Goal: Task Accomplishment & Management: Complete application form

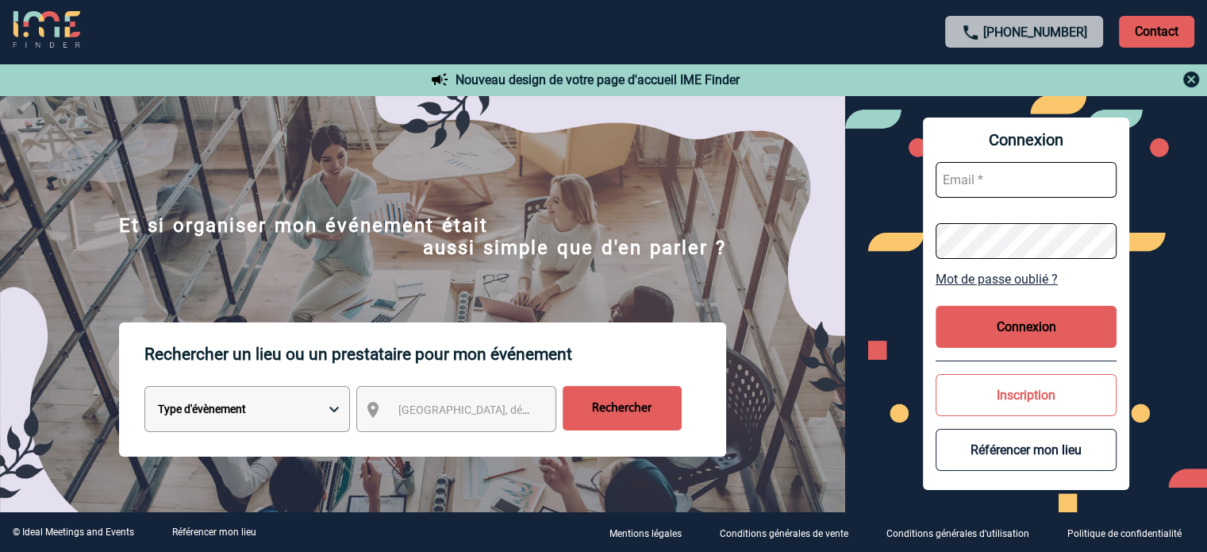
type input "[EMAIL_ADDRESS][DOMAIN_NAME]"
click at [1014, 329] on button "Connexion" at bounding box center [1026, 327] width 181 height 42
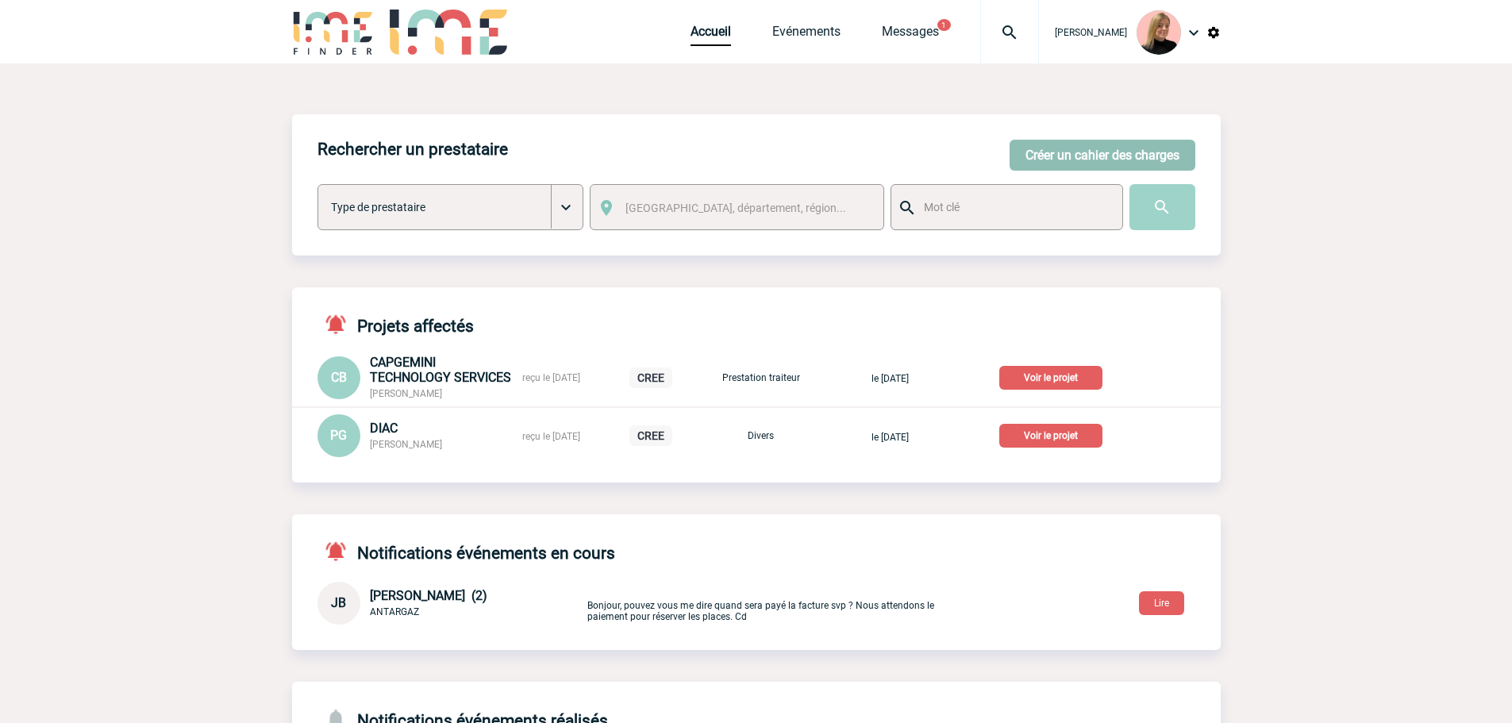
click at [1084, 155] on button "Créer un cahier des charges" at bounding box center [1103, 155] width 186 height 31
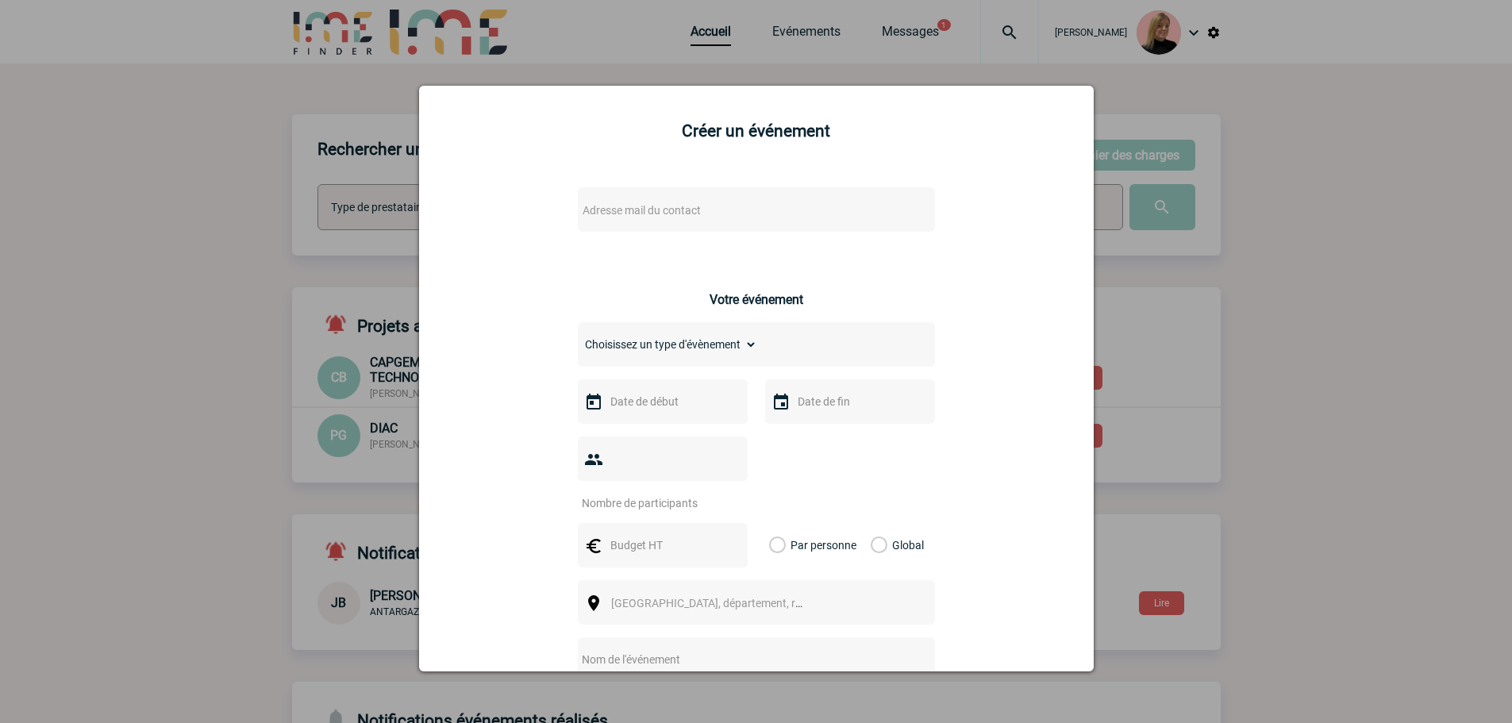
click at [635, 197] on div "Adresse mail du contact" at bounding box center [756, 209] width 357 height 44
click at [635, 208] on span "Adresse mail du contact" at bounding box center [642, 210] width 118 height 13
type input "christine.jaubert"
click at [699, 238] on input "christine.jaubert" at bounding box center [709, 236] width 270 height 23
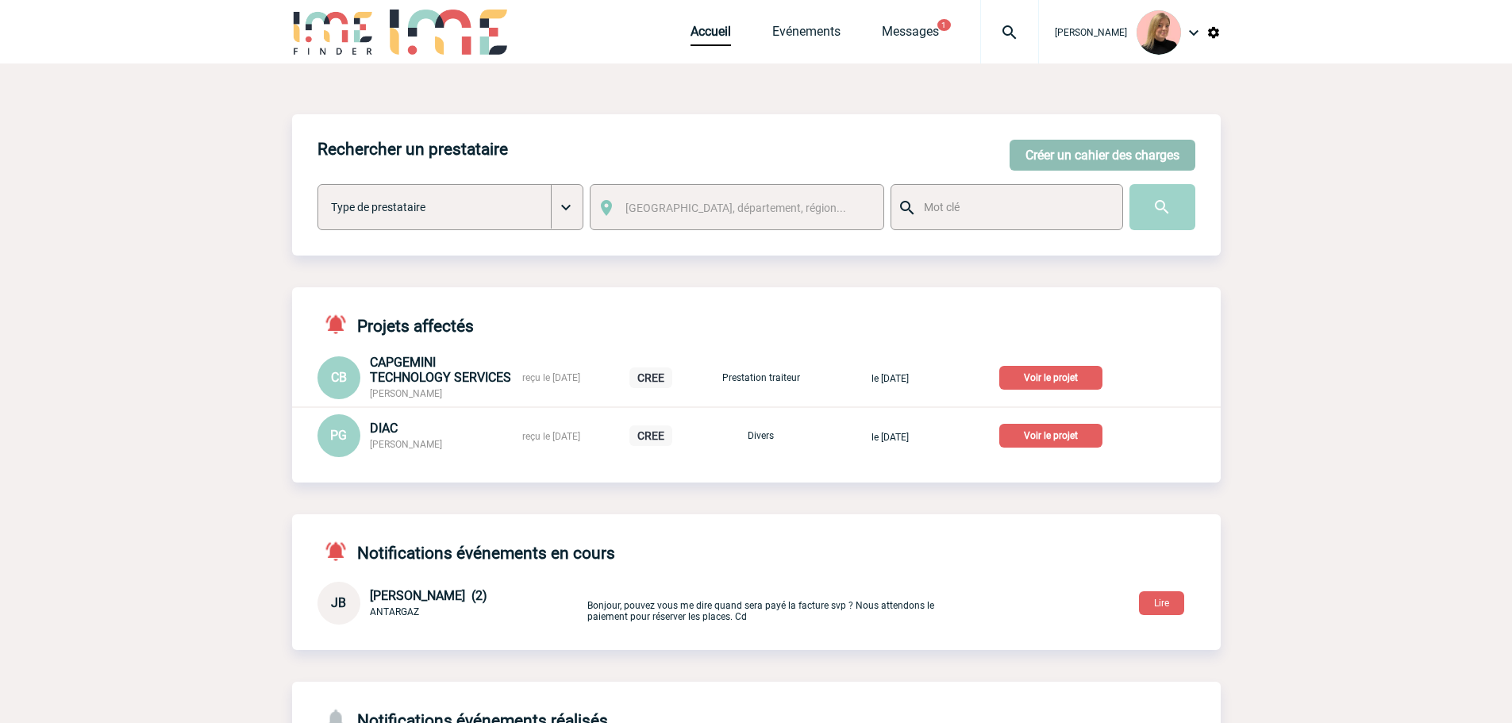
click at [1090, 153] on button "Créer un cahier des charges" at bounding box center [1103, 155] width 186 height 31
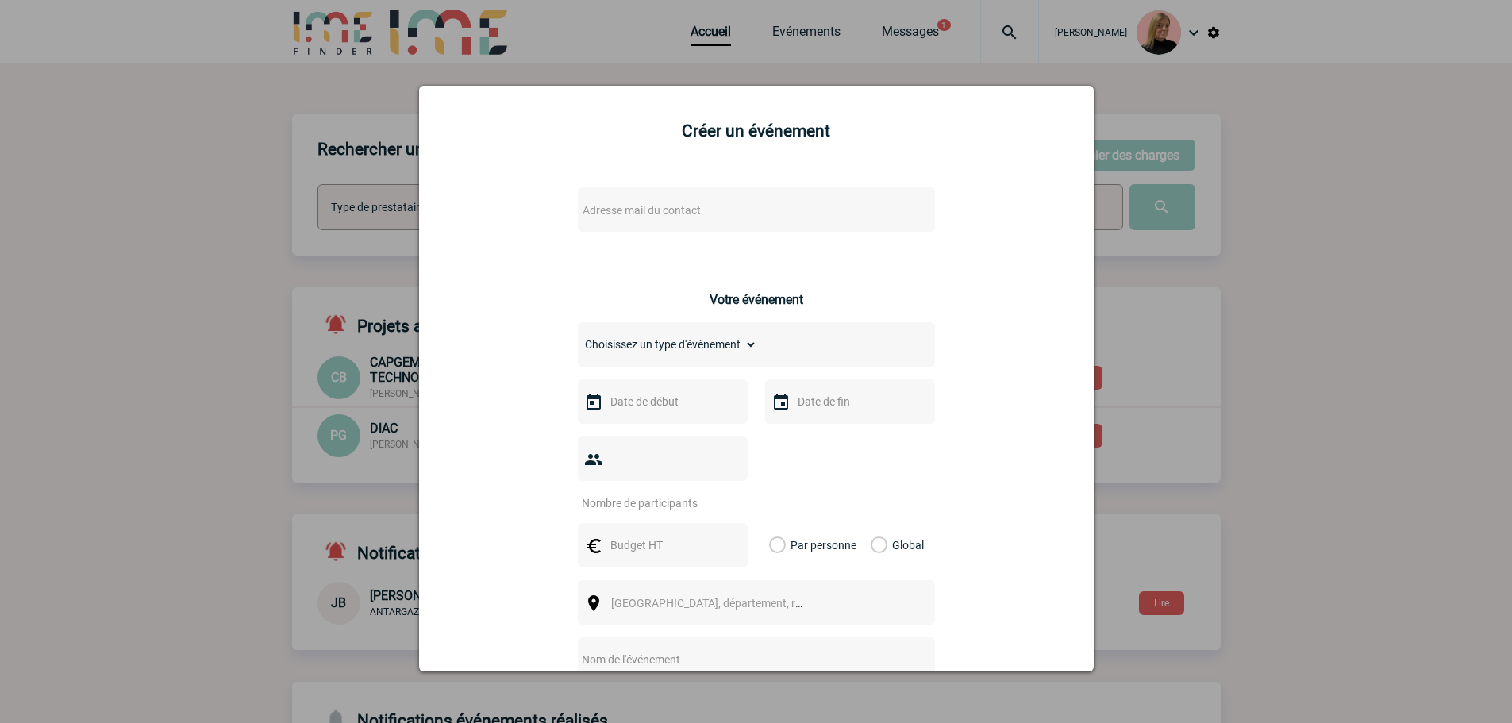
click at [664, 200] on div "Adresse mail du contact" at bounding box center [756, 209] width 357 height 44
click at [664, 203] on span "Adresse mail du contact" at bounding box center [715, 210] width 278 height 22
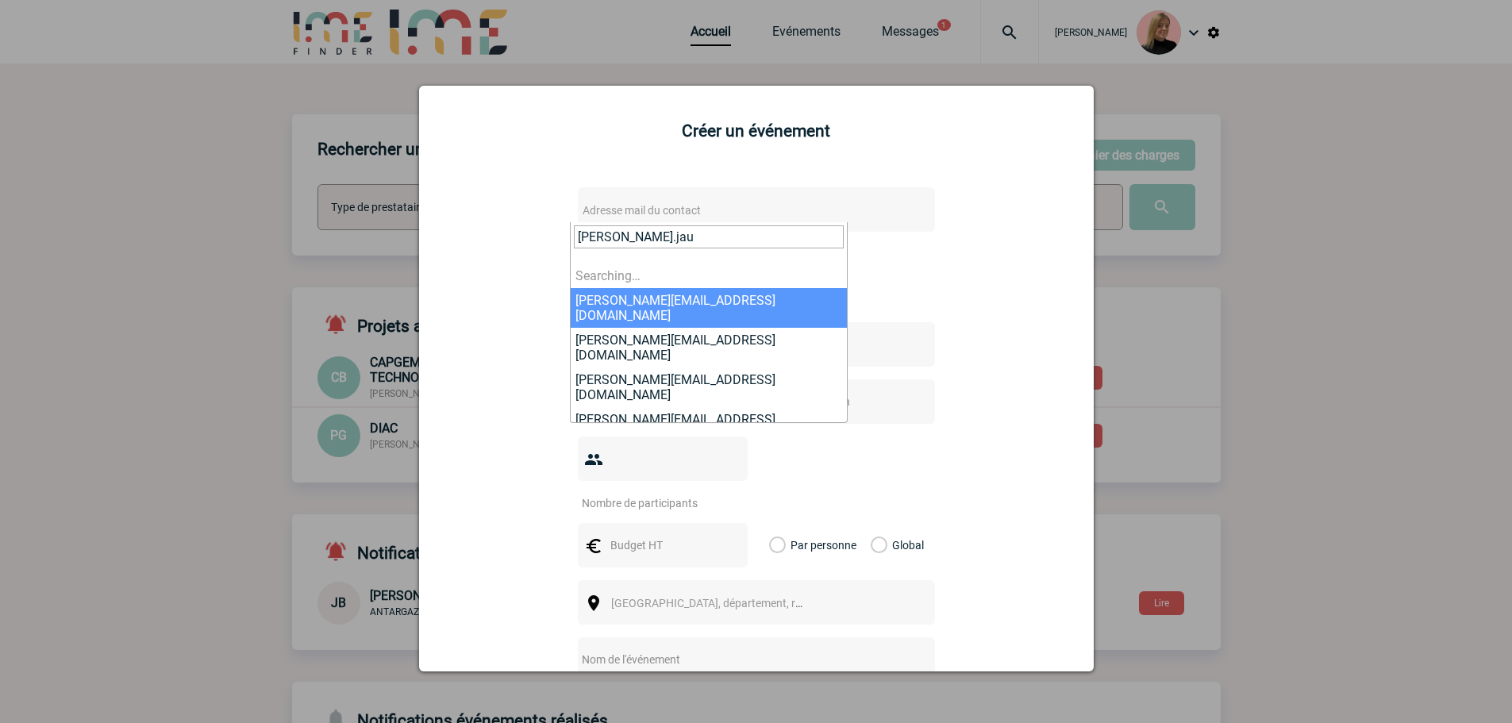
type input "christine.jaub"
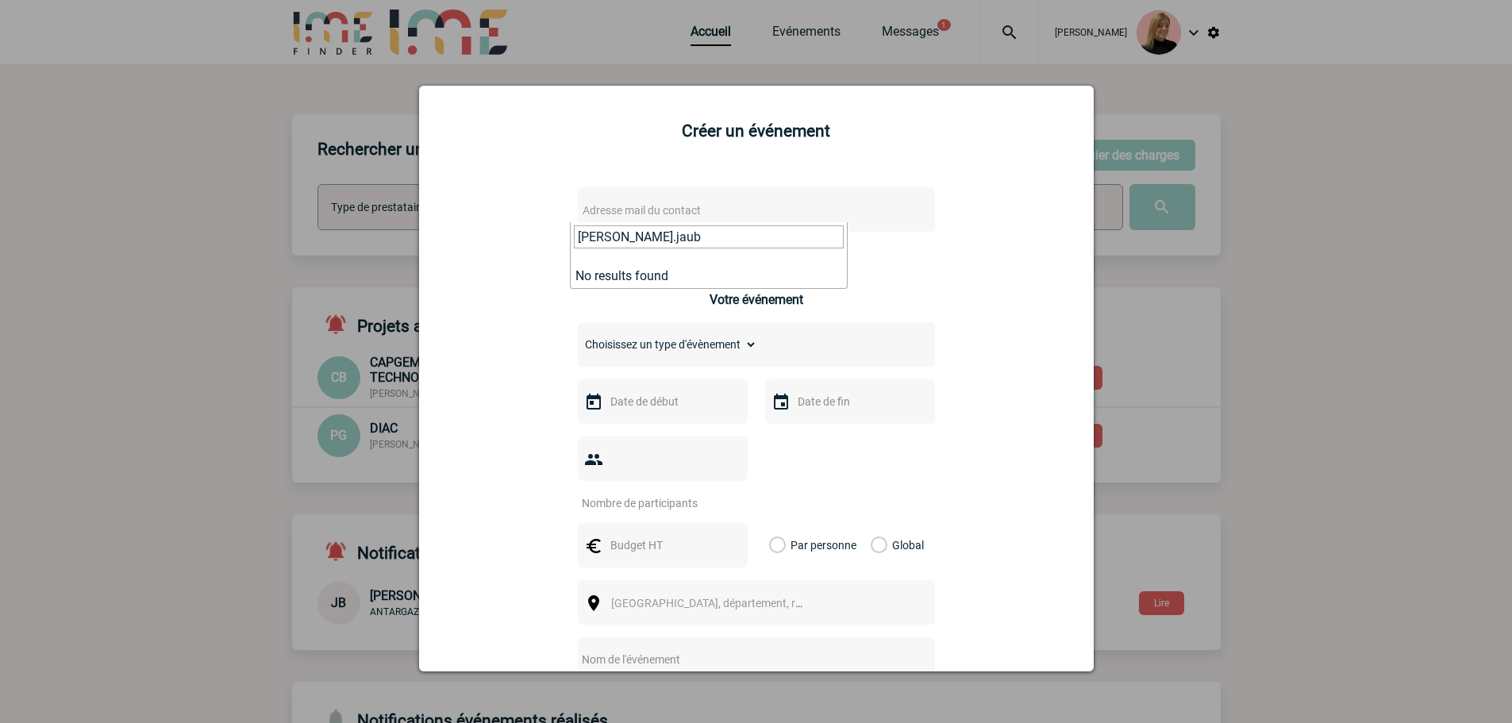
drag, startPoint x: 668, startPoint y: 241, endPoint x: 431, endPoint y: 233, distance: 236.7
click at [545, 233] on body "Estelle PERIOU Accueil Evénements 1" at bounding box center [756, 443] width 1512 height 887
drag, startPoint x: 320, startPoint y: 226, endPoint x: 32, endPoint y: 349, distance: 313.3
click at [318, 225] on div at bounding box center [756, 361] width 1512 height 723
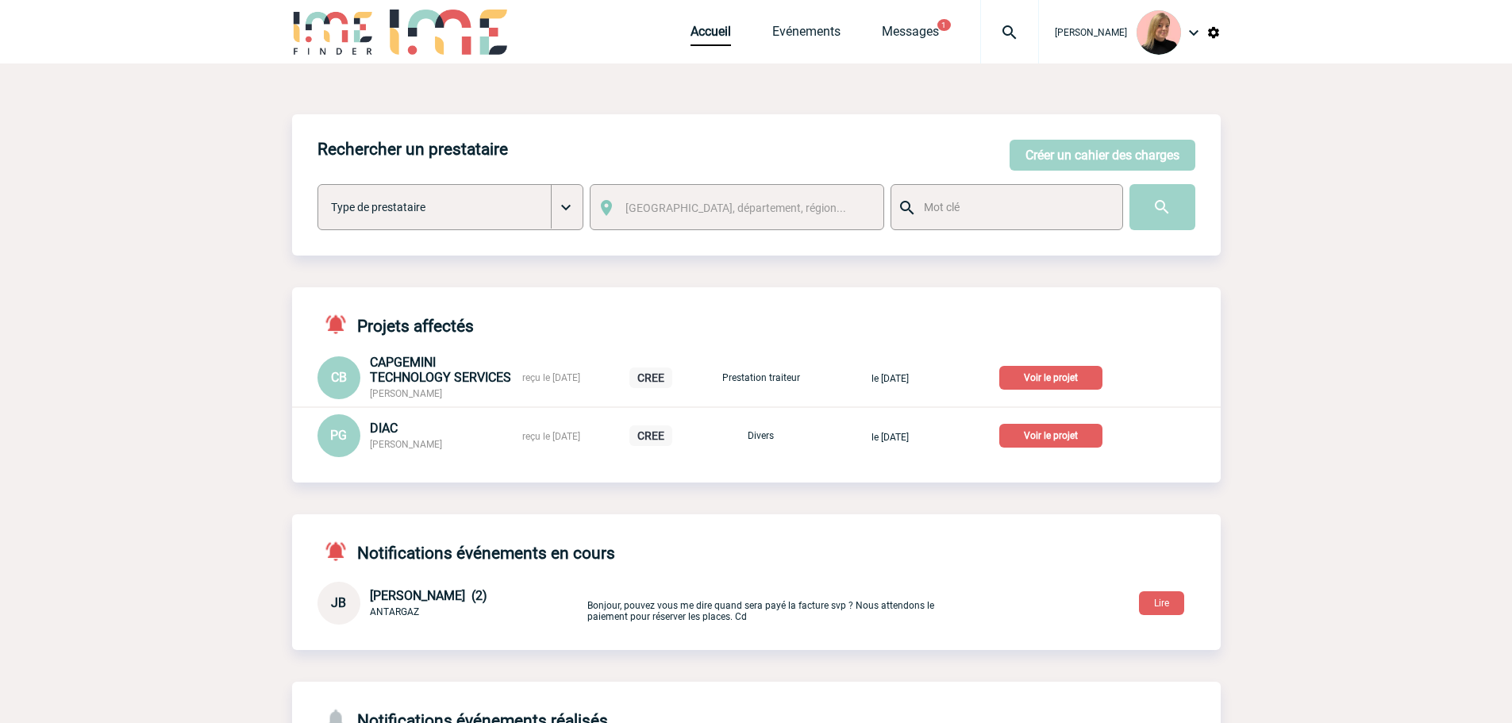
click at [1106, 172] on div "Rechercher un prestataire Créer un cahier des charges Créer un cahier des charg…" at bounding box center [756, 184] width 929 height 141
click at [1105, 158] on button "Créer un cahier des charges" at bounding box center [1103, 155] width 186 height 31
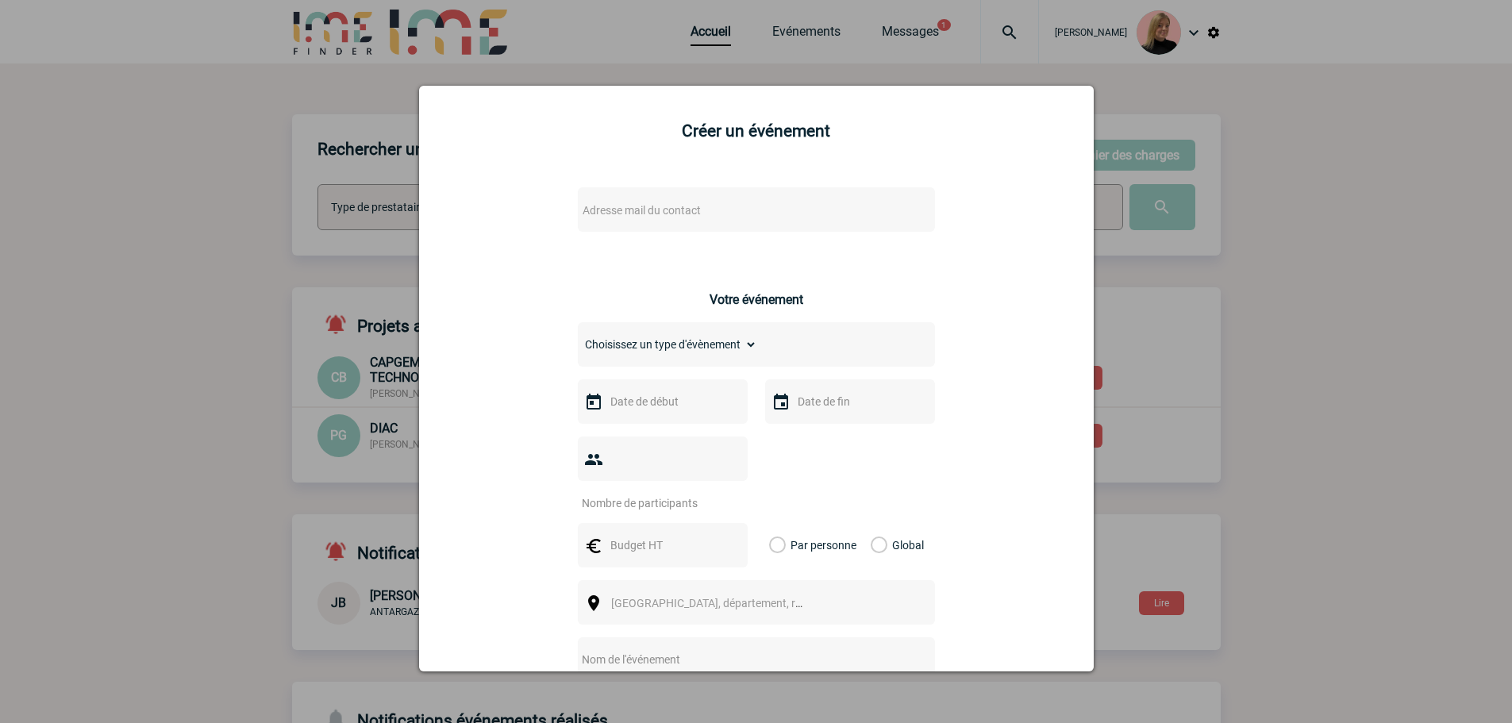
click at [656, 206] on span "Adresse mail du contact" at bounding box center [642, 210] width 118 height 13
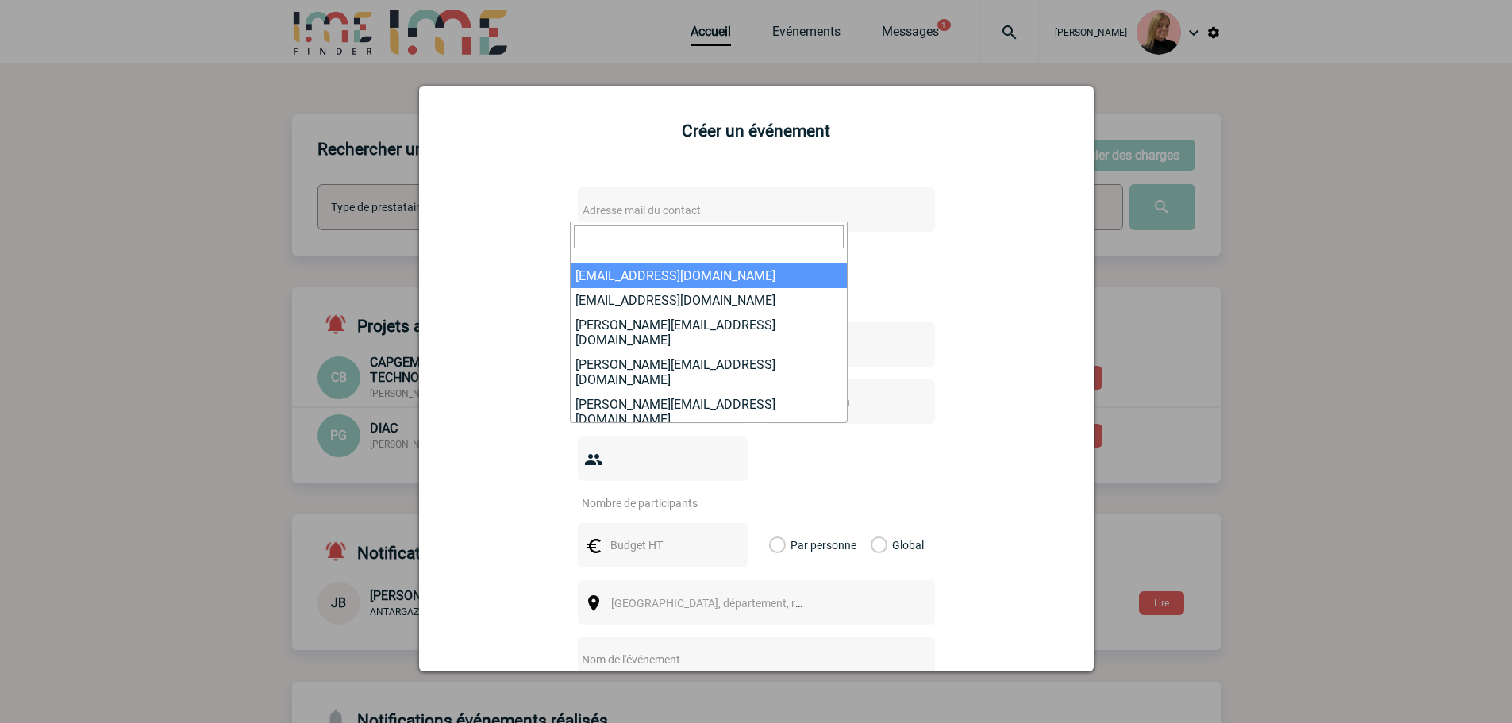
click at [647, 239] on input "search" at bounding box center [709, 236] width 270 height 23
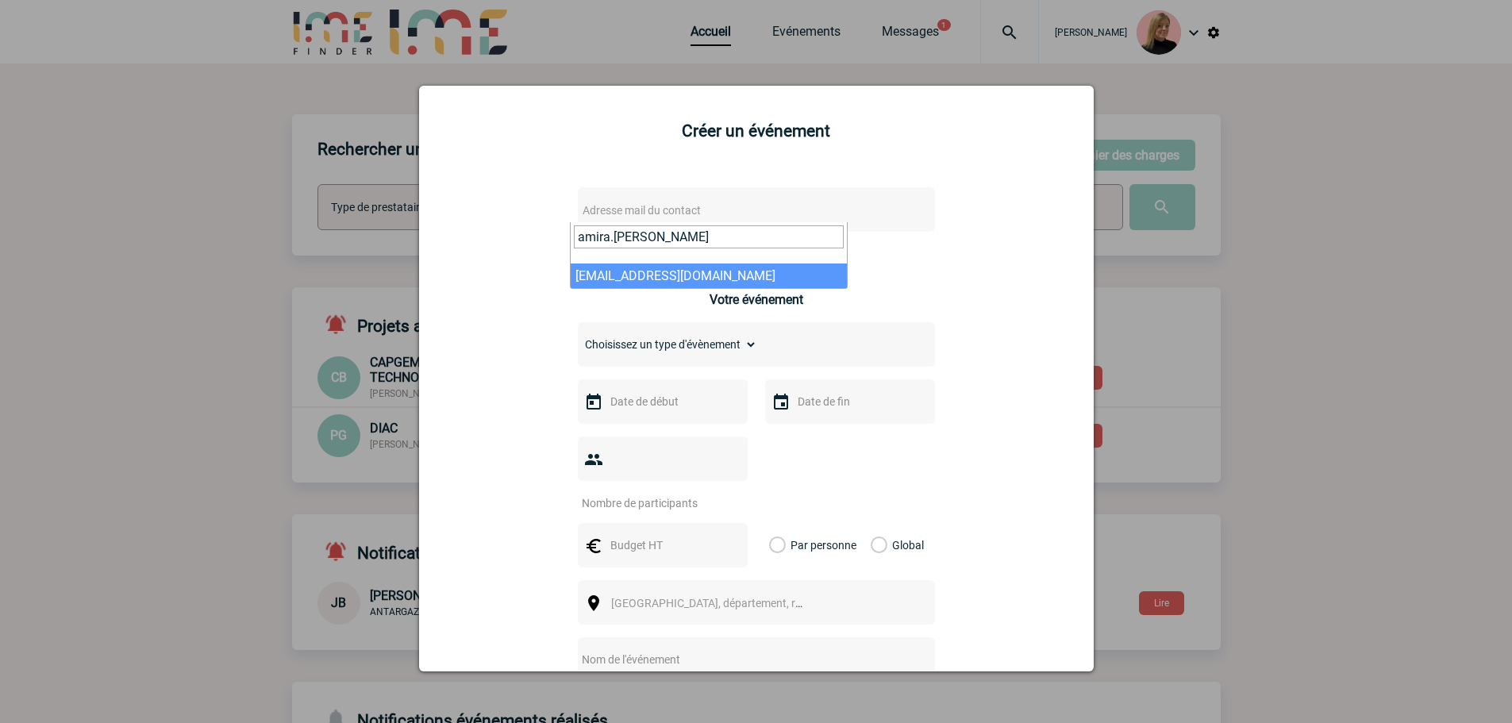
type input "amira.heslin"
select select "113073"
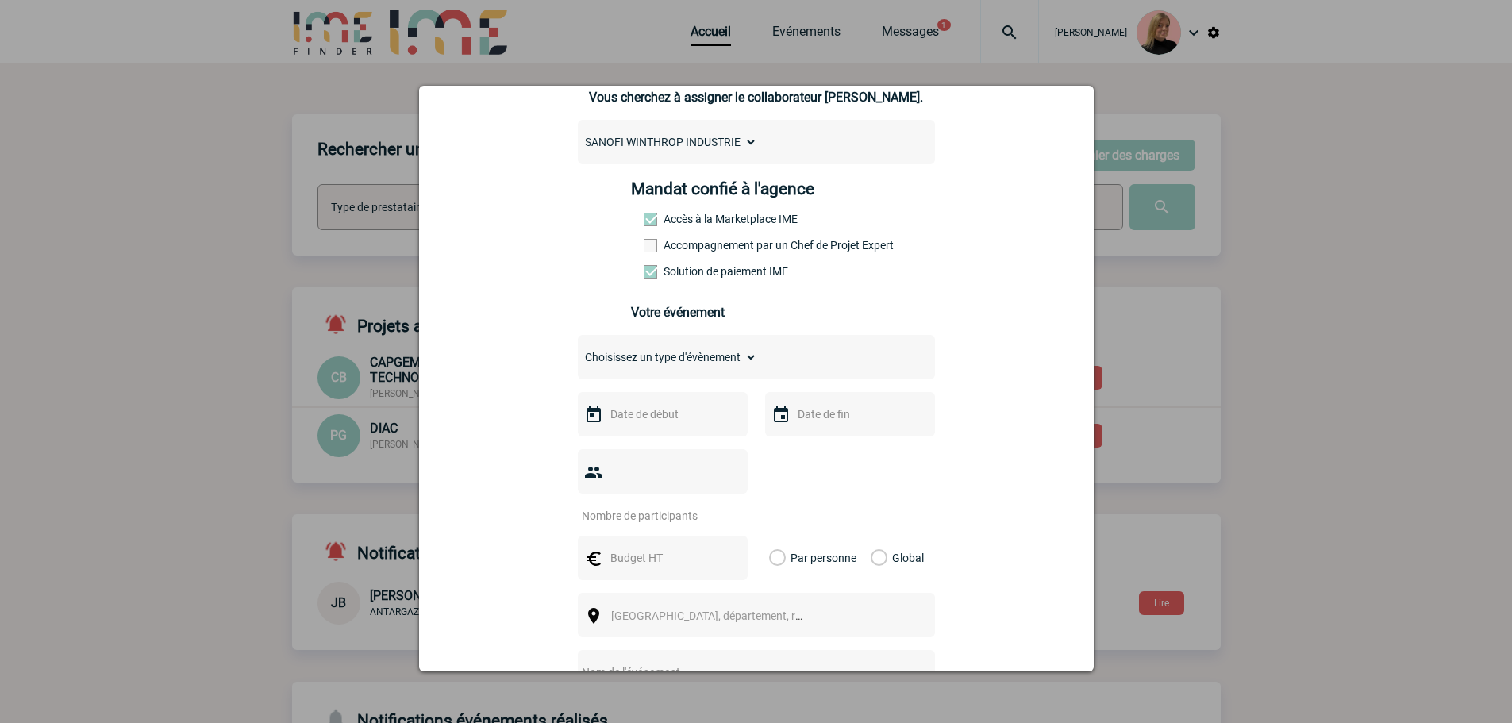
scroll to position [159, 0]
click at [702, 246] on label "Accompagnement par un Chef de Projet Expert" at bounding box center [679, 243] width 70 height 13
click at [0, 0] on input "Accompagnement par un Chef de Projet Expert" at bounding box center [0, 0] width 0 height 0
click at [699, 354] on select "Choisissez un type d'évènement Séminaire avec nuitée Séminaire sans nuitée Repa…" at bounding box center [667, 356] width 179 height 22
select select "3"
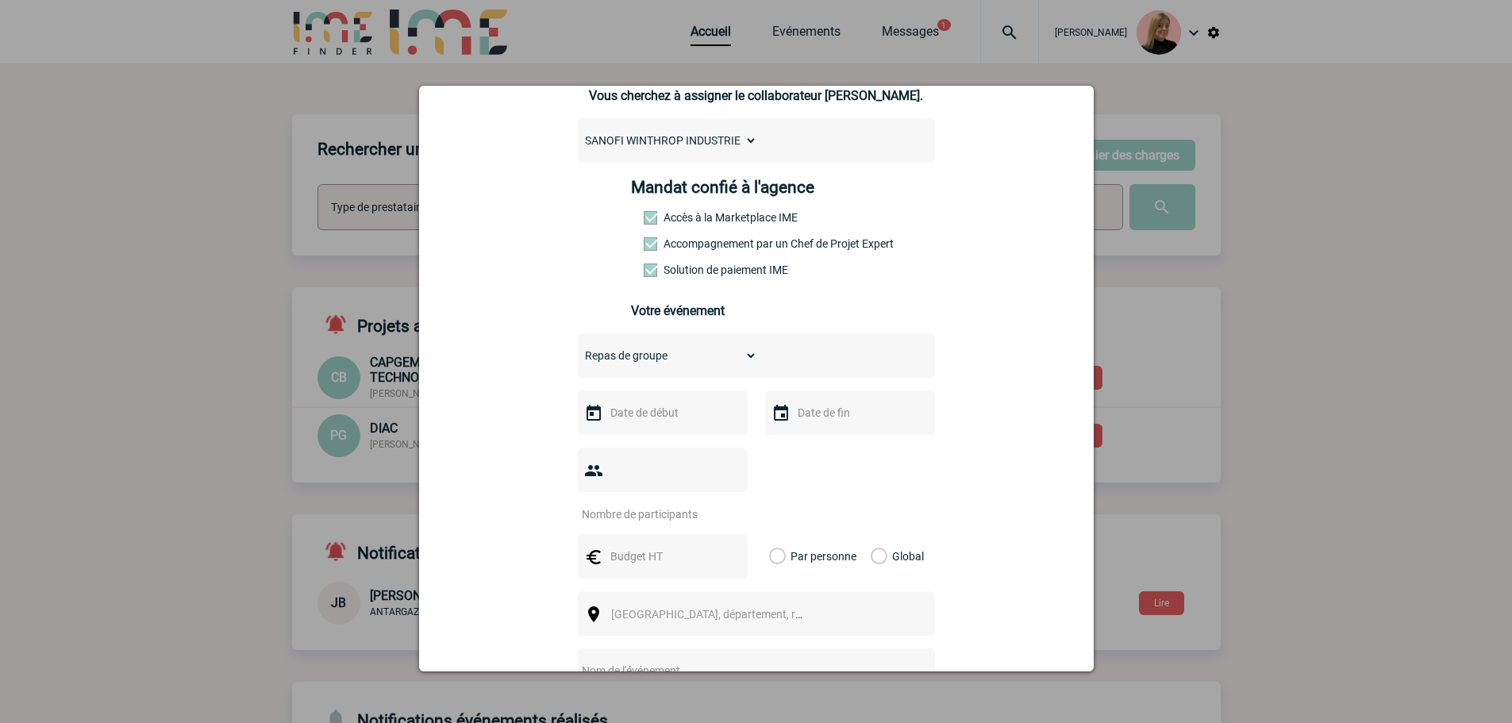
click at [578, 348] on select "Choisissez un type d'évènement Séminaire avec nuitée Séminaire sans nuitée Repa…" at bounding box center [667, 356] width 179 height 22
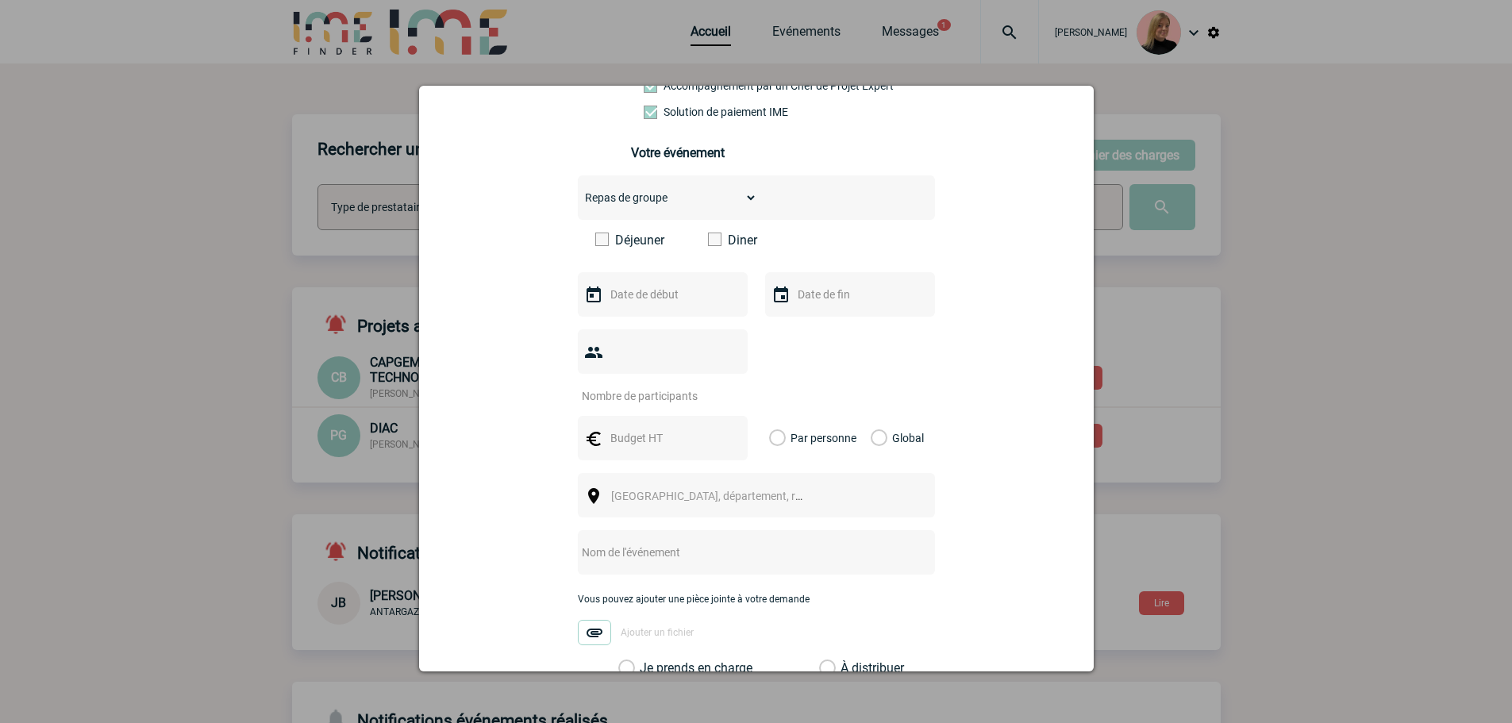
scroll to position [318, 0]
click at [714, 245] on span at bounding box center [714, 238] width 13 height 13
click at [0, 0] on input "Diner" at bounding box center [0, 0] width 0 height 0
click at [648, 301] on input "text" at bounding box center [661, 293] width 110 height 21
click at [810, 331] on span "Suivant" at bounding box center [806, 325] width 13 height 13
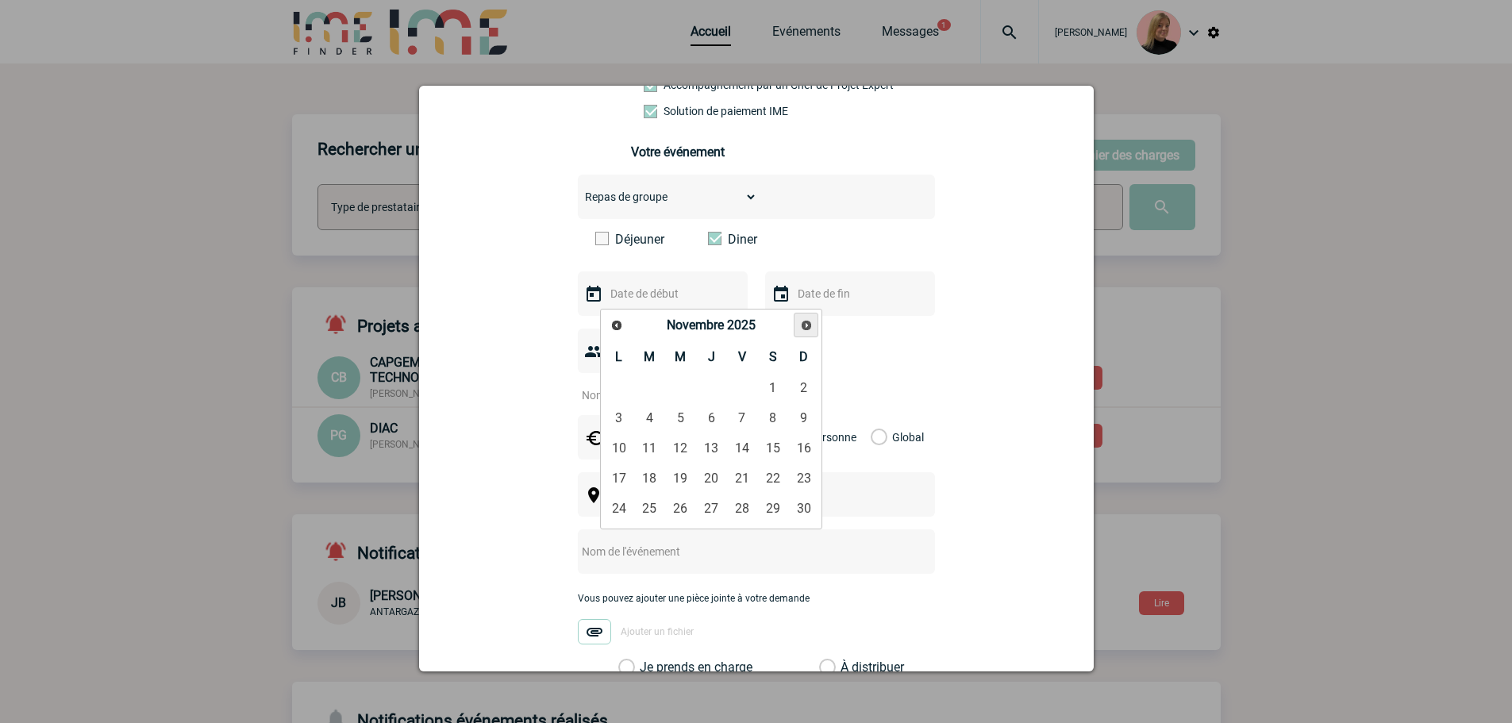
click at [810, 330] on span "Suivant" at bounding box center [806, 325] width 13 height 13
click at [646, 414] on link "9" at bounding box center [649, 418] width 29 height 29
type input "09-12-2025"
click at [658, 385] on input "number" at bounding box center [652, 395] width 149 height 21
type input "65"
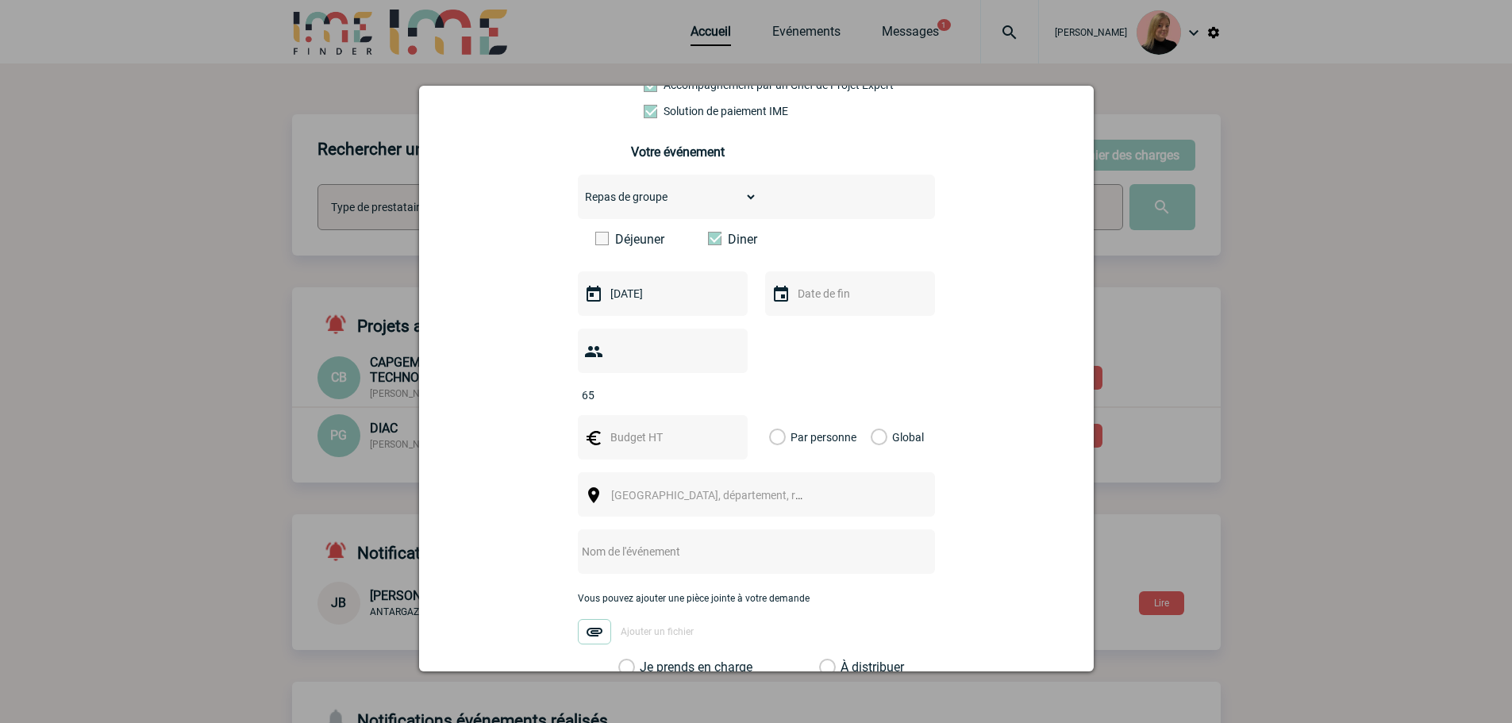
click at [880, 415] on div "Global" at bounding box center [894, 437] width 53 height 44
click at [872, 416] on label "Global" at bounding box center [876, 437] width 10 height 44
click at [0, 0] on input "Global" at bounding box center [0, 0] width 0 height 0
click at [626, 427] on input "text" at bounding box center [661, 437] width 110 height 21
type input "10000"
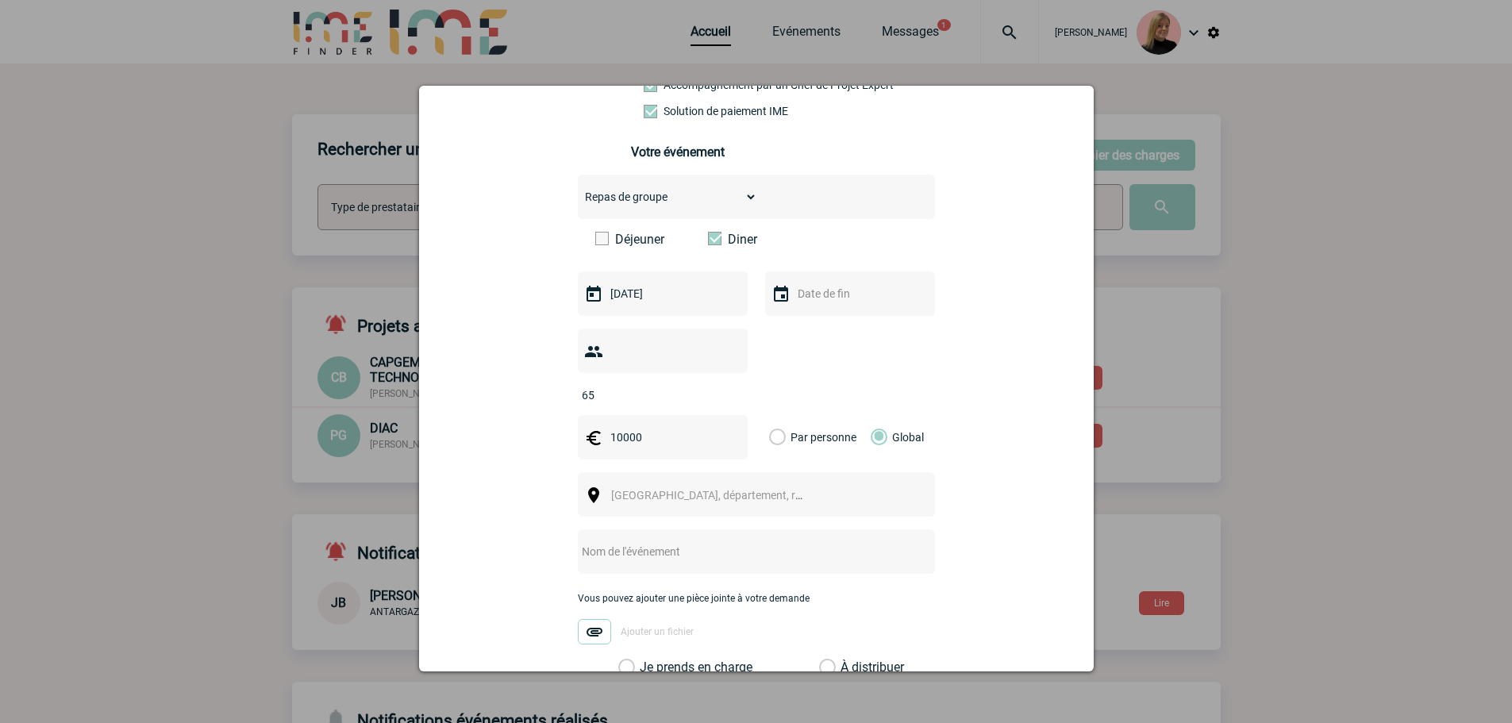
click at [660, 484] on span "[GEOGRAPHIC_DATA], département, région..." at bounding box center [714, 495] width 218 height 22
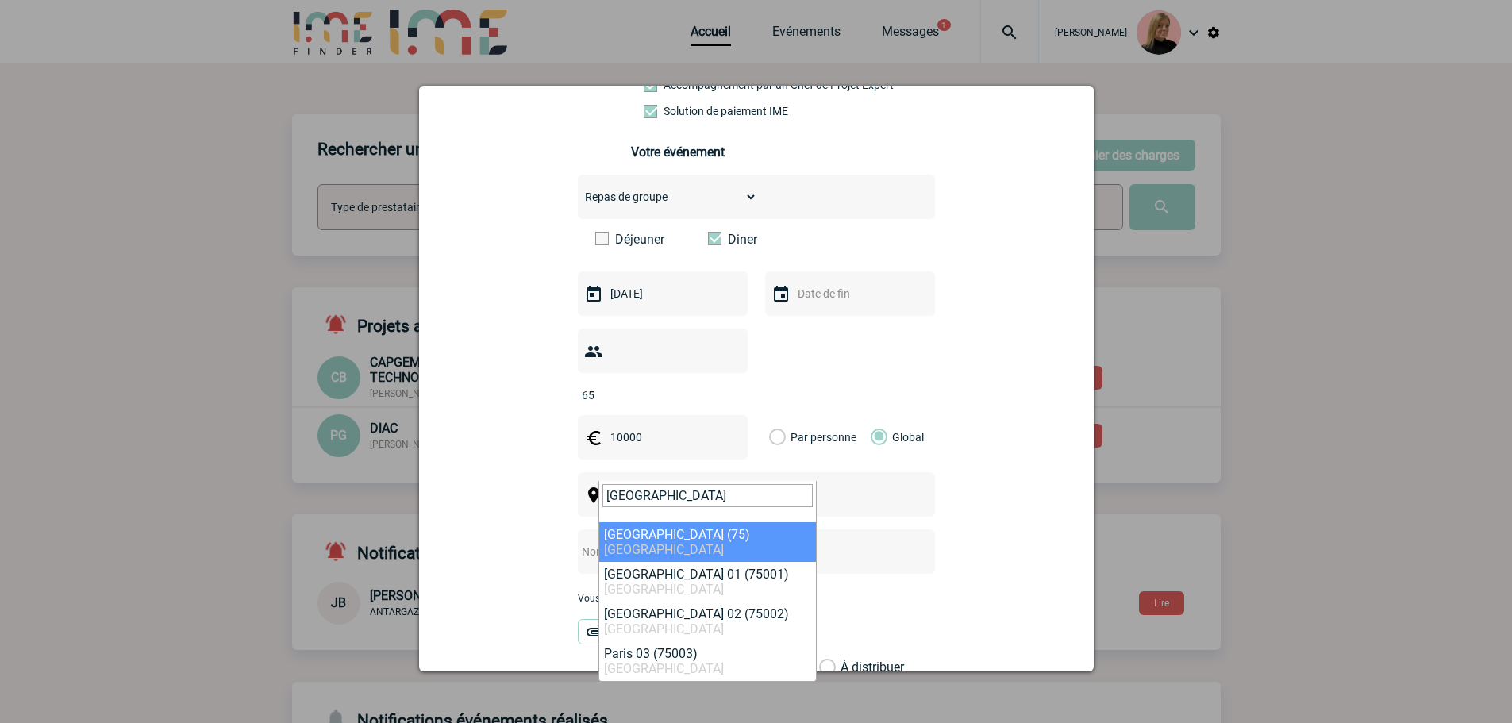
type input "paris"
select select "3"
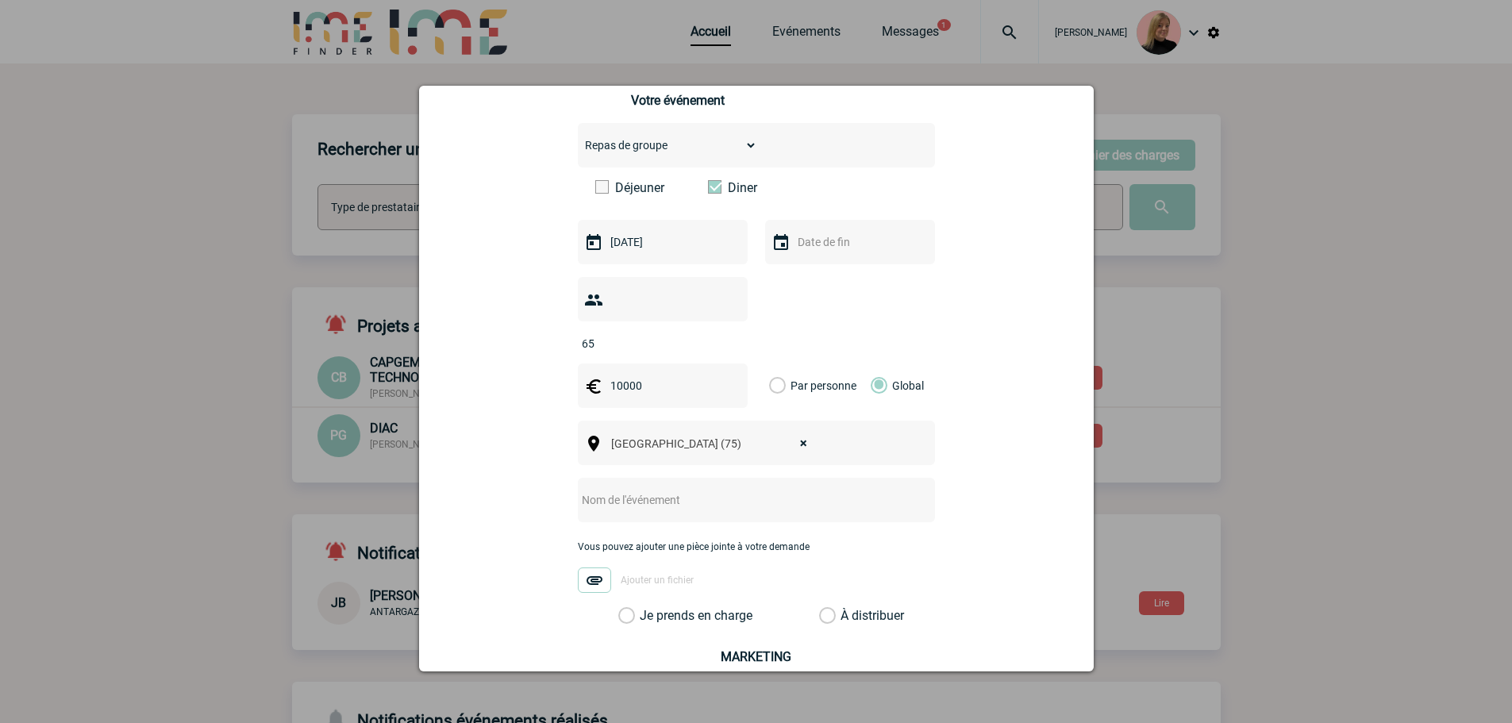
scroll to position [397, 0]
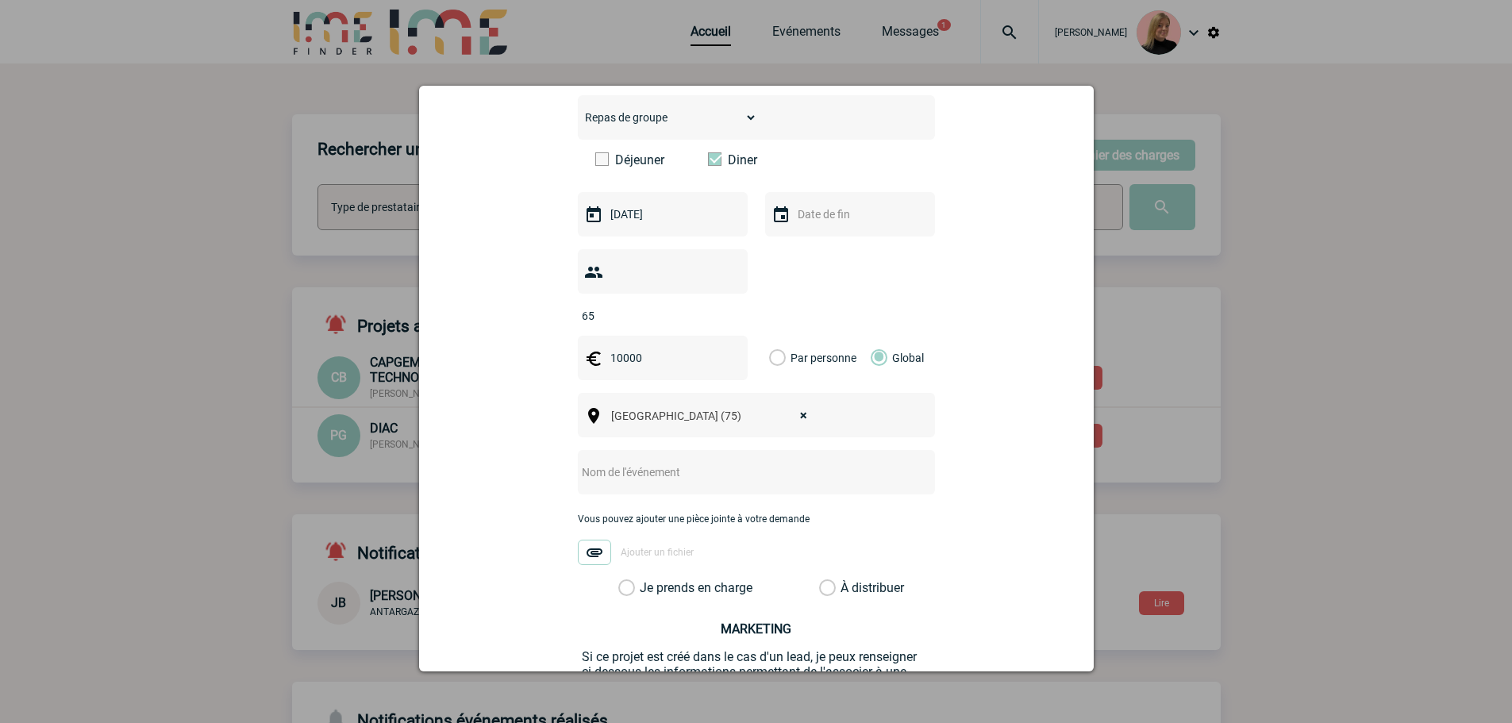
click at [727, 462] on input "text" at bounding box center [735, 472] width 315 height 21
type input "Soirée cocktail fin d'année"
click at [645, 580] on label "Je prends en charge" at bounding box center [631, 588] width 27 height 16
click at [0, 0] on input "Je prends en charge" at bounding box center [0, 0] width 0 height 0
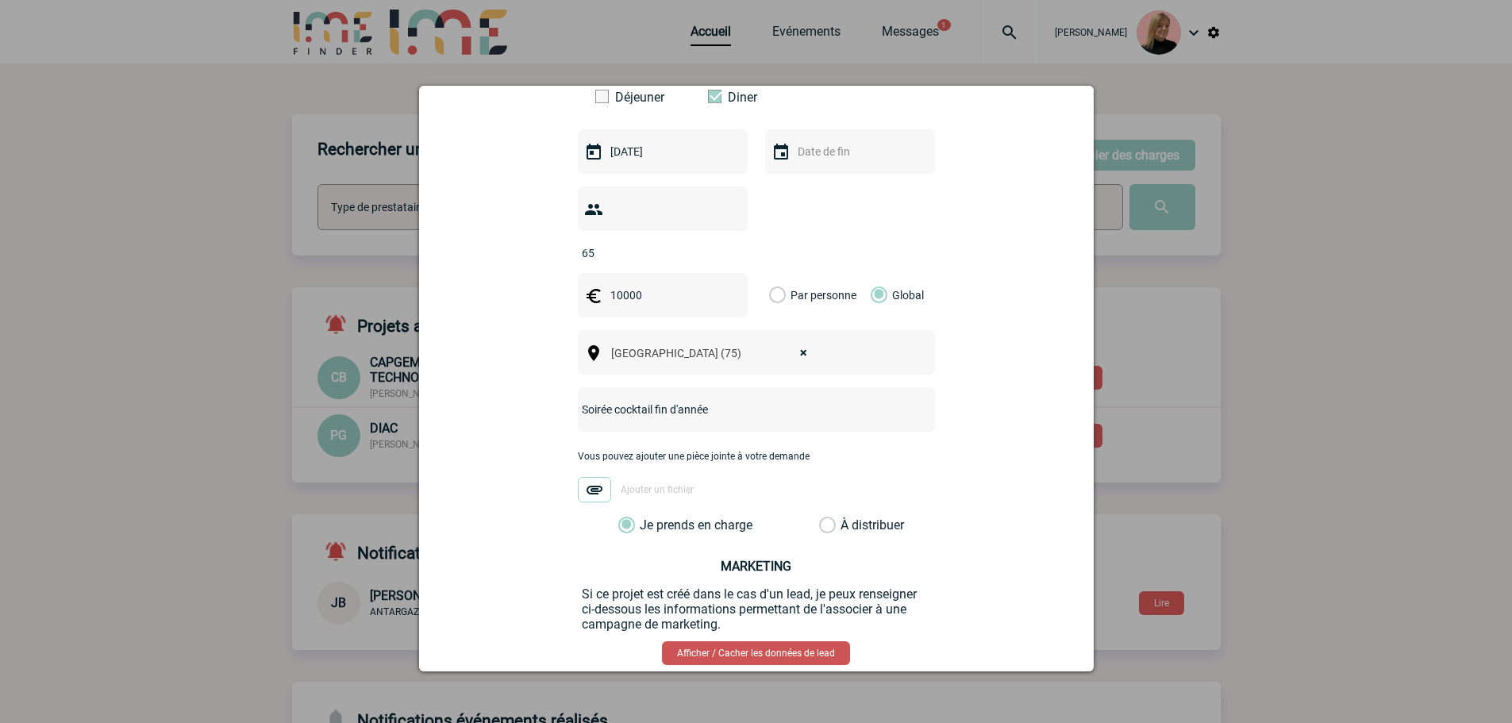
scroll to position [528, 0]
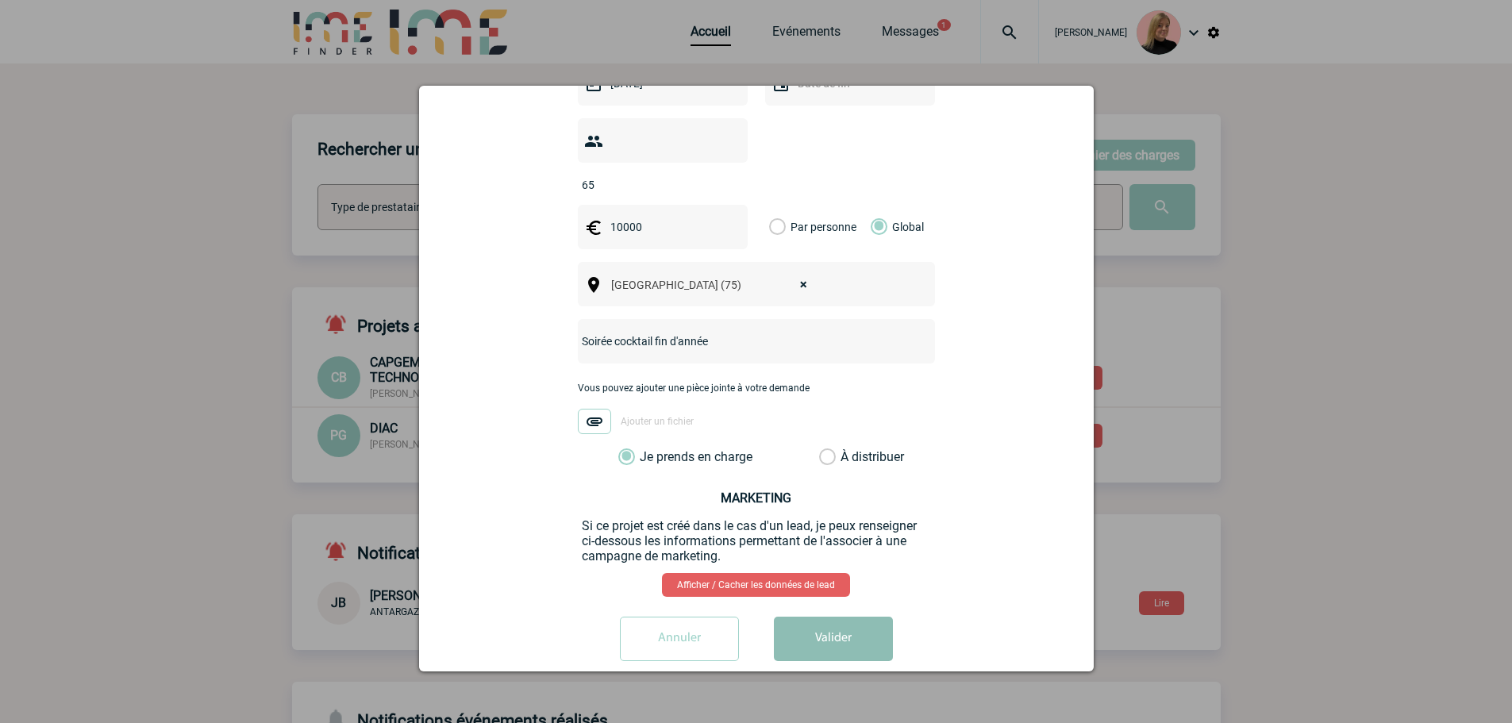
click at [806, 618] on button "Valider" at bounding box center [833, 639] width 119 height 44
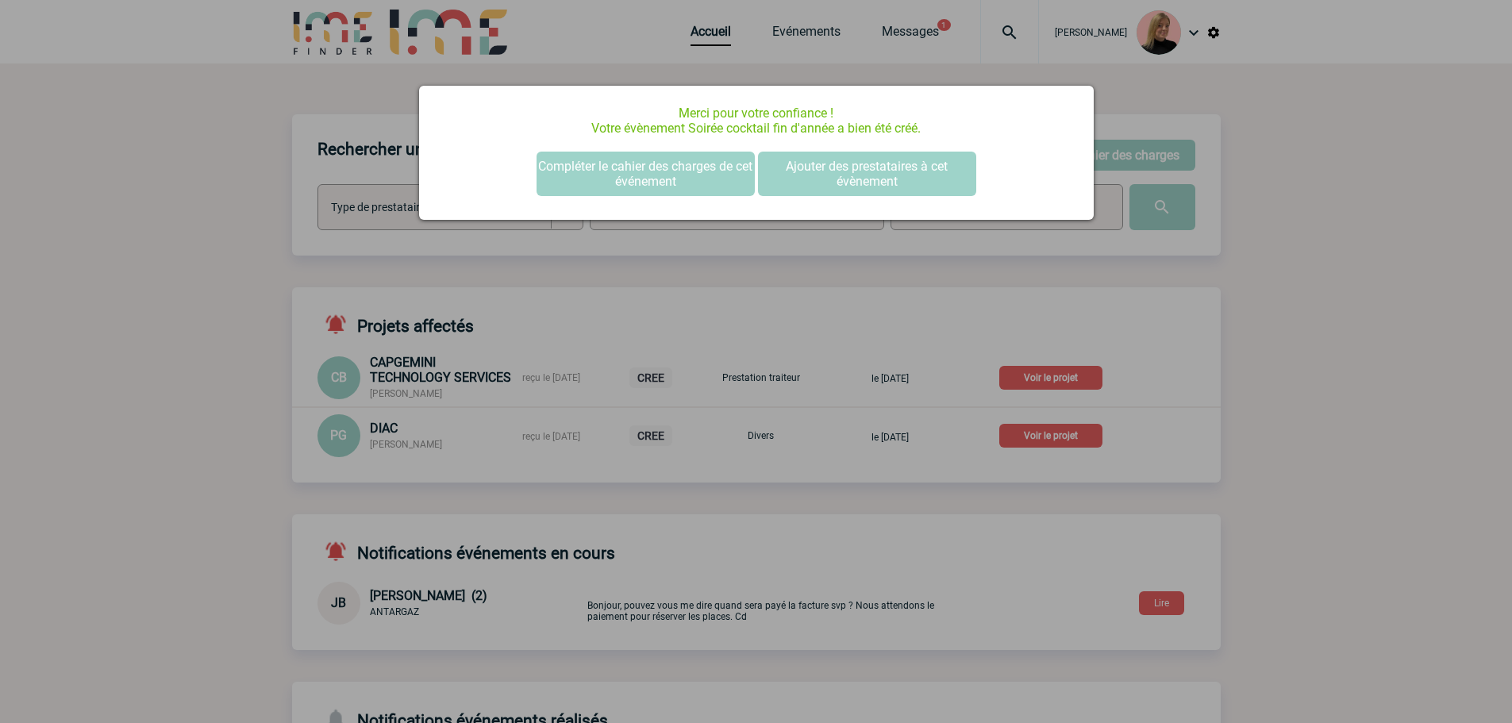
scroll to position [0, 0]
click at [614, 173] on button "Compléter le cahier des charges de cet événement" at bounding box center [646, 174] width 218 height 44
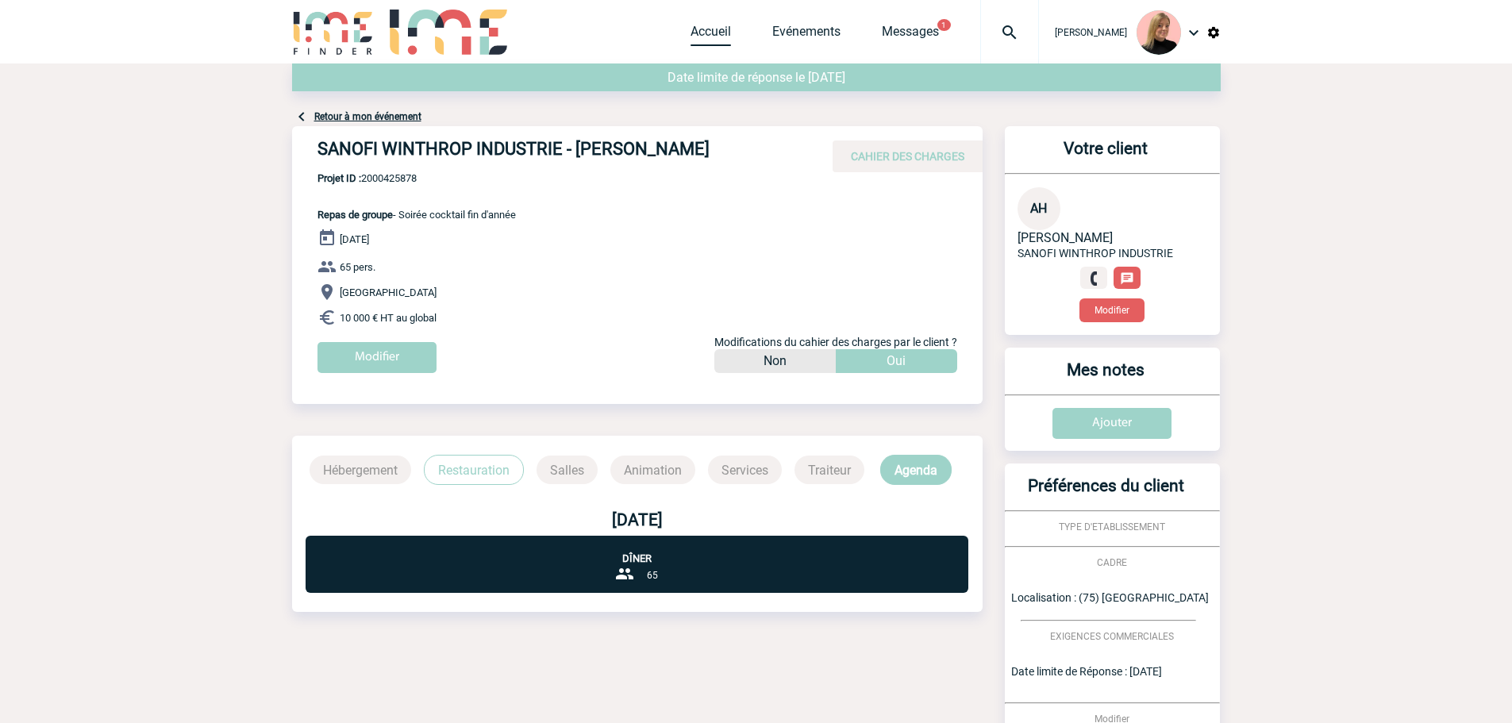
click at [715, 40] on link "Accueil" at bounding box center [711, 35] width 40 height 22
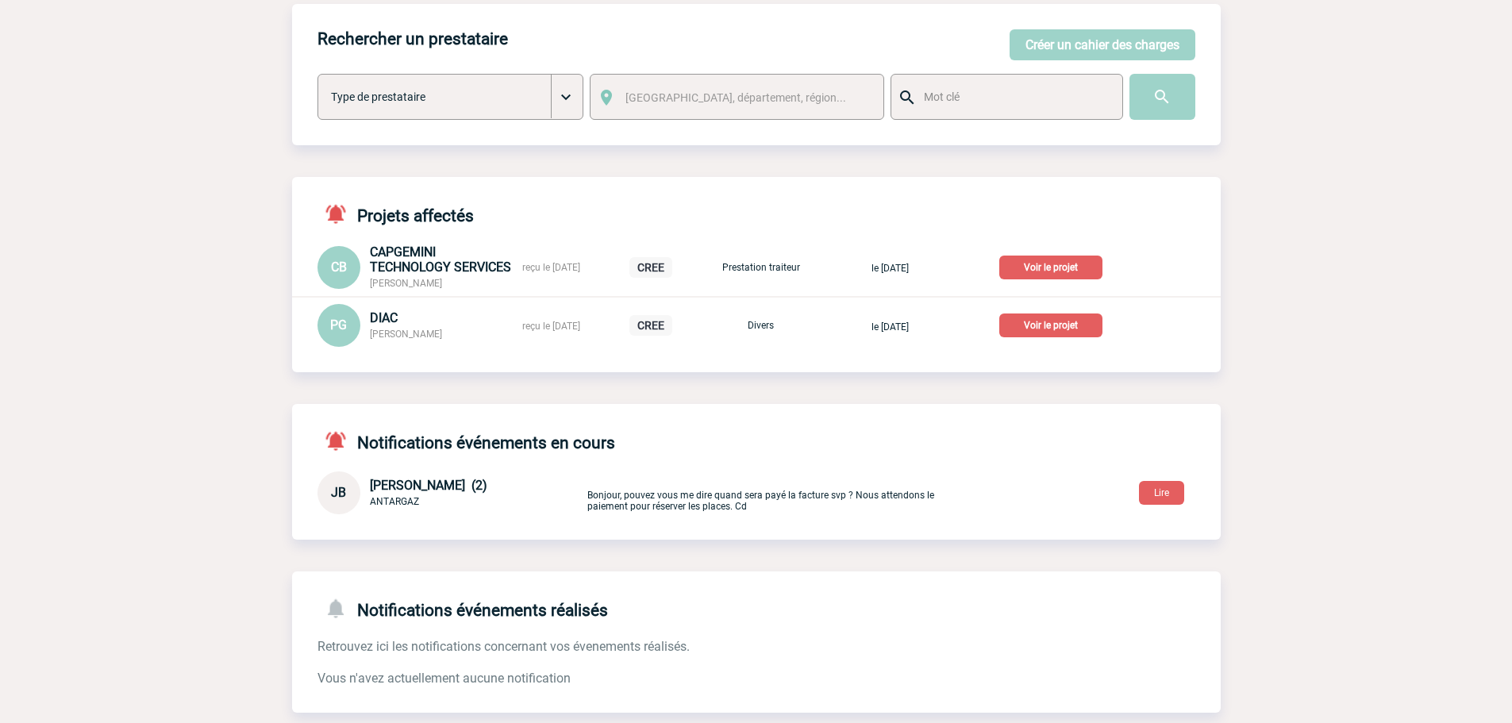
scroll to position [82, 0]
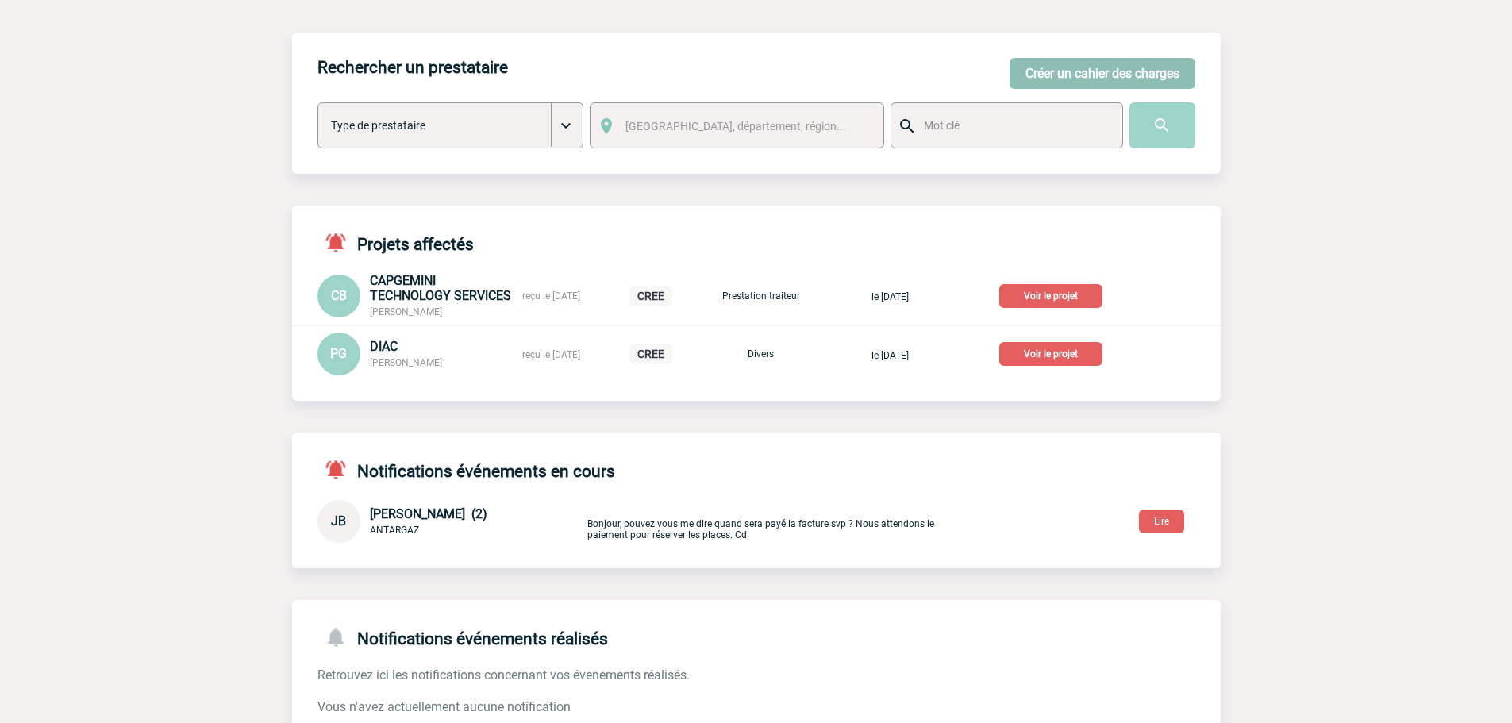
click at [1037, 71] on button "Créer un cahier des charges" at bounding box center [1103, 73] width 186 height 31
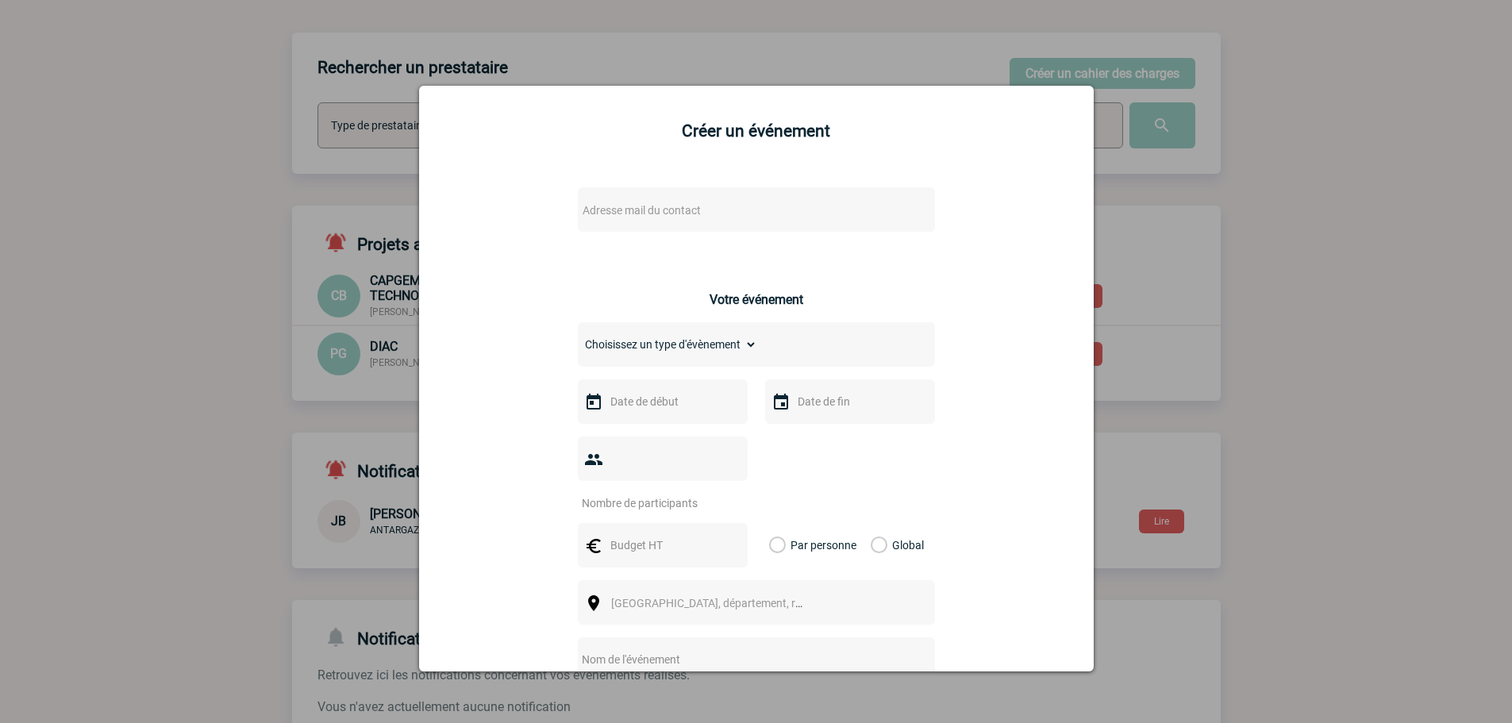
click at [819, 212] on span "Adresse mail du contact" at bounding box center [715, 210] width 278 height 22
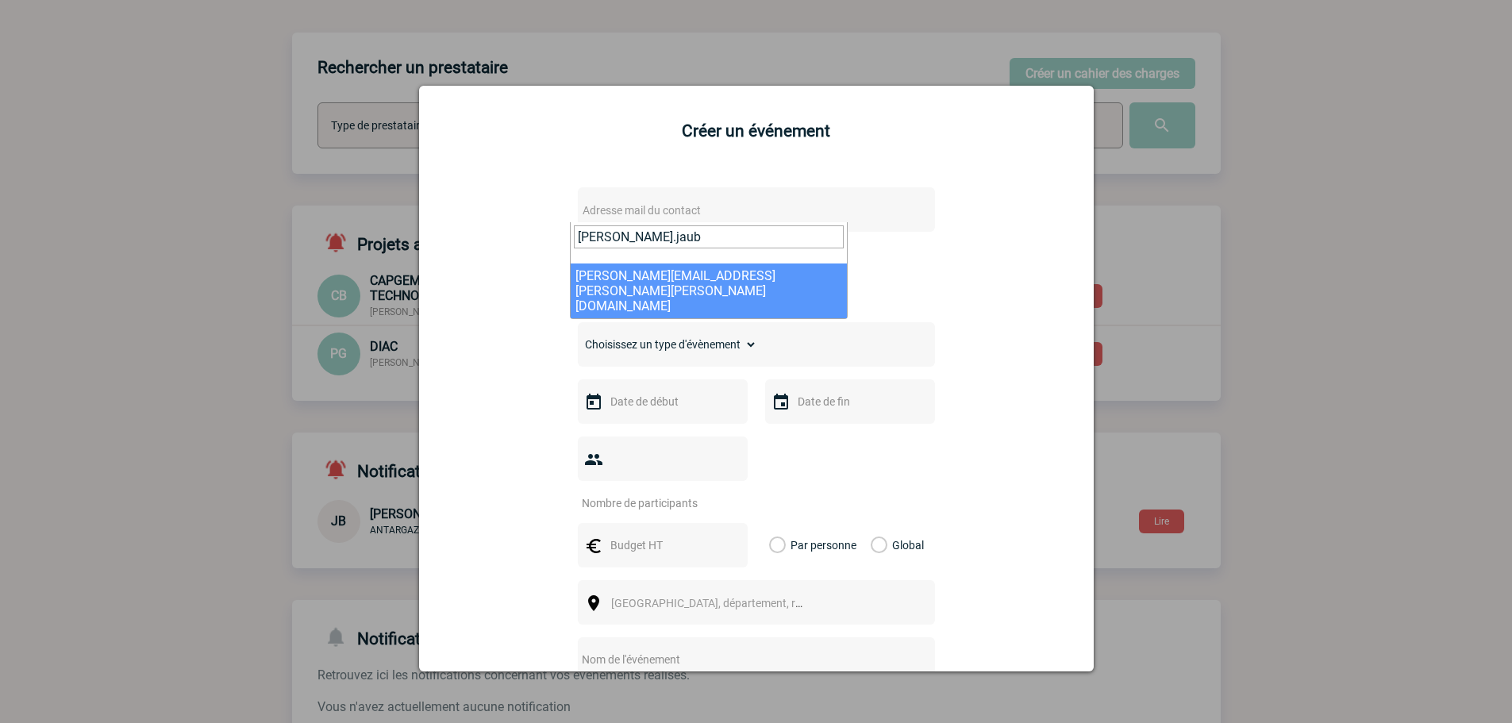
type input "[PERSON_NAME].jaub"
select select "133106"
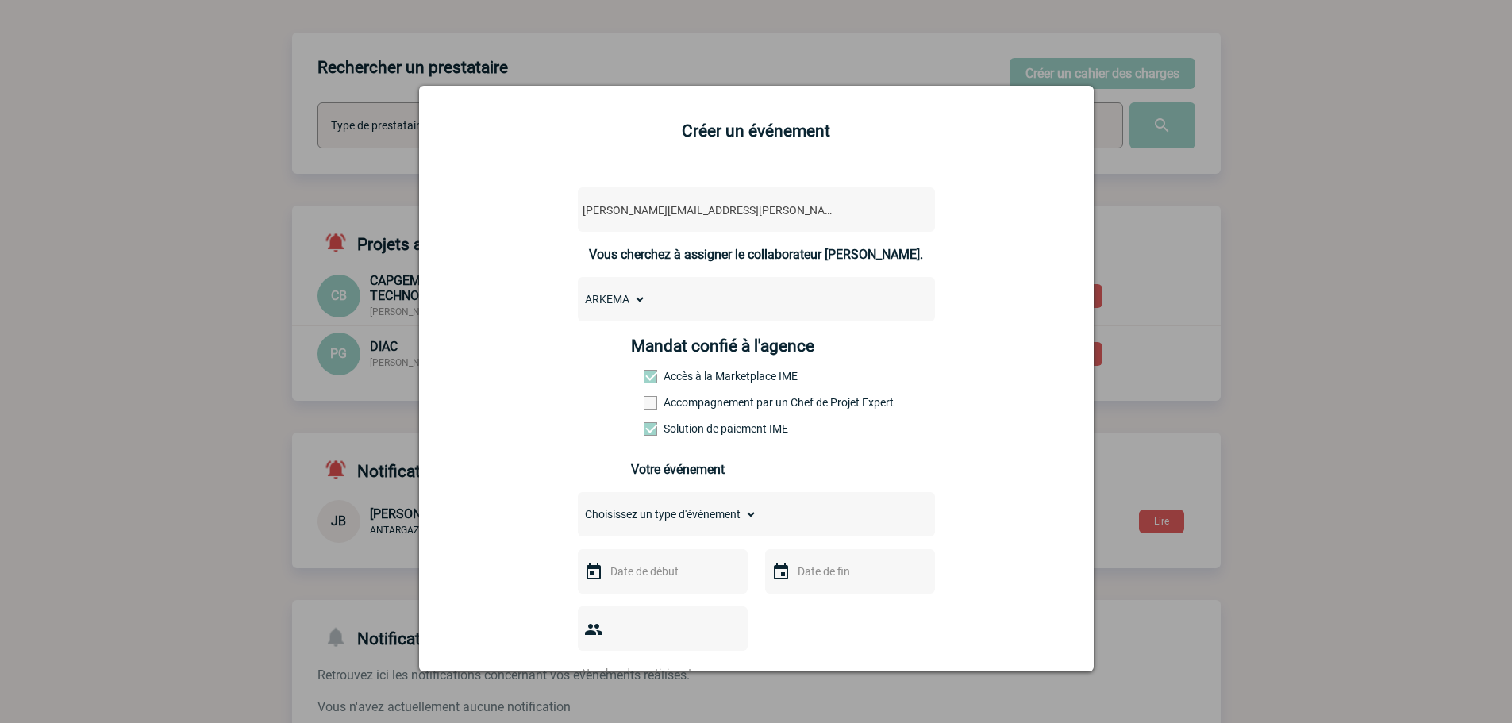
click at [699, 408] on label "Accompagnement par un Chef de Projet Expert" at bounding box center [679, 402] width 70 height 13
click at [0, 0] on input "Accompagnement par un Chef de Projet Expert" at bounding box center [0, 0] width 0 height 0
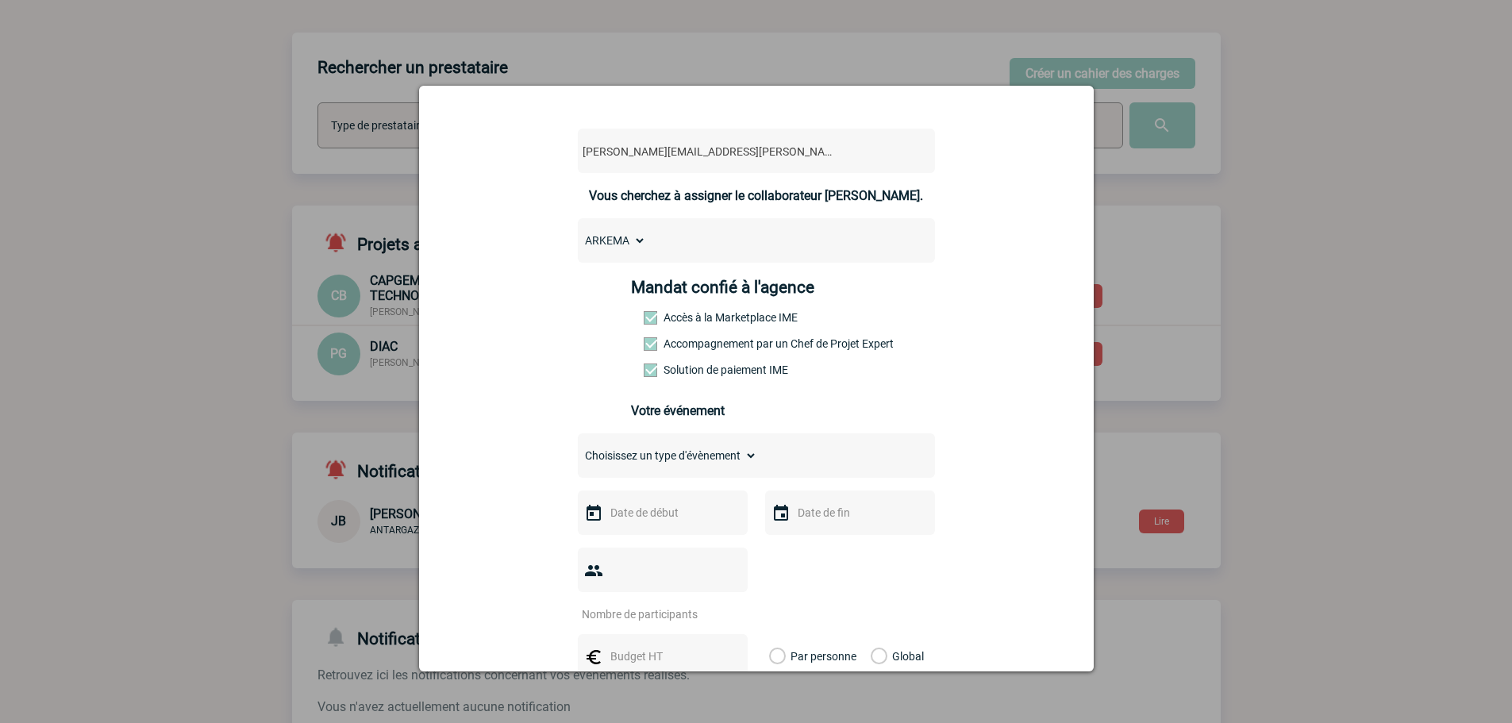
scroll to position [159, 0]
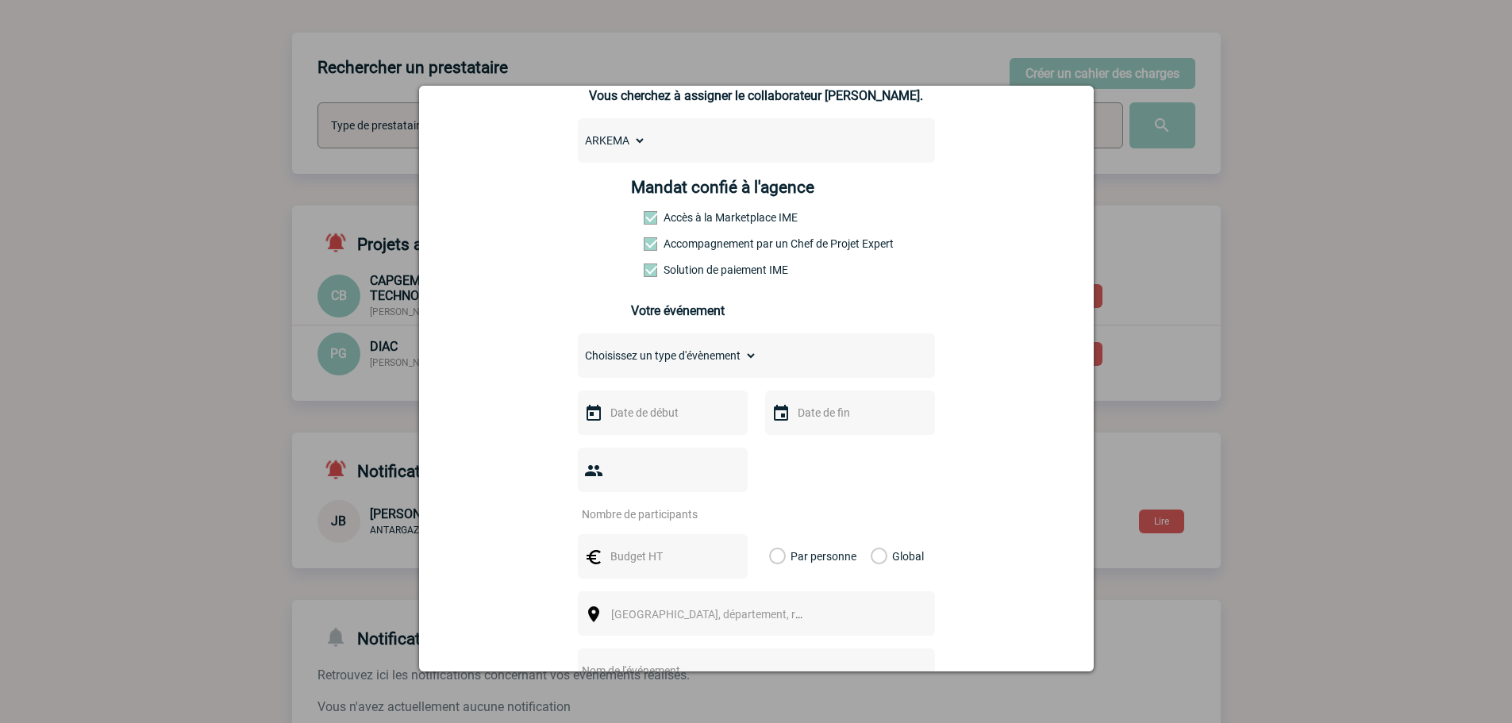
click at [680, 367] on select "Choisissez un type d'évènement Séminaire avec nuitée Séminaire sans nuitée Repa…" at bounding box center [667, 356] width 179 height 22
select select "3"
click at [578, 348] on select "Choisissez un type d'évènement Séminaire avec nuitée Séminaire sans nuitée Repa…" at bounding box center [667, 356] width 179 height 22
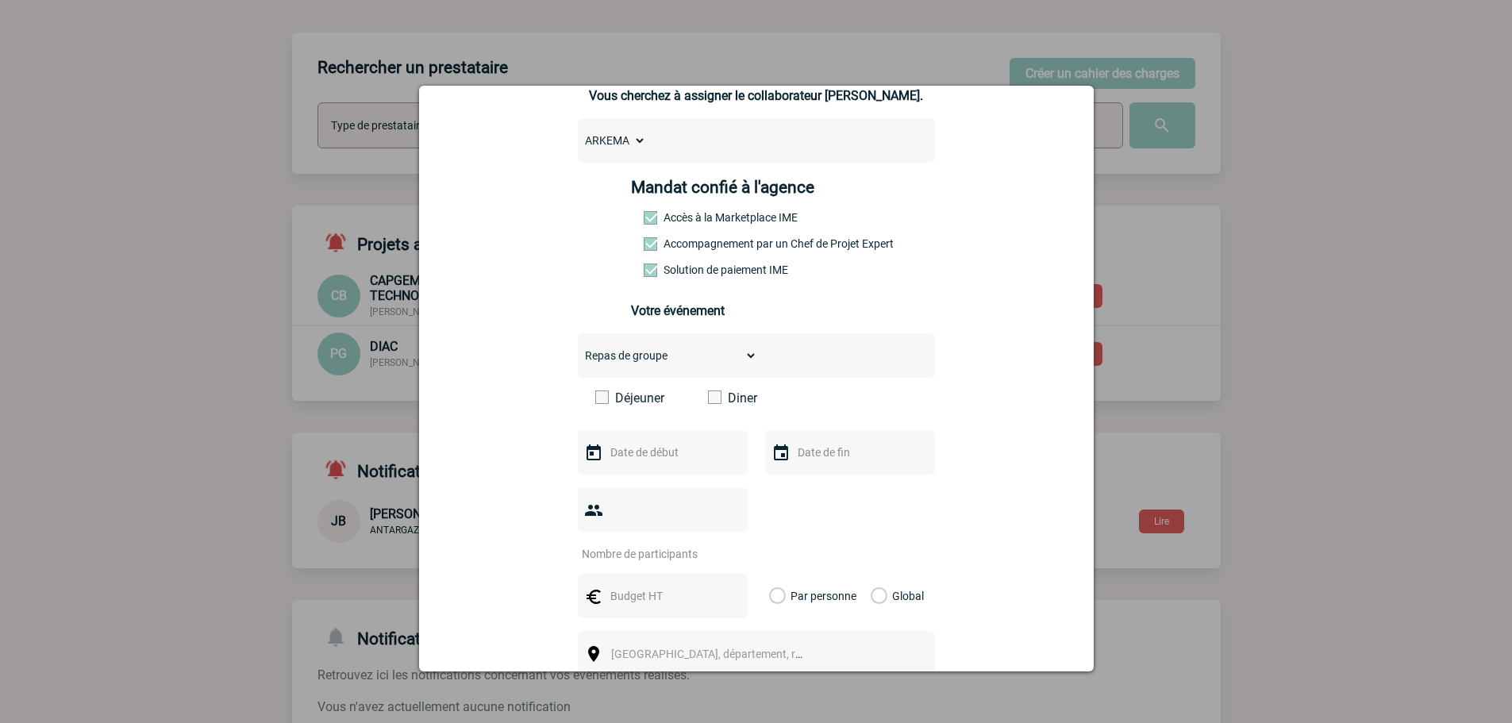
click at [708, 398] on span at bounding box center [714, 397] width 13 height 13
click at [0, 0] on input "Diner" at bounding box center [0, 0] width 0 height 0
click at [683, 460] on input "text" at bounding box center [661, 452] width 110 height 21
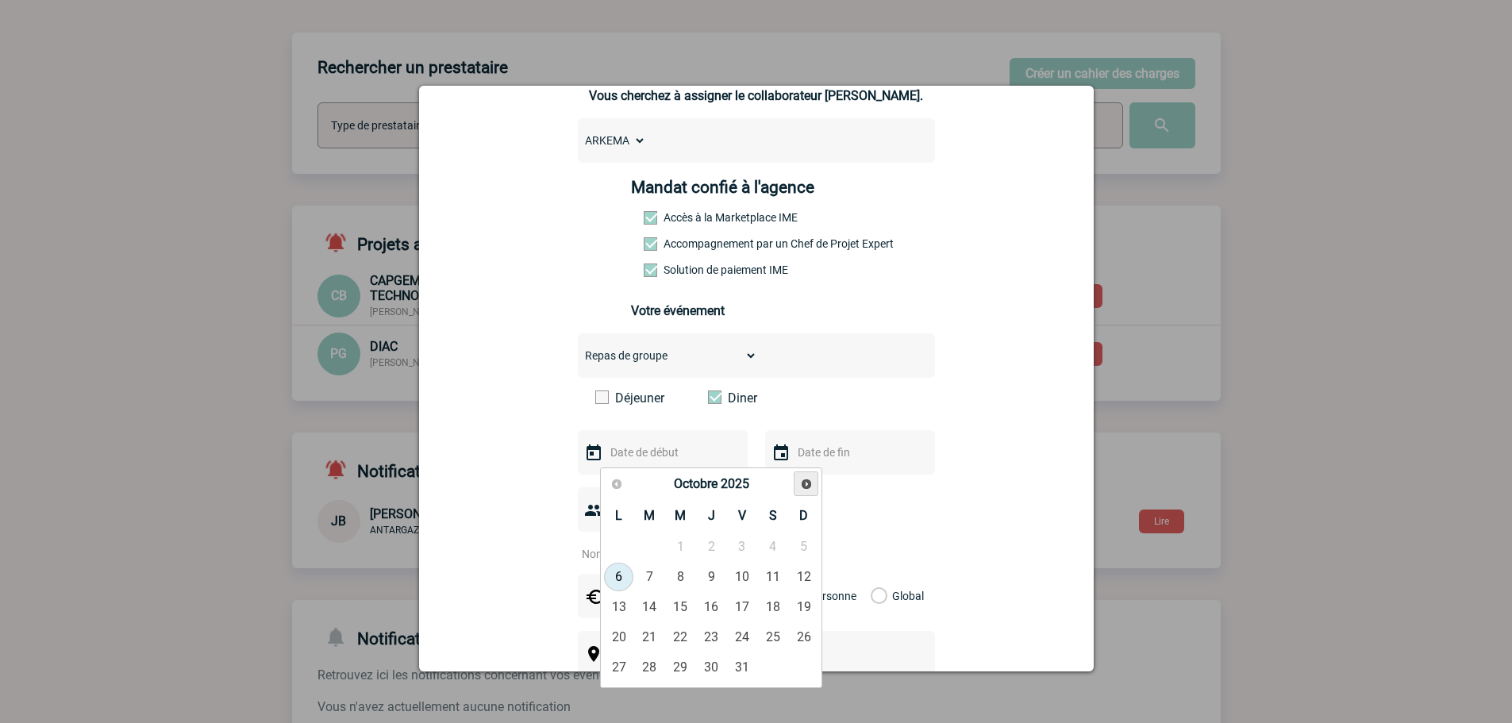
click at [800, 475] on link "Suivant" at bounding box center [806, 484] width 25 height 25
click at [803, 483] on span "Suivant" at bounding box center [806, 484] width 13 height 13
click at [713, 612] on link "18" at bounding box center [711, 607] width 29 height 29
type input "18-12-2025"
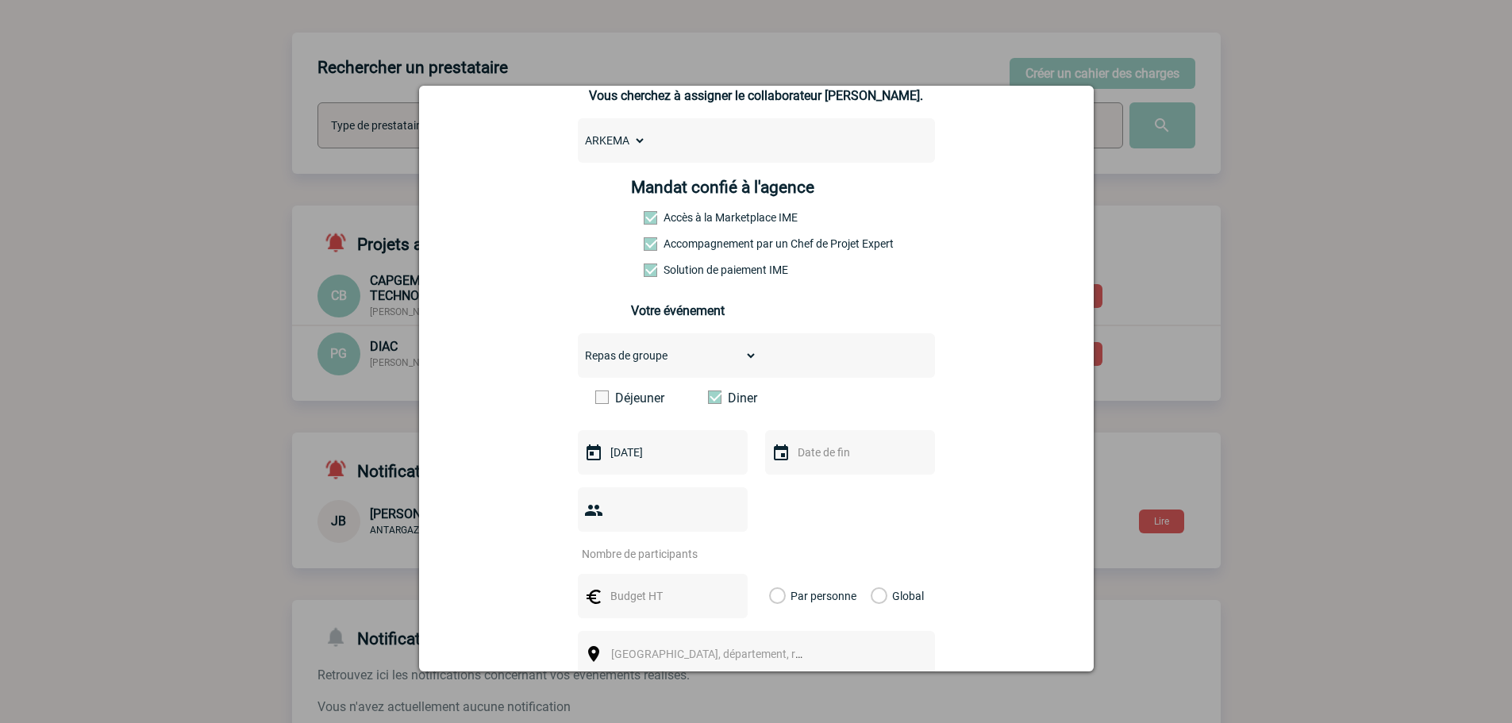
click at [661, 544] on input "number" at bounding box center [652, 554] width 149 height 21
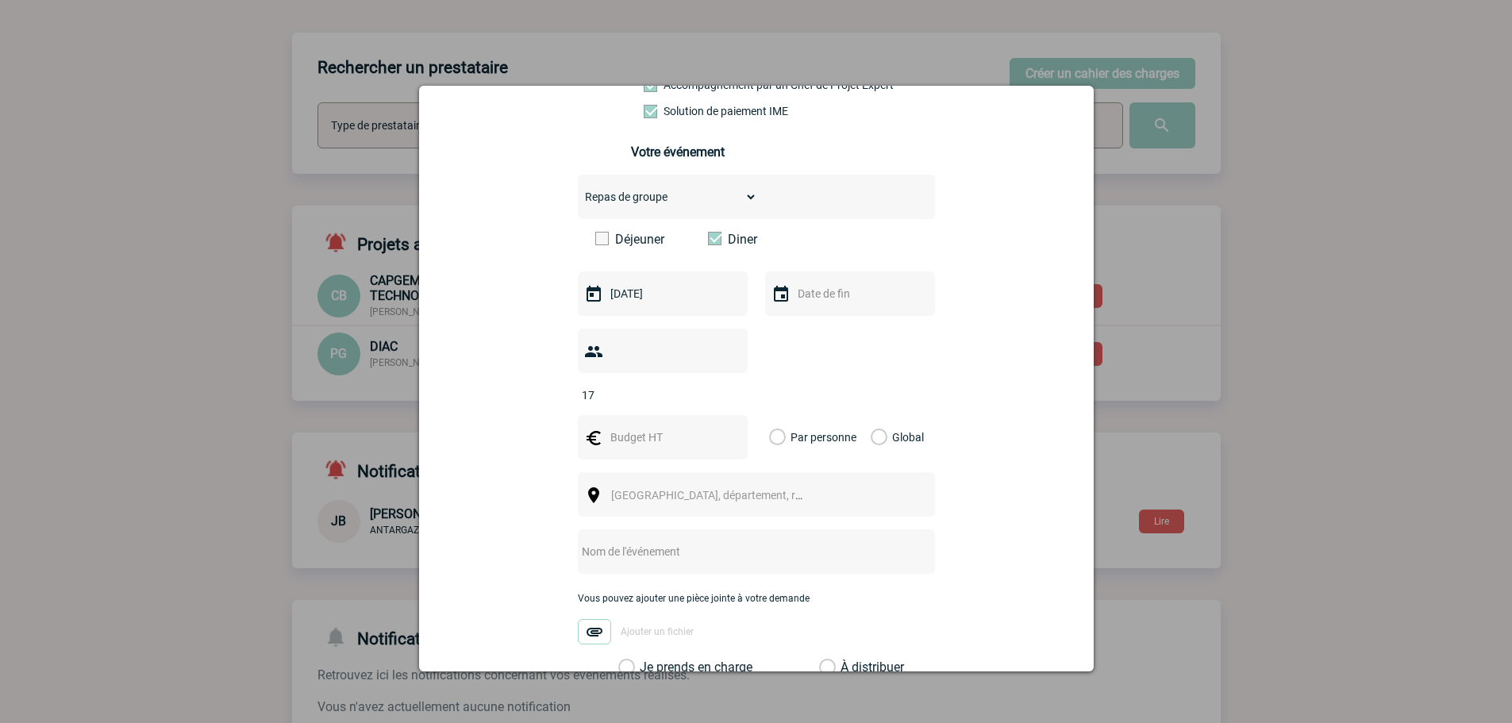
type input "17"
drag, startPoint x: 873, startPoint y: 414, endPoint x: 704, endPoint y: 414, distance: 169.1
click at [873, 415] on label "Global" at bounding box center [876, 437] width 10 height 44
click at [0, 0] on input "Global" at bounding box center [0, 0] width 0 height 0
click at [678, 427] on input "text" at bounding box center [661, 437] width 110 height 21
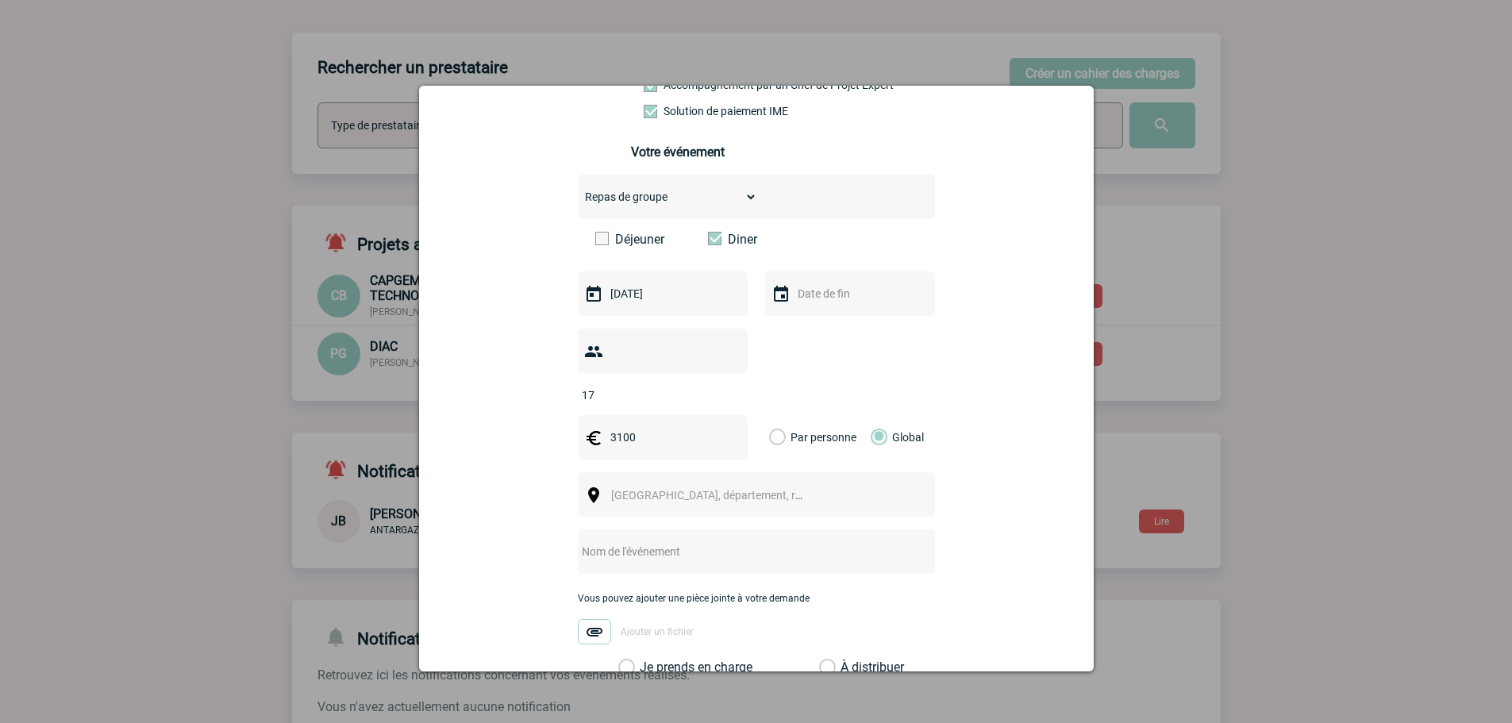
type input "3100"
click at [666, 489] on span "Ville, département, région..." at bounding box center [721, 495] width 221 height 13
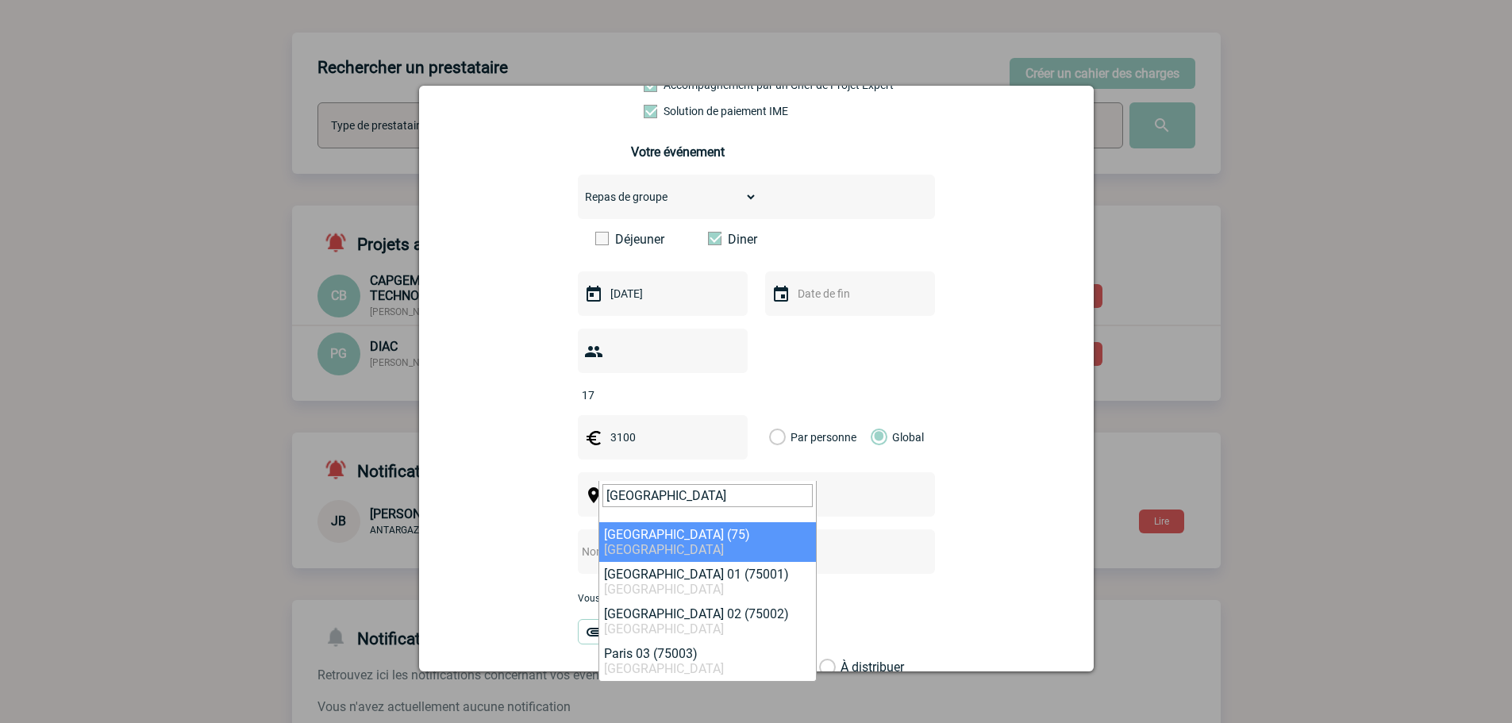
type input "Paris"
select select "3"
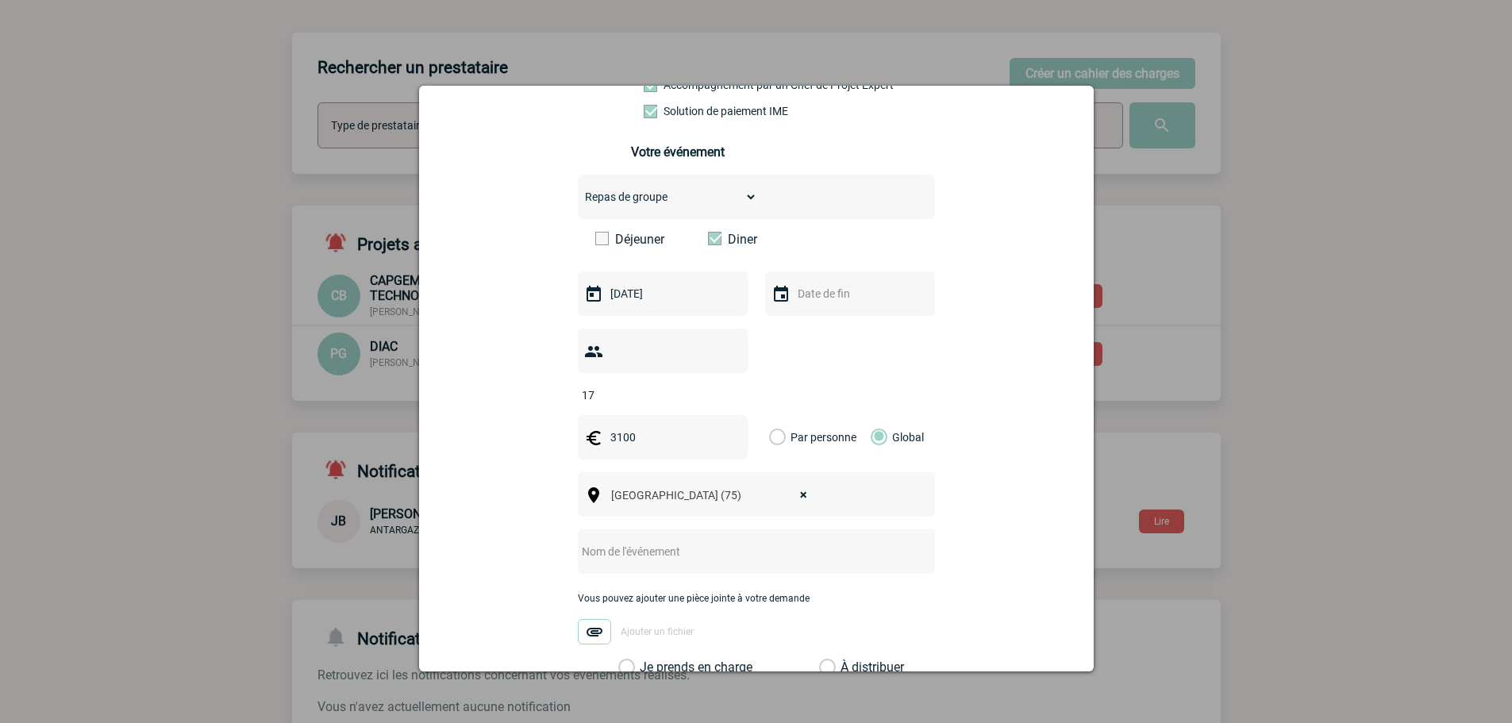
click at [692, 541] on input "text" at bounding box center [735, 551] width 315 height 21
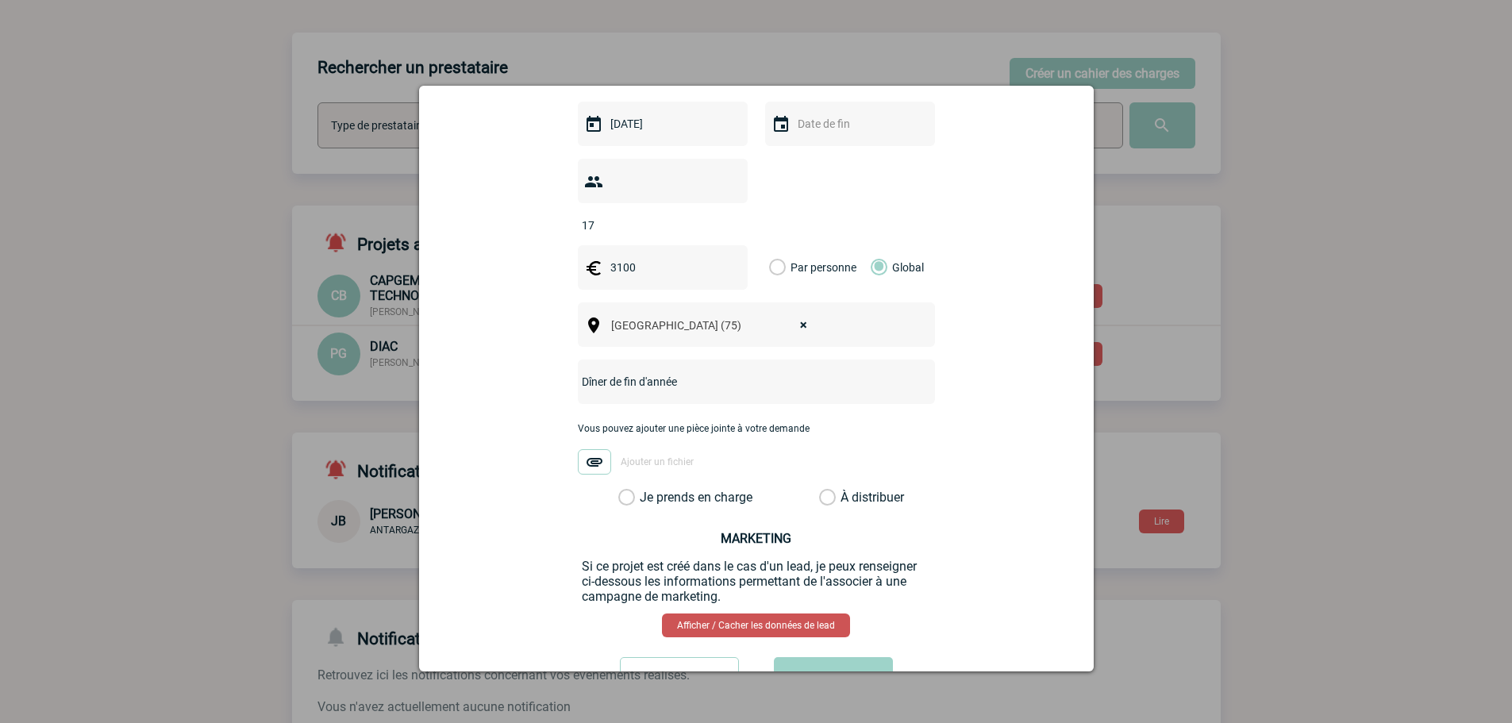
scroll to position [528, 0]
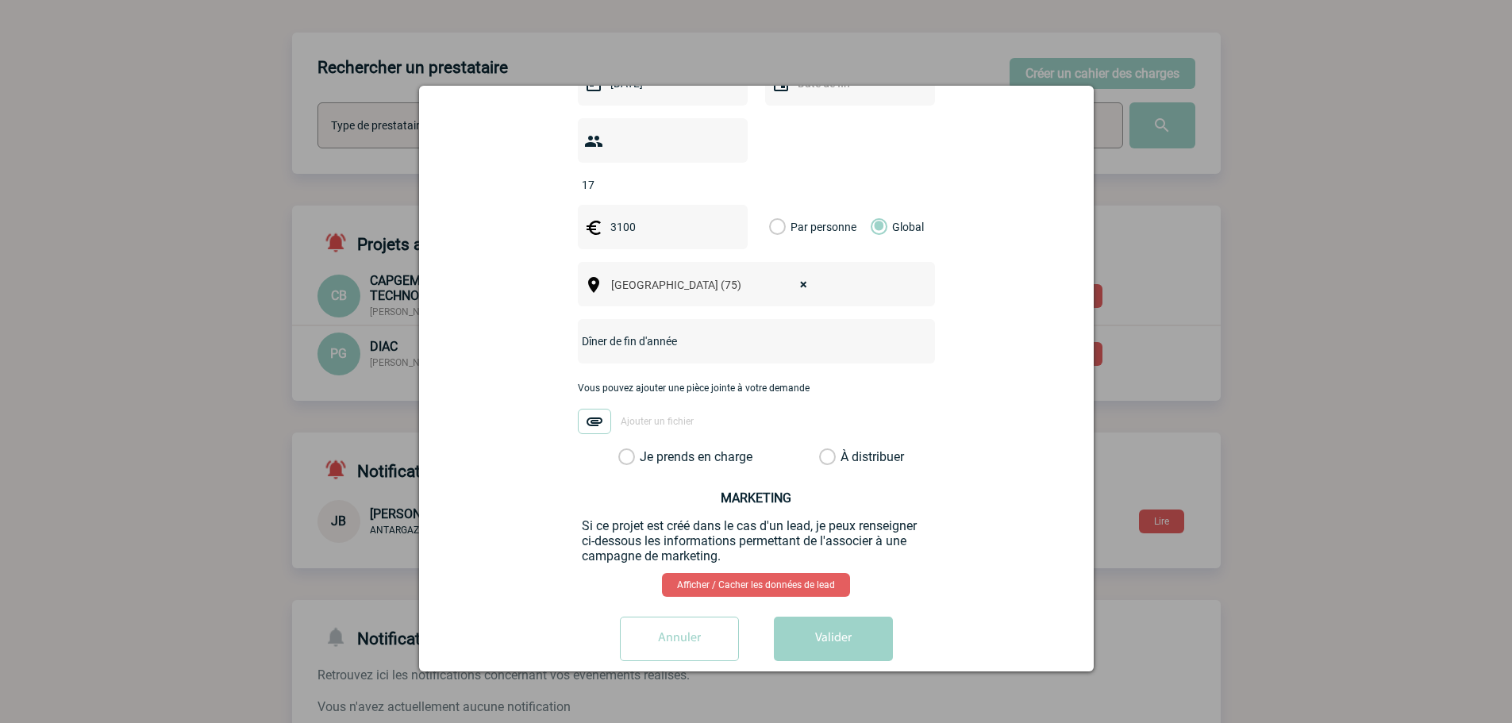
type input "Dîner de fin d'année"
click at [645, 449] on label "Je prends en charge" at bounding box center [631, 457] width 27 height 16
click at [0, 0] on input "Je prends en charge" at bounding box center [0, 0] width 0 height 0
click at [818, 618] on button "Valider" at bounding box center [833, 639] width 119 height 44
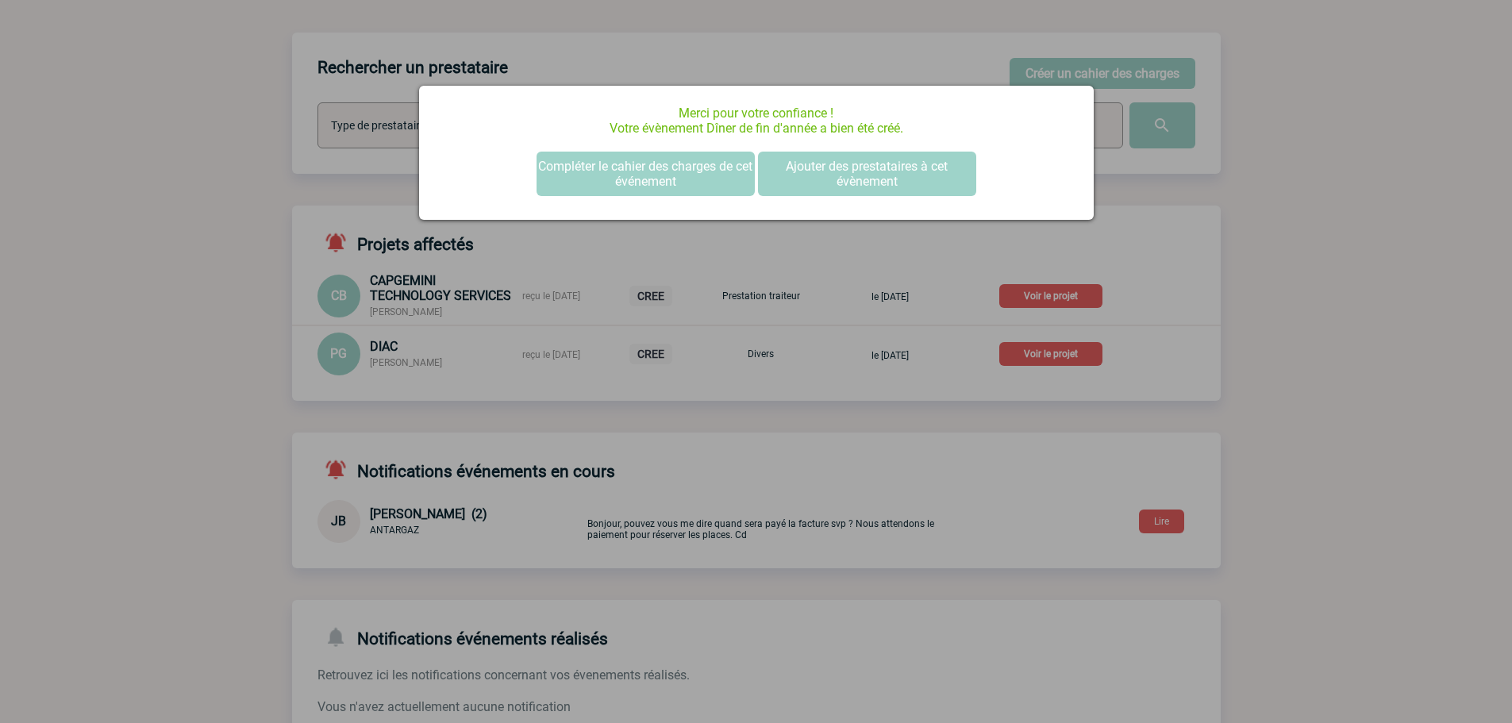
scroll to position [0, 0]
click at [687, 194] on button "Compléter le cahier des charges de cet événement" at bounding box center [646, 174] width 218 height 44
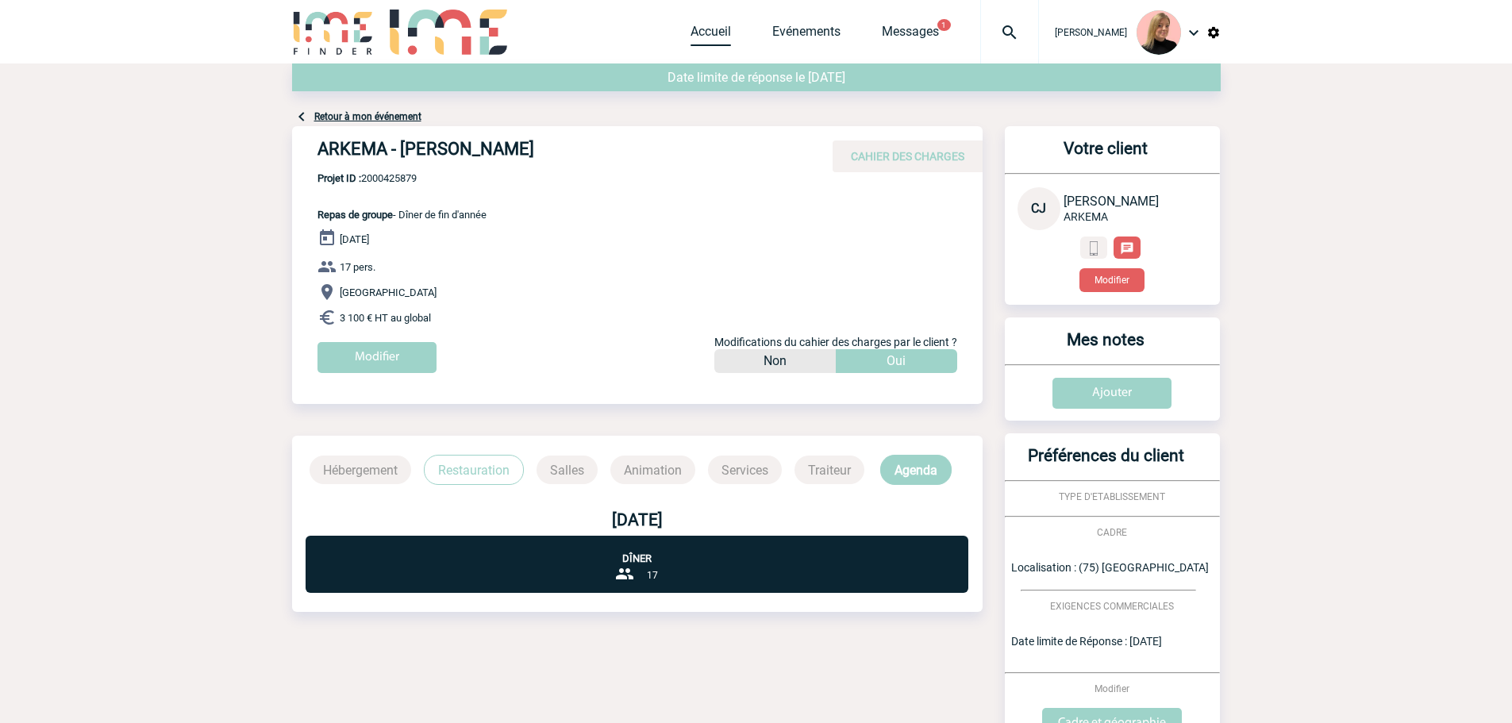
click at [728, 34] on link "Accueil" at bounding box center [711, 35] width 40 height 22
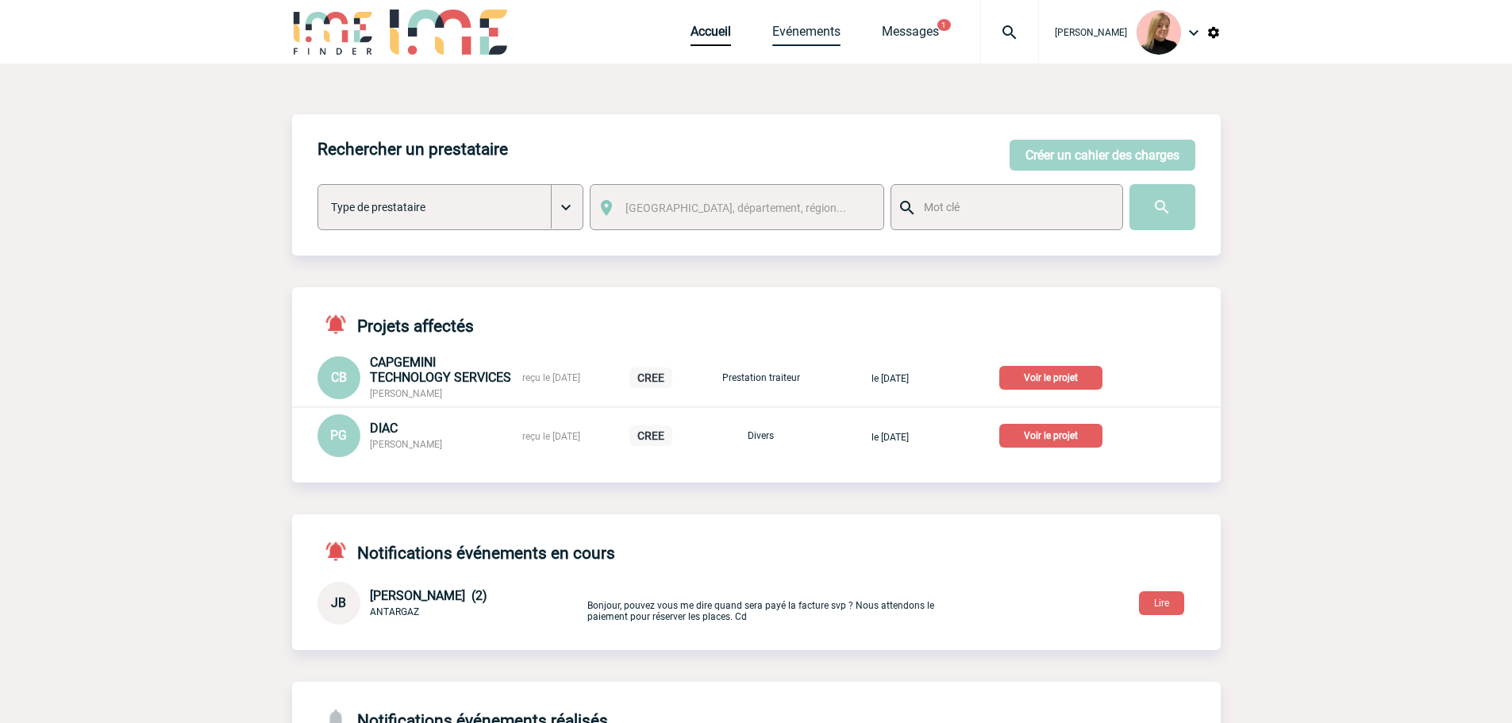
click at [820, 39] on link "Evénements" at bounding box center [806, 35] width 68 height 22
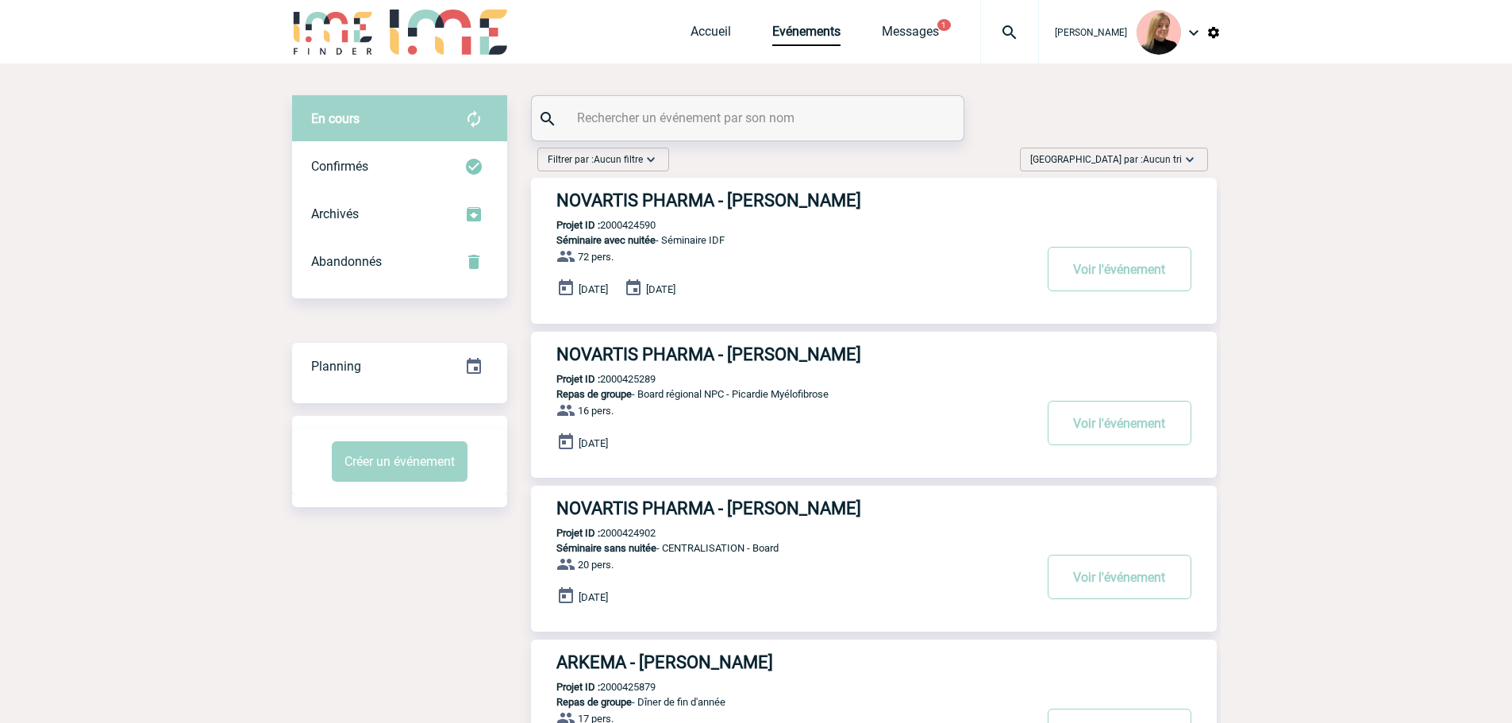
click at [1134, 159] on span "[GEOGRAPHIC_DATA] par : Aucun tri" at bounding box center [1106, 160] width 152 height 16
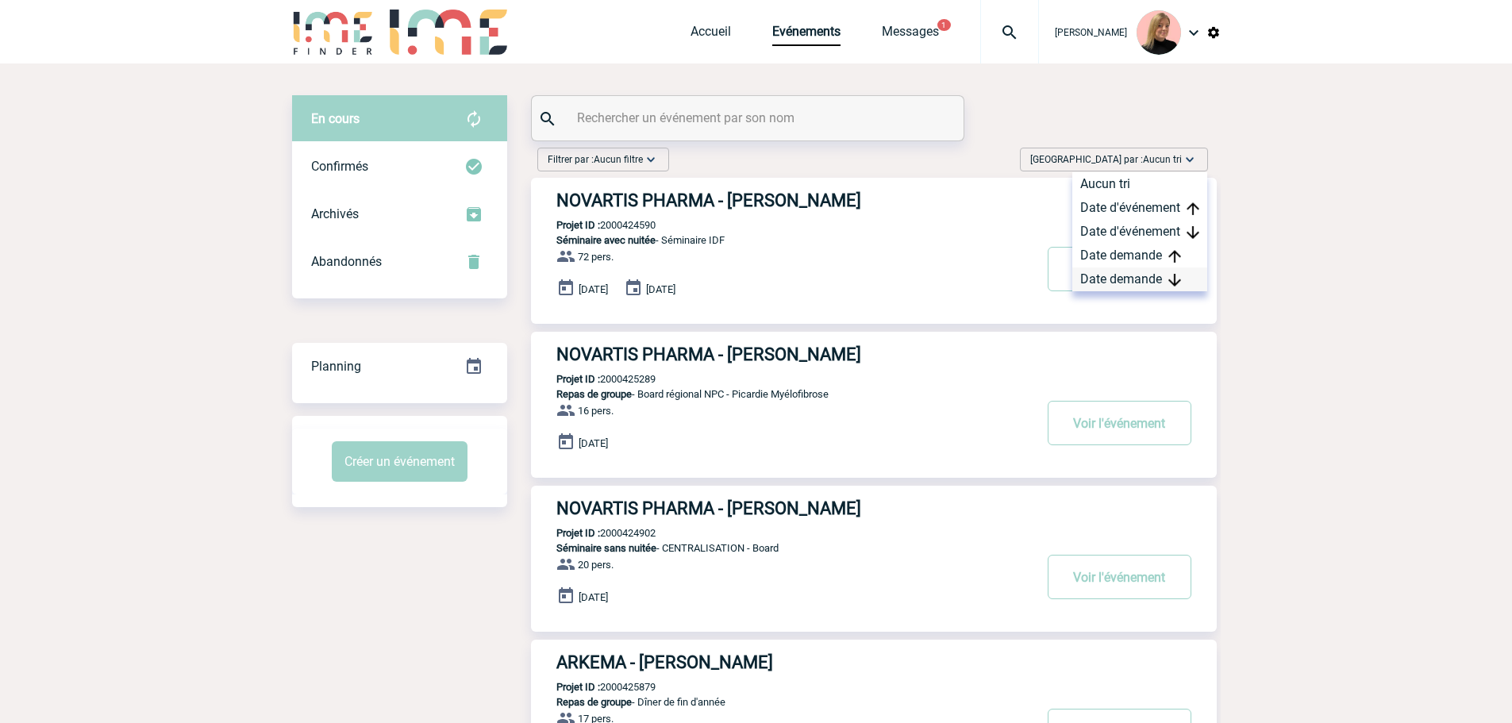
click at [1134, 290] on div "Date demande" at bounding box center [1139, 280] width 135 height 24
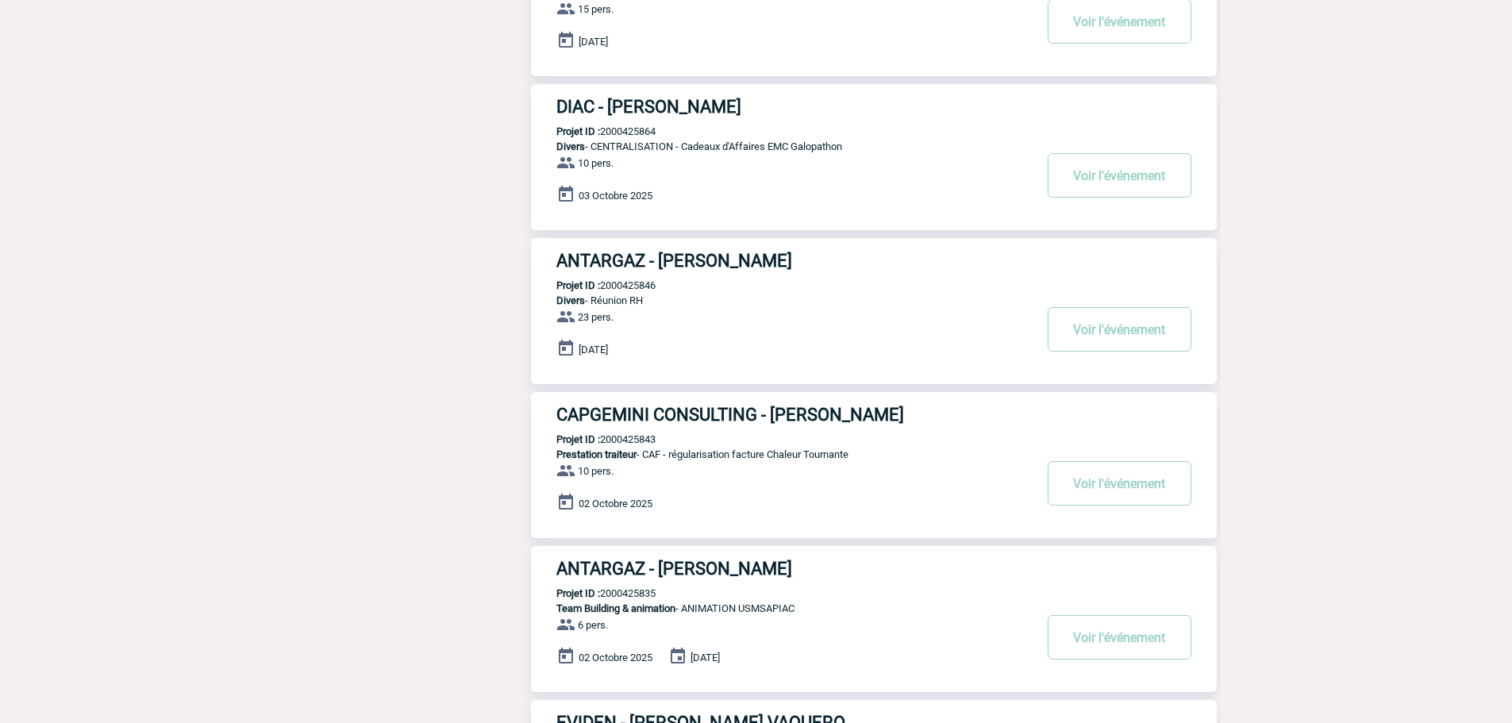
scroll to position [476, 0]
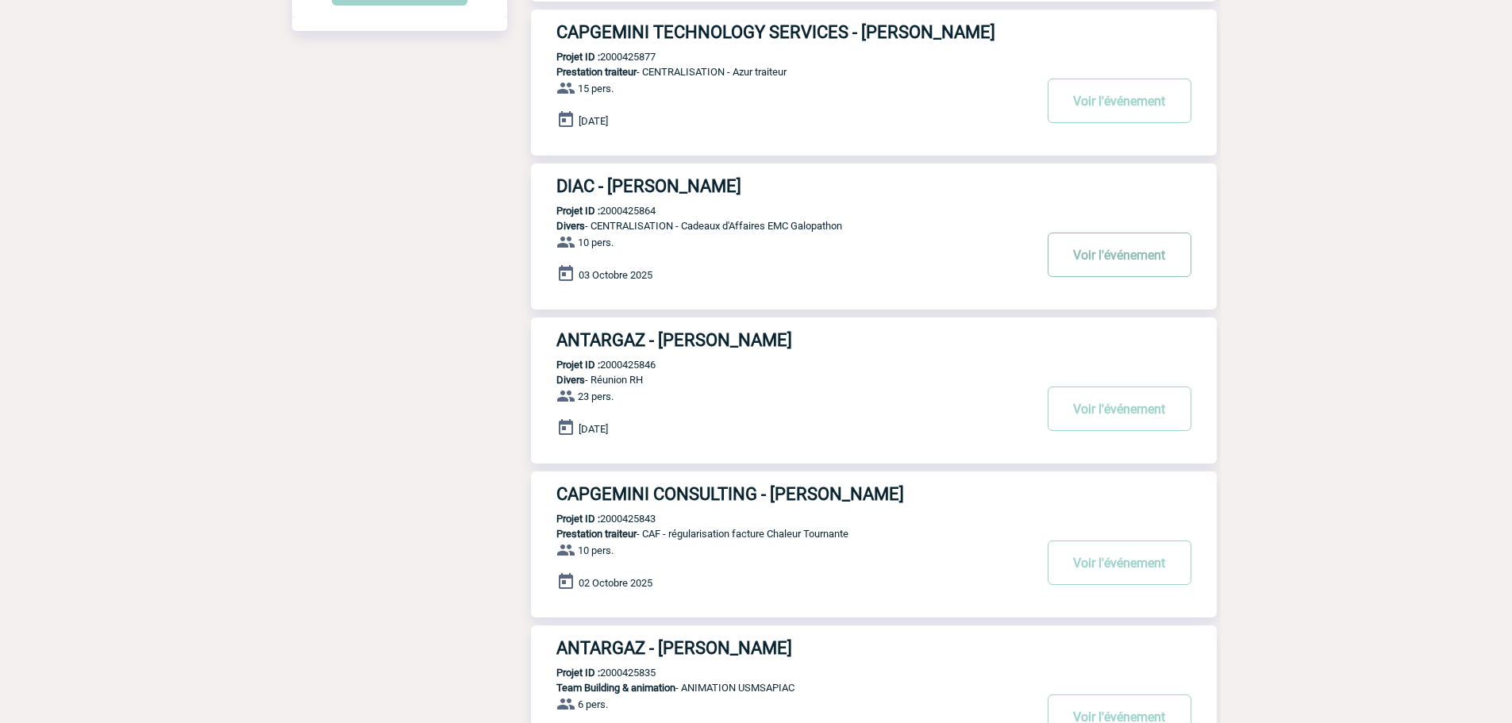
click at [1136, 266] on button "Voir l'événement" at bounding box center [1120, 255] width 144 height 44
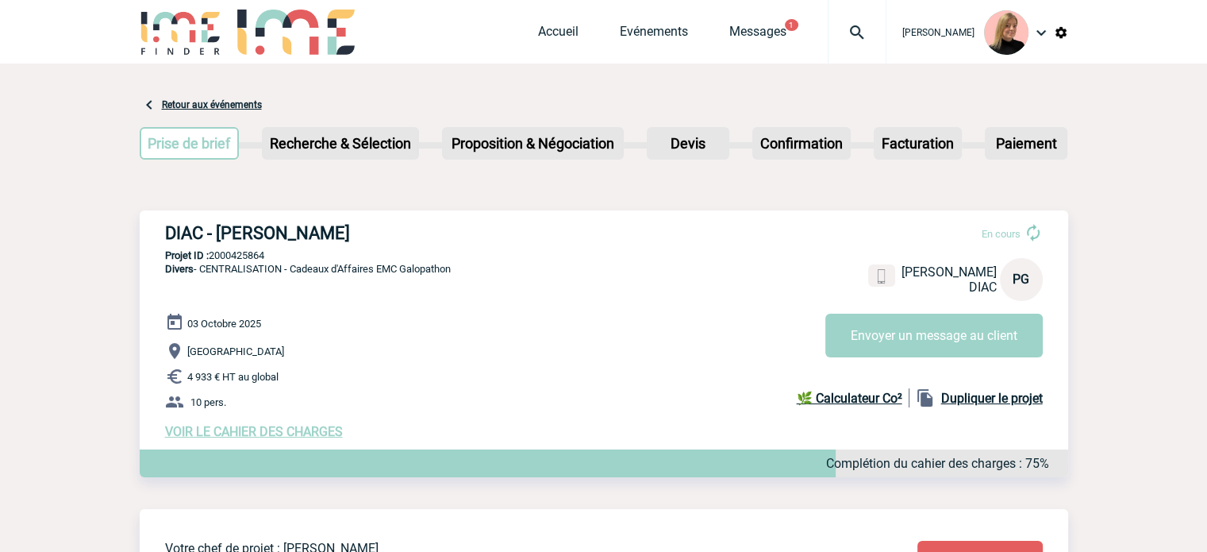
drag, startPoint x: 162, startPoint y: 230, endPoint x: 420, endPoint y: 215, distance: 258.4
click at [420, 215] on div "DIAC - [PERSON_NAME] En cours [PERSON_NAME] PG Envoyer un message au client DIA…" at bounding box center [604, 330] width 929 height 241
copy h3 "DIAC - [PERSON_NAME]"
click at [240, 253] on p "Projet ID : 2000425864" at bounding box center [604, 255] width 929 height 12
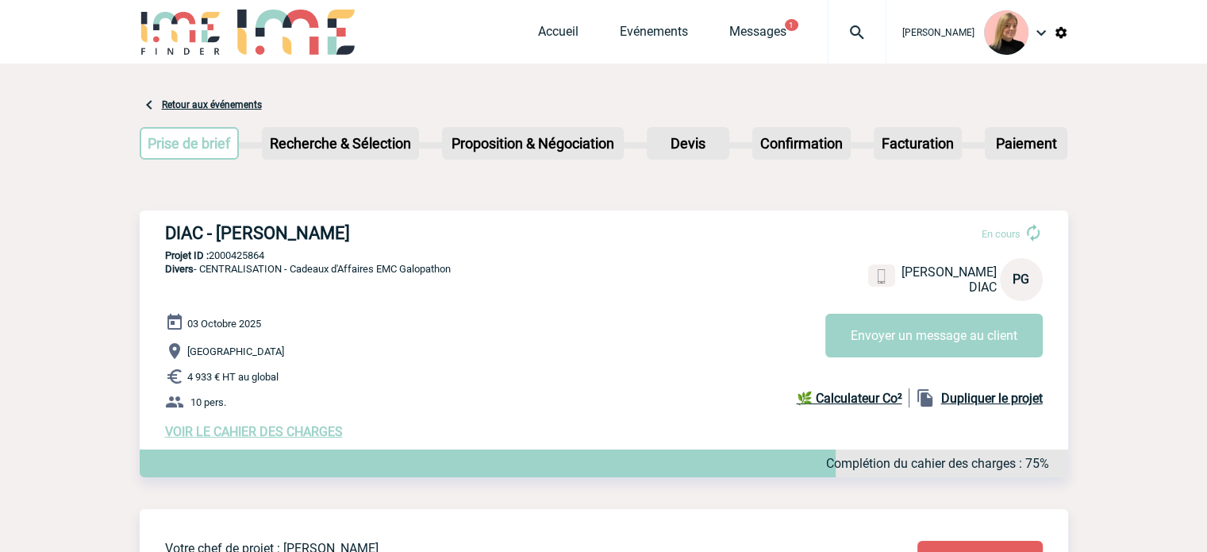
copy p "2000425864"
click at [241, 250] on p "Projet ID : 2000425864" at bounding box center [604, 255] width 929 height 12
click at [248, 264] on p "Divers - CENTRALISATION - Cadeaux d'Affaires EMC Galopathon" at bounding box center [295, 287] width 311 height 51
click at [249, 256] on p "Projet ID : 2000425864" at bounding box center [604, 255] width 929 height 12
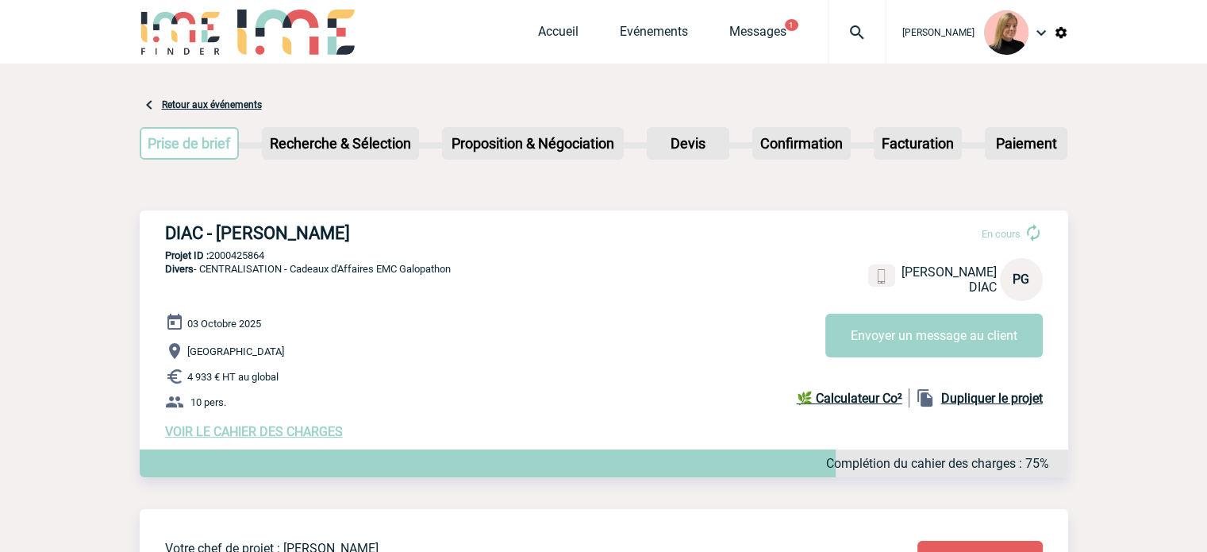
copy p "2000425864"
click at [305, 441] on div "DIAC - Pierre-Antoine GERVY En cours Pierre-Antoine GERVY DIAC PG Envoyer un me…" at bounding box center [604, 330] width 929 height 241
click at [306, 436] on span "VOIR LE CAHIER DES CHARGES" at bounding box center [254, 431] width 178 height 15
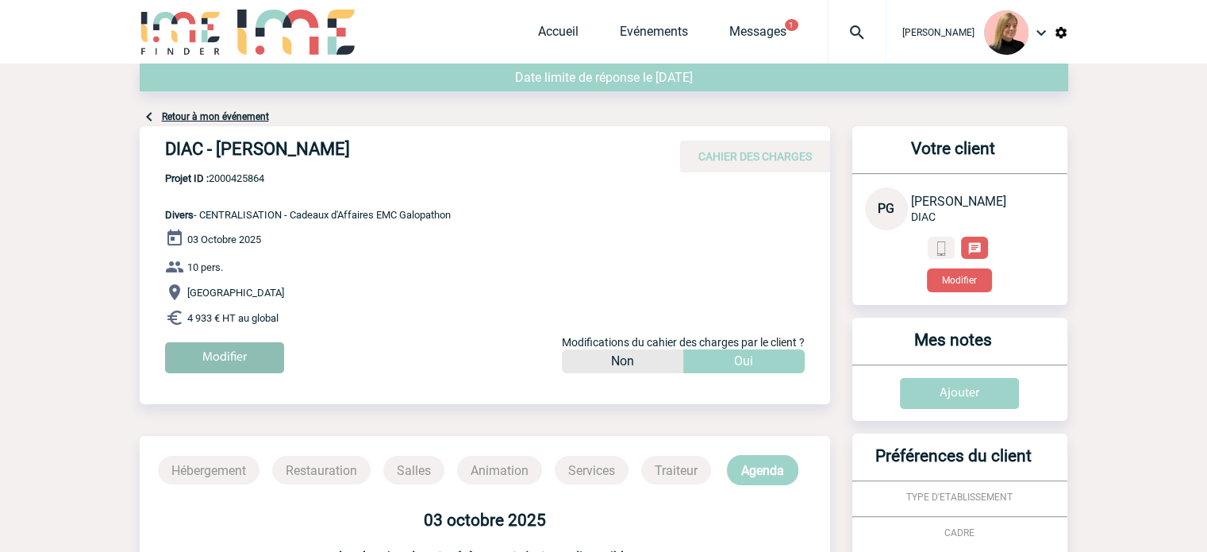
click at [241, 360] on input "Modifier" at bounding box center [224, 357] width 119 height 31
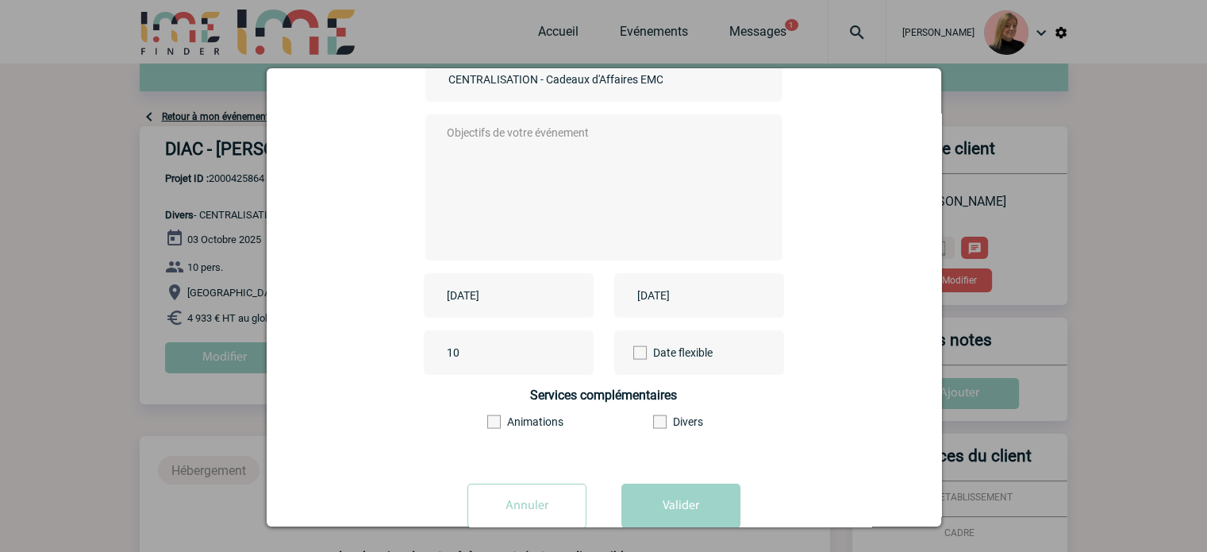
scroll to position [159, 0]
click at [531, 287] on input "[DATE]" at bounding box center [498, 293] width 110 height 21
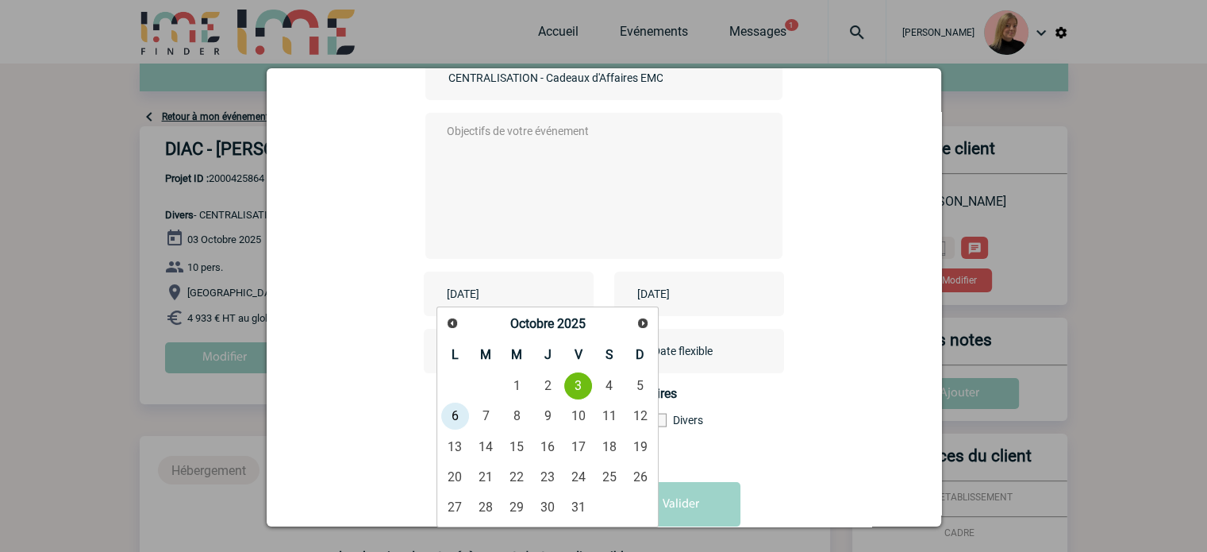
click at [646, 324] on span "Suivant" at bounding box center [643, 323] width 13 height 13
click at [460, 419] on link "3" at bounding box center [455, 416] width 29 height 29
type input "[DATE]"
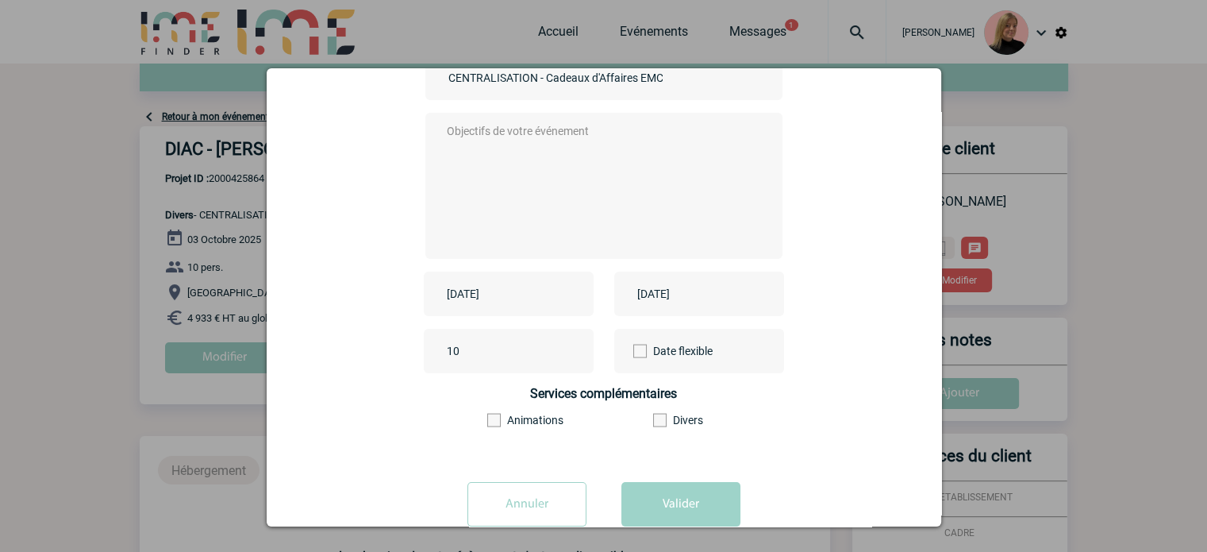
click at [740, 301] on div "[DATE]" at bounding box center [699, 293] width 170 height 44
click at [691, 304] on input "[DATE]" at bounding box center [688, 293] width 110 height 21
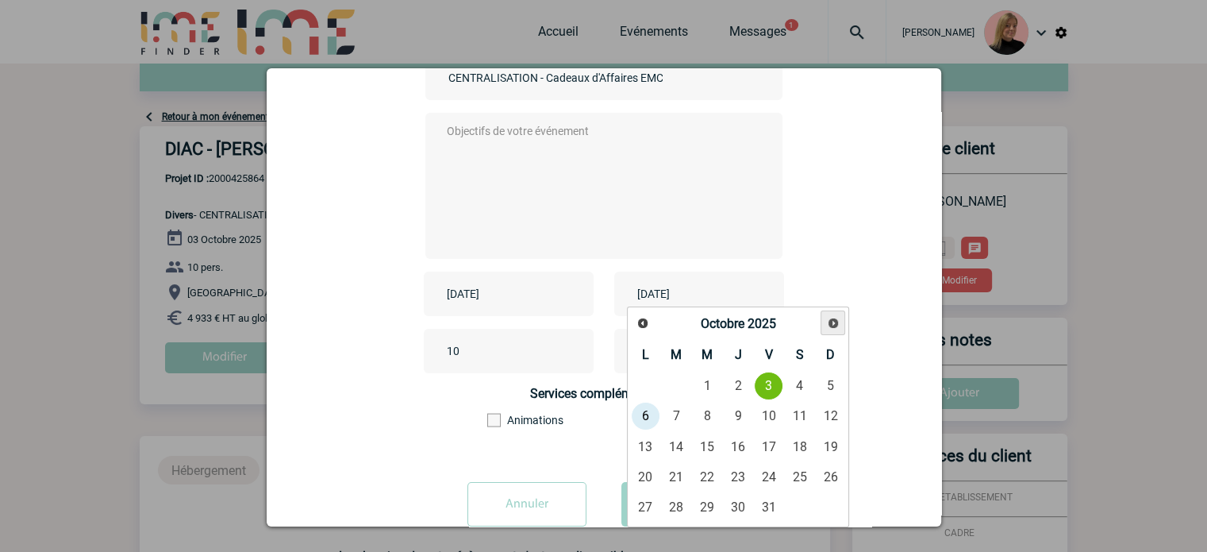
click at [825, 318] on link "Suivant" at bounding box center [833, 322] width 25 height 25
click at [644, 419] on link "3" at bounding box center [645, 416] width 29 height 29
type input "2025-11-03"
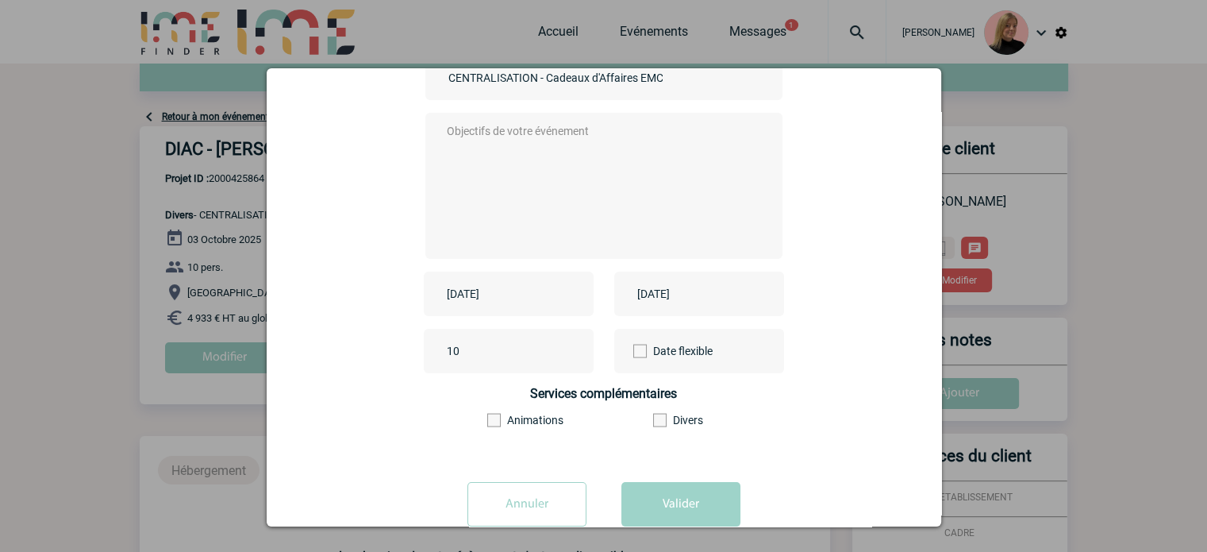
click at [583, 160] on textarea at bounding box center [600, 184] width 314 height 127
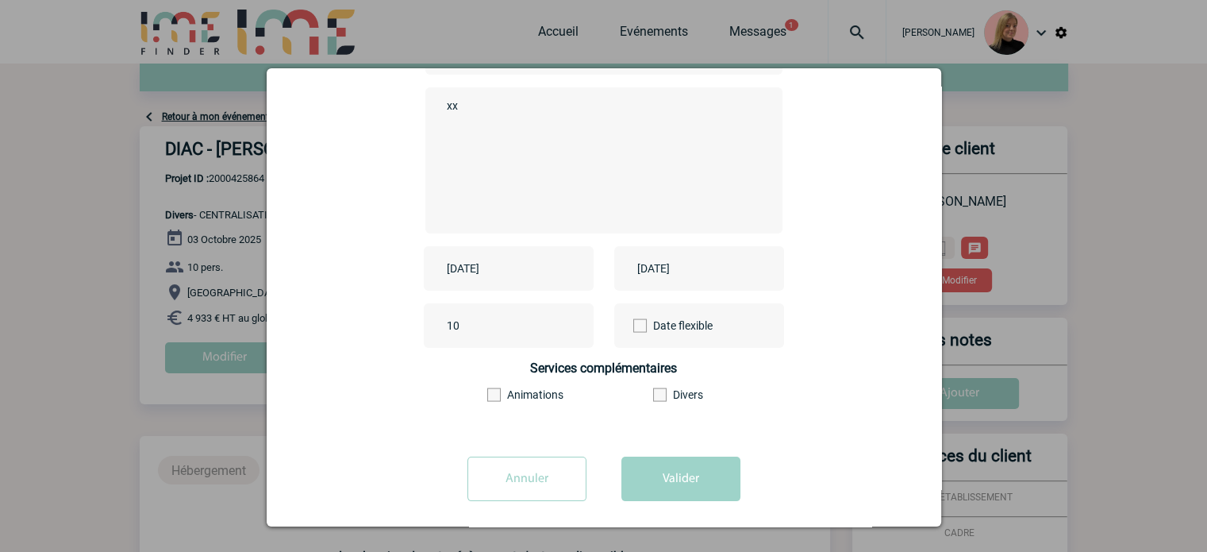
scroll to position [197, 0]
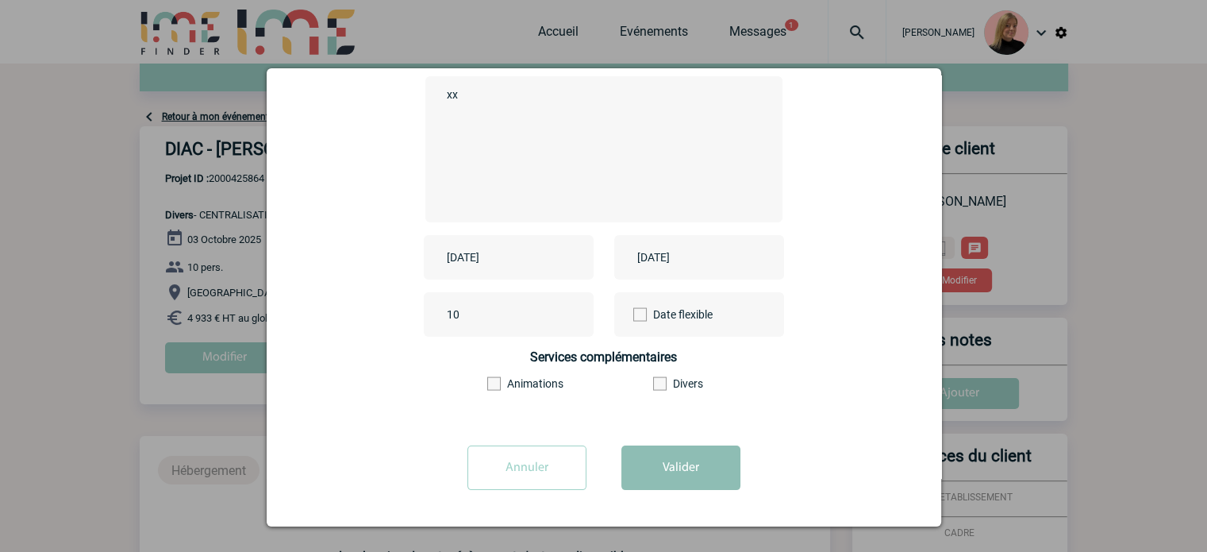
type textarea "xx"
click at [648, 472] on button "Valider" at bounding box center [681, 467] width 119 height 44
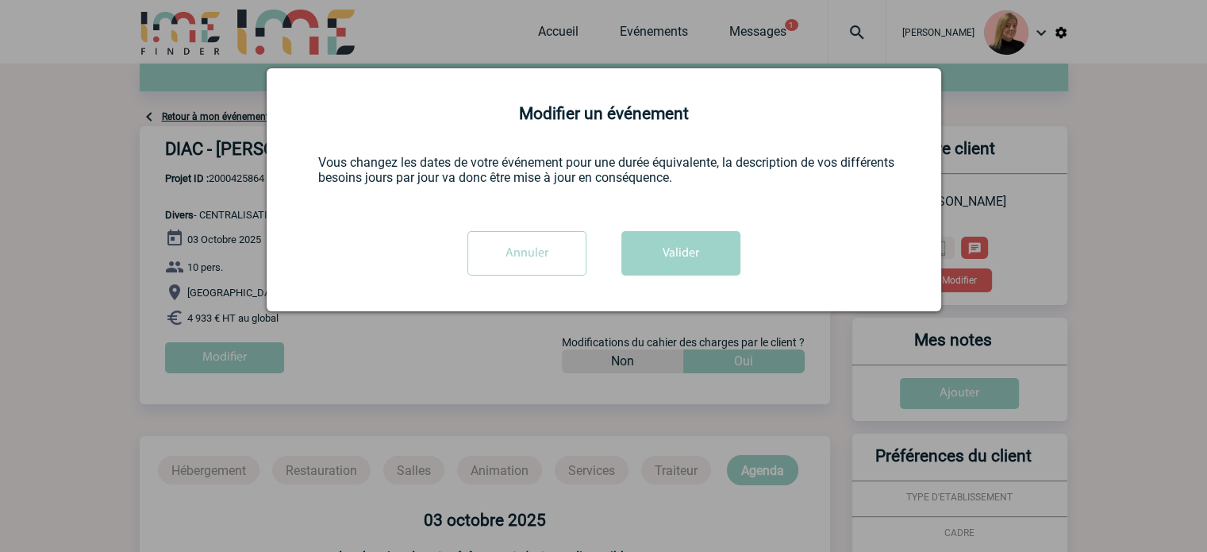
scroll to position [0, 0]
click at [645, 242] on button "Valider" at bounding box center [681, 253] width 119 height 44
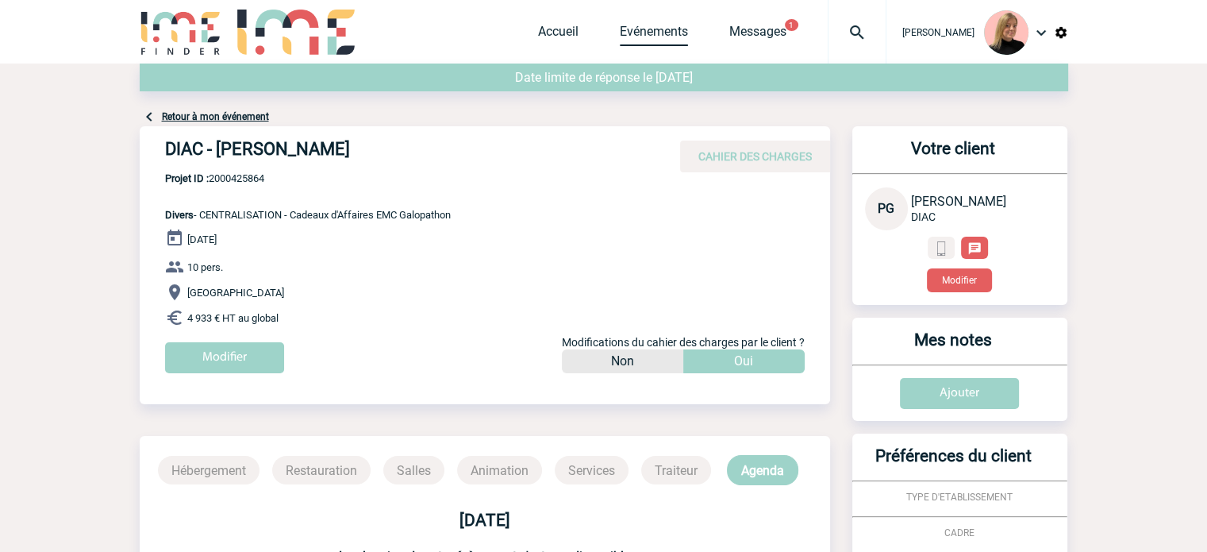
click at [632, 34] on link "Evénements" at bounding box center [654, 35] width 68 height 22
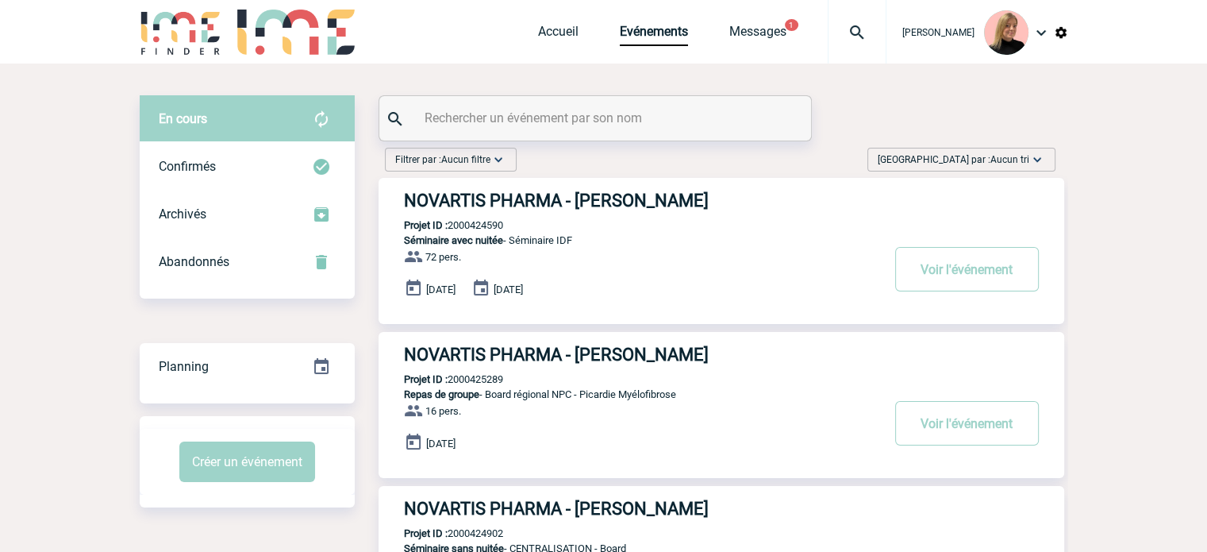
click at [1003, 158] on span "Aucun tri" at bounding box center [1010, 159] width 39 height 11
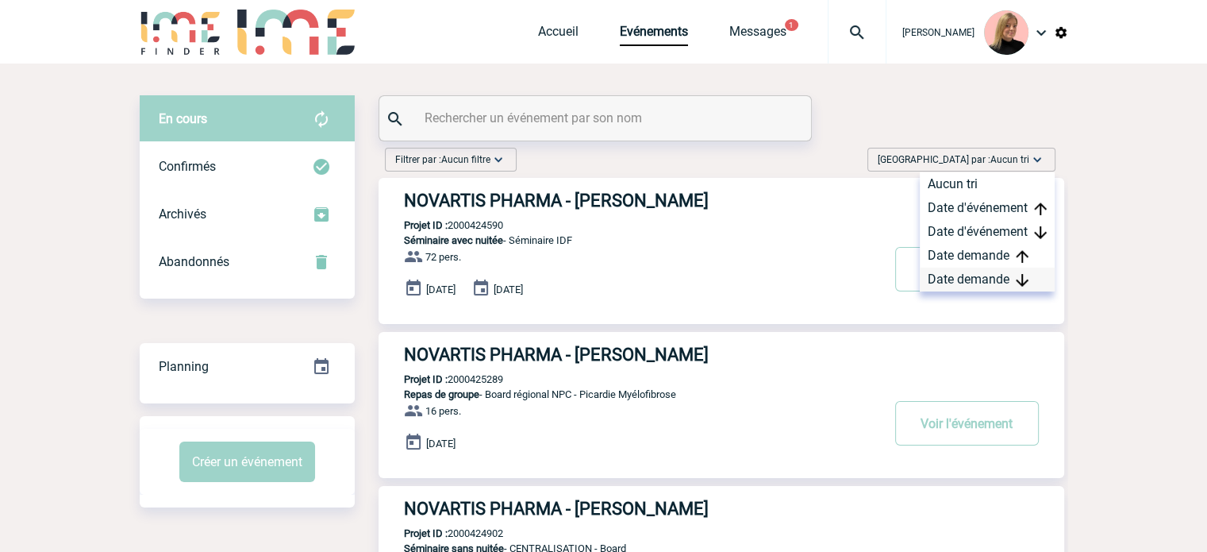
drag, startPoint x: 1004, startPoint y: 277, endPoint x: 1019, endPoint y: 275, distance: 15.2
click at [1003, 278] on div "Date demande" at bounding box center [987, 280] width 135 height 24
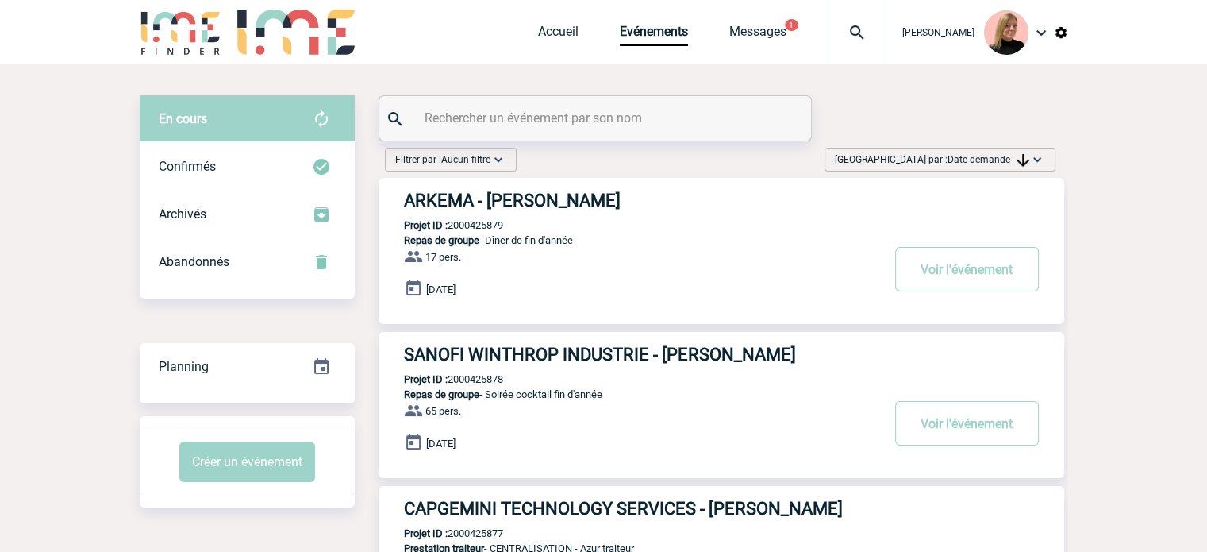
click at [972, 154] on span "Date demande" at bounding box center [989, 159] width 82 height 11
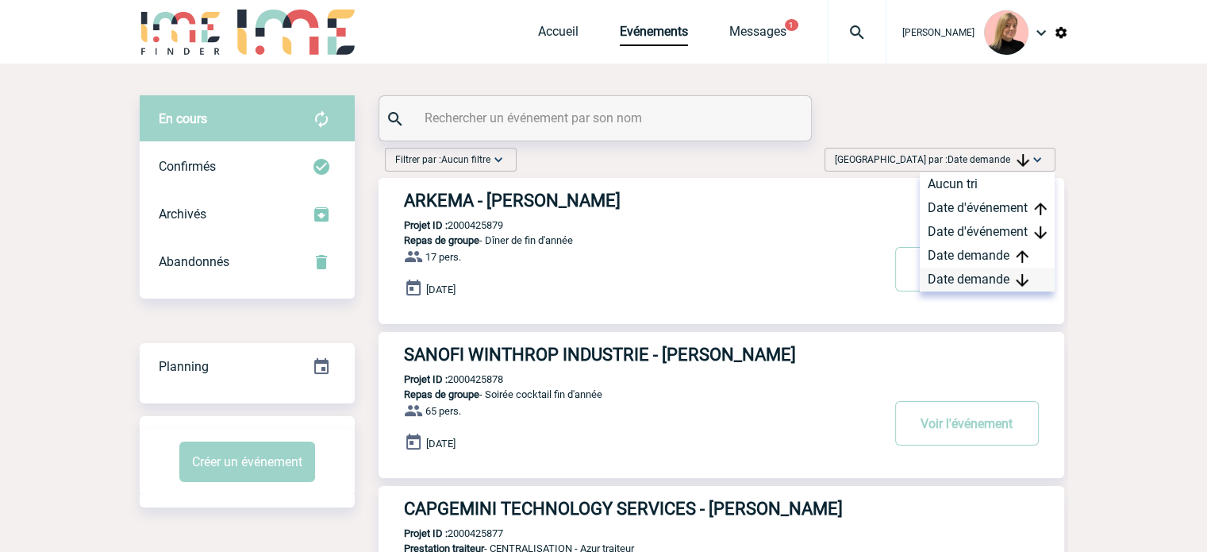
click at [968, 284] on div "Date demande" at bounding box center [987, 280] width 135 height 24
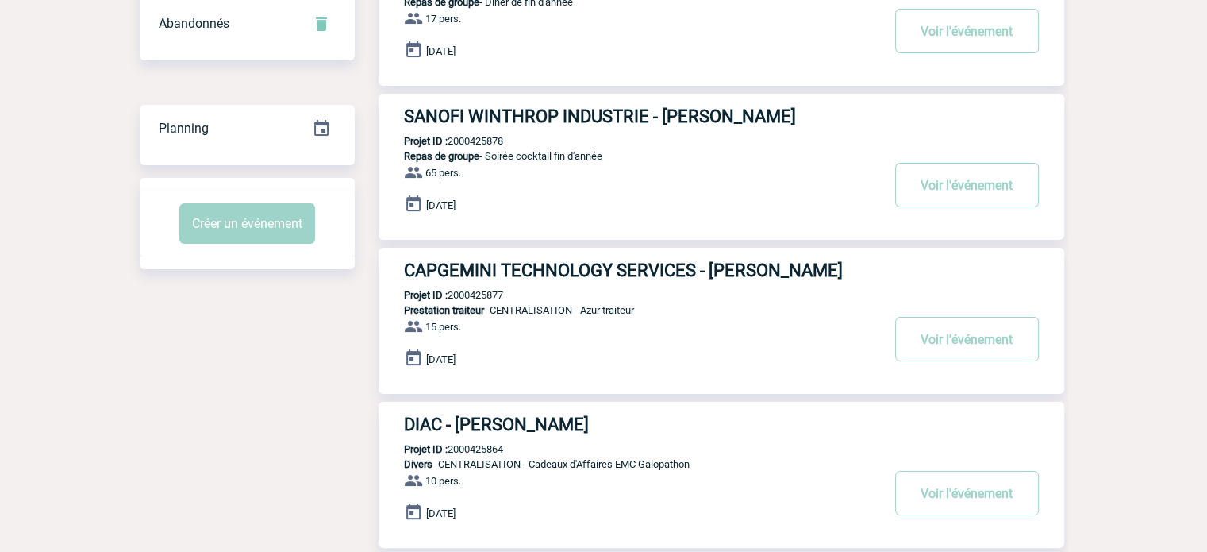
scroll to position [159, 0]
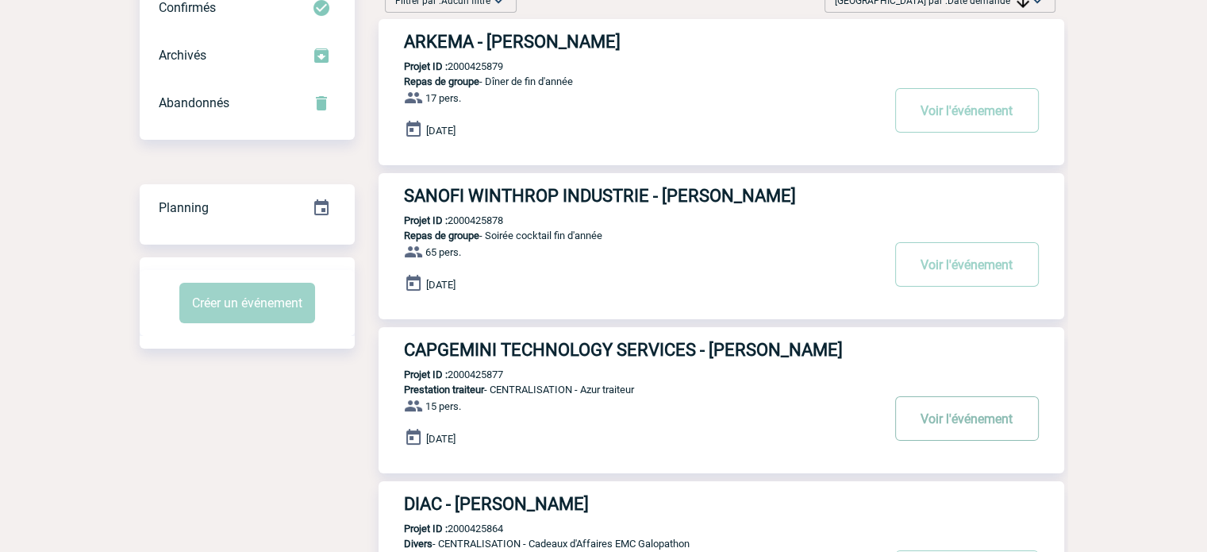
click at [953, 432] on button "Voir l'événement" at bounding box center [967, 418] width 144 height 44
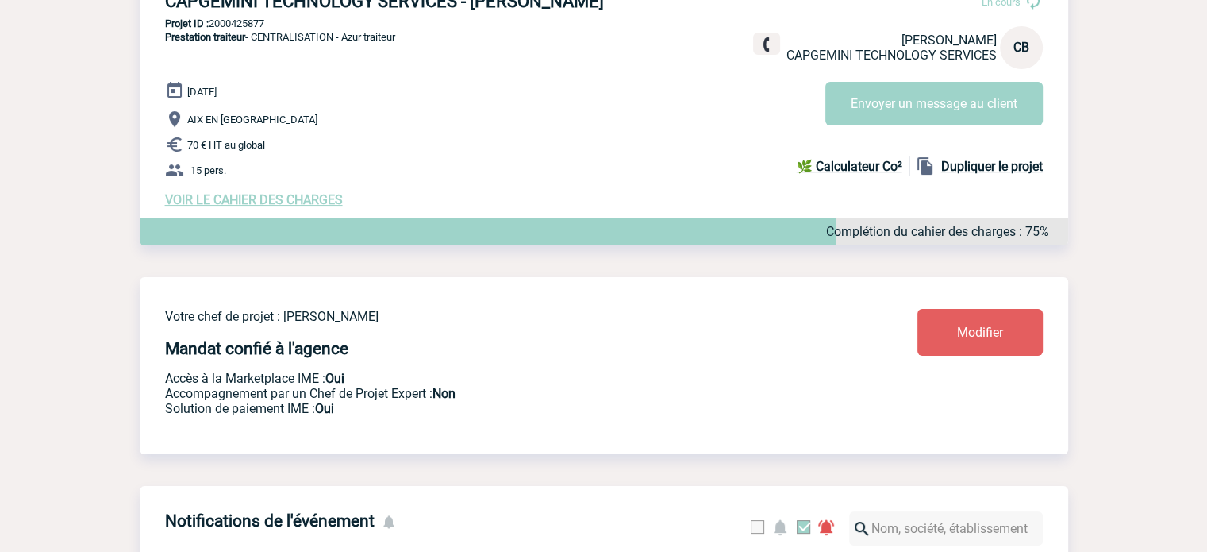
scroll to position [210, 0]
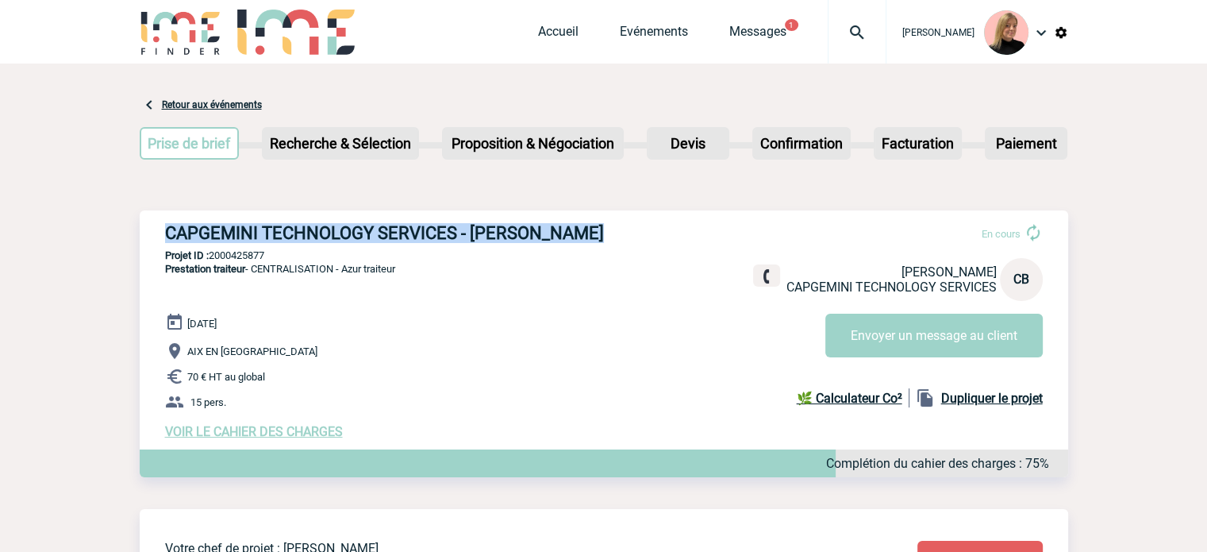
drag, startPoint x: 168, startPoint y: 233, endPoint x: 694, endPoint y: 222, distance: 525.6
click at [694, 222] on div "CAPGEMINI TECHNOLOGY SERVICES - Céline BARONE En cours Céline BARONE CAPGEMINI …" at bounding box center [604, 330] width 929 height 241
copy h3 "CAPGEMINI TECHNOLOGY SERVICES - Céline BARONE"
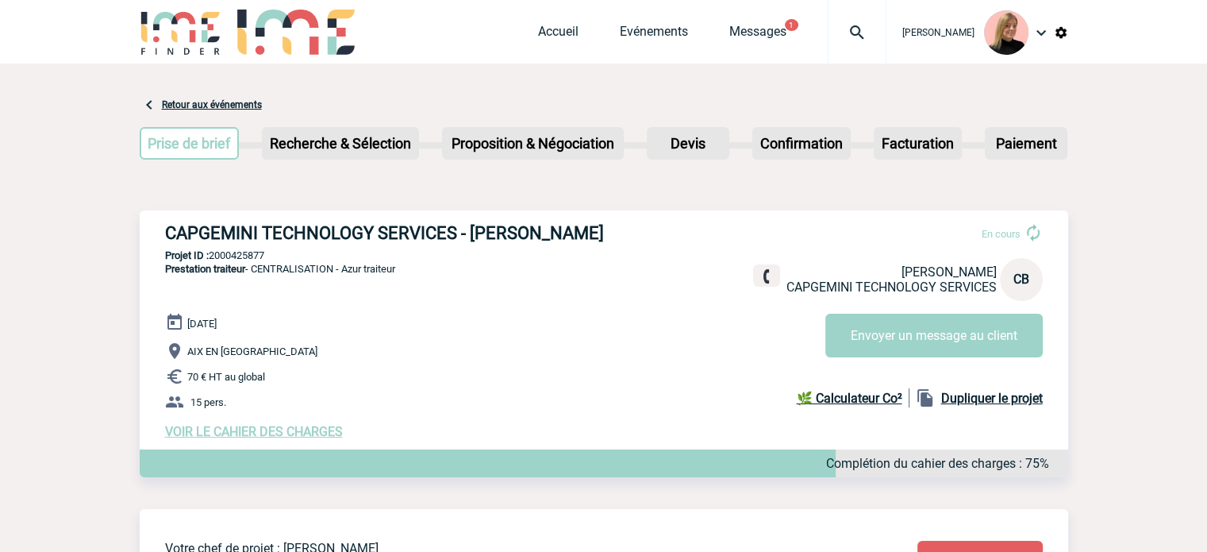
click at [599, 313] on div "CAPGEMINI TECHNOLOGY SERVICES - Céline BARONE En cours Céline BARONE CAPGEMINI …" at bounding box center [604, 330] width 929 height 241
click at [235, 253] on p "Projet ID : 2000425877" at bounding box center [604, 255] width 929 height 12
copy p "2000425877"
click at [682, 38] on link "Evénements" at bounding box center [654, 35] width 68 height 22
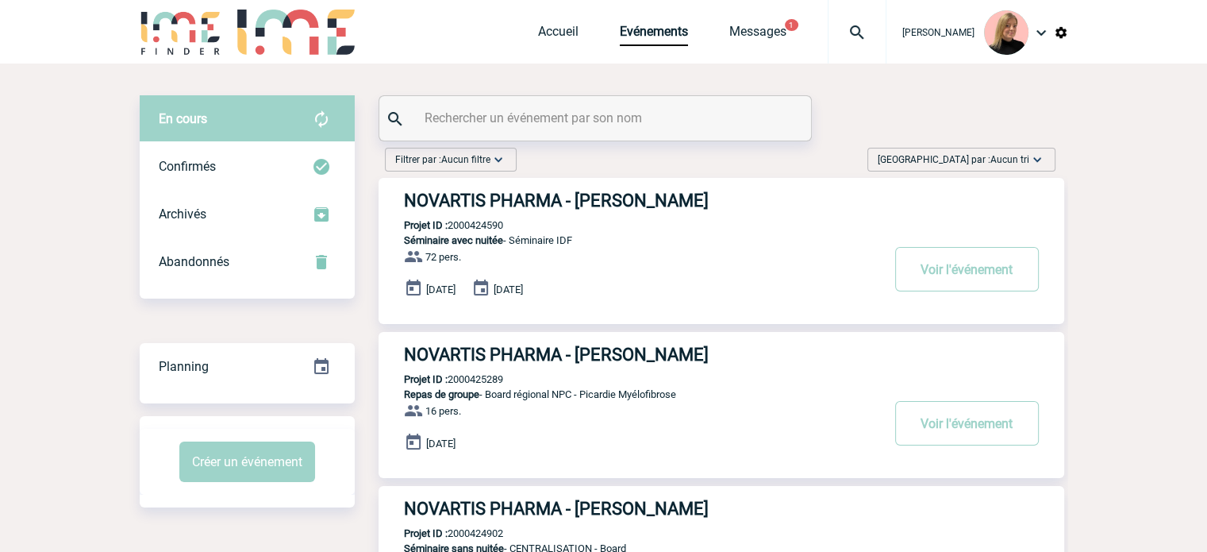
click at [1016, 166] on span "Trier par : Aucun tri" at bounding box center [954, 160] width 152 height 16
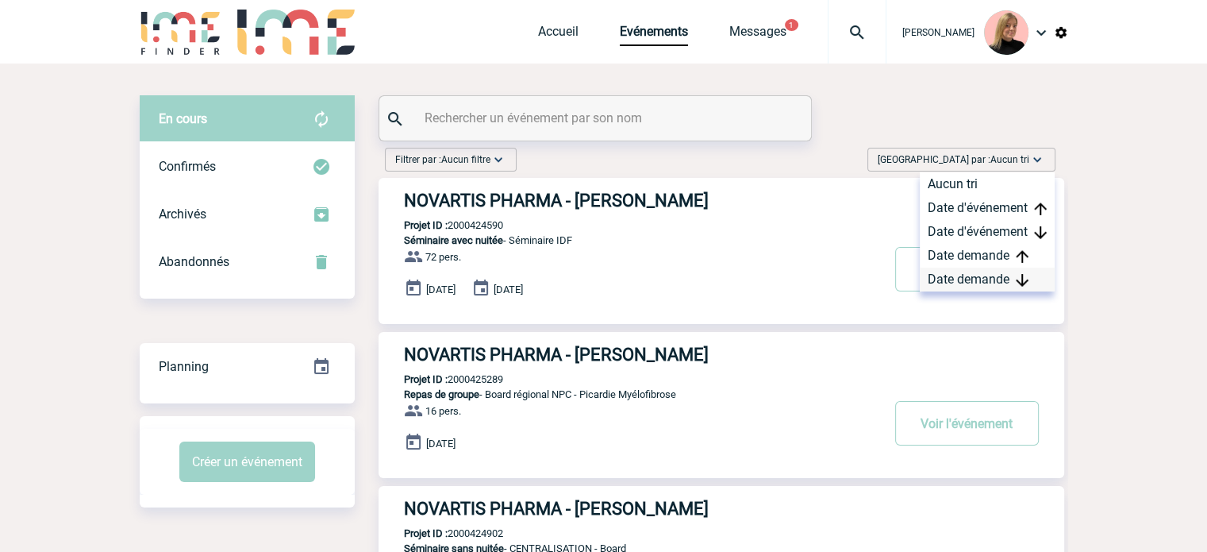
click at [1006, 282] on div "Date demande" at bounding box center [987, 280] width 135 height 24
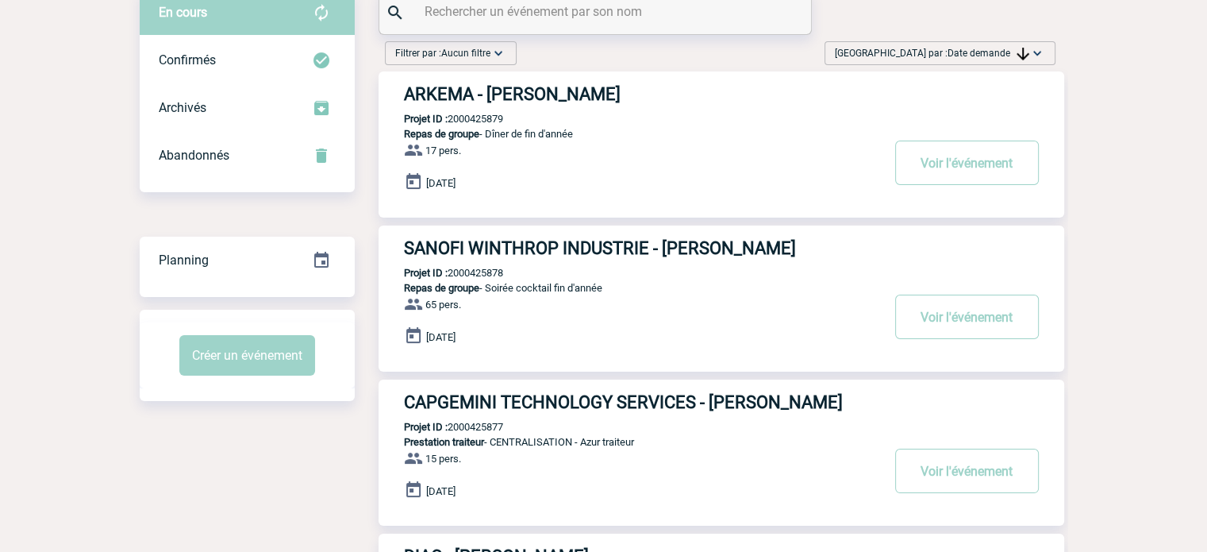
scroll to position [79, 0]
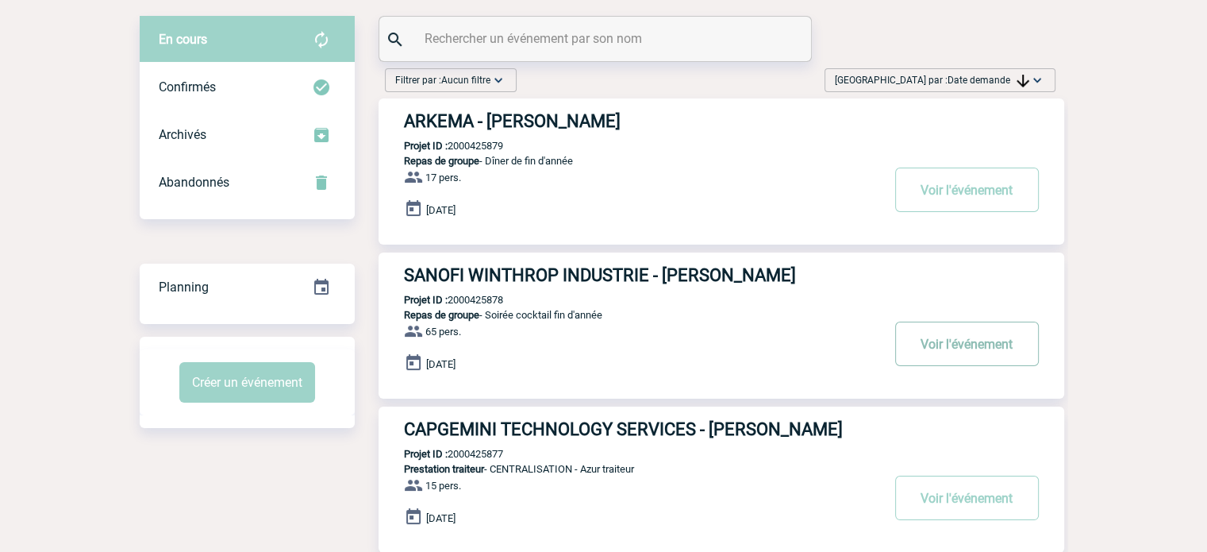
click at [906, 350] on button "Voir l'événement" at bounding box center [967, 343] width 144 height 44
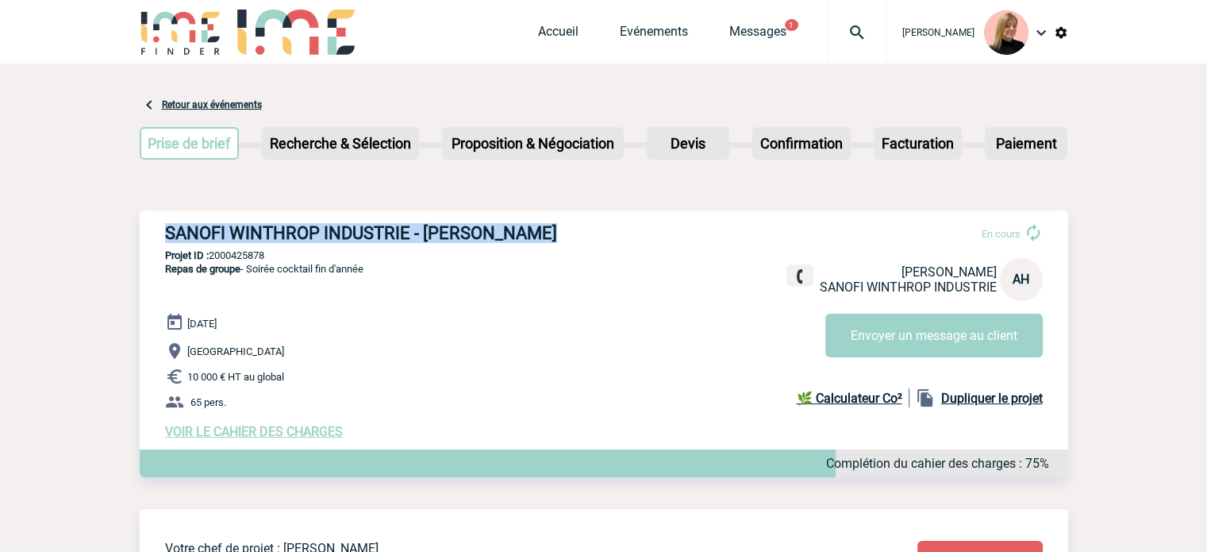
drag, startPoint x: 164, startPoint y: 230, endPoint x: 581, endPoint y: 237, distance: 417.6
click at [581, 237] on div "SANOFI WINTHROP INDUSTRIE - [PERSON_NAME] En cours [PERSON_NAME] SANOFI WINTHRO…" at bounding box center [604, 330] width 929 height 241
copy h3 "SANOFI WINTHROP INDUSTRIE - [PERSON_NAME]"
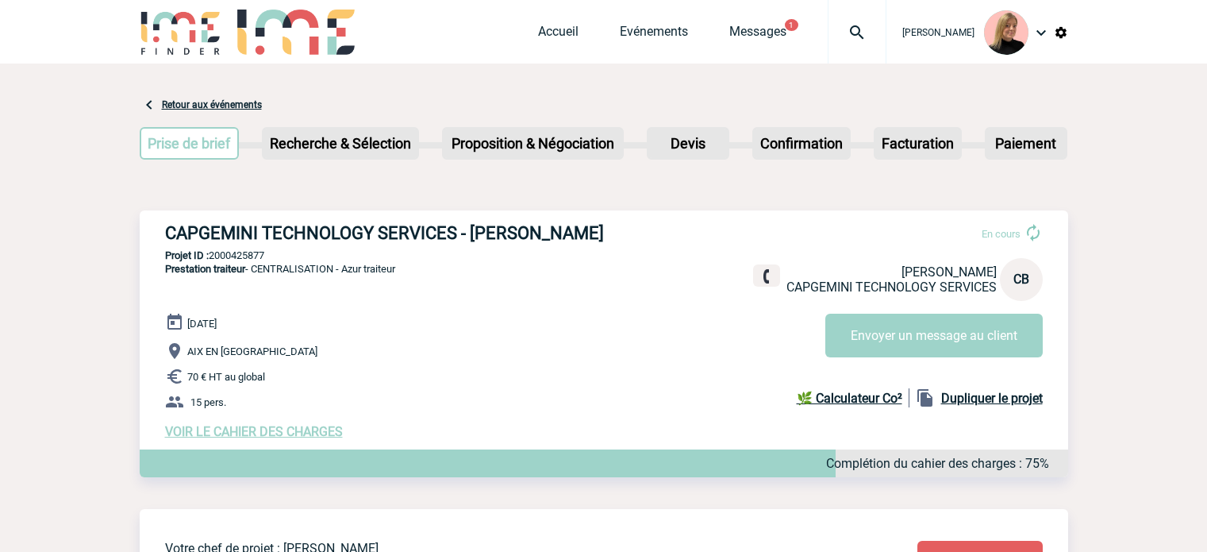
scroll to position [210, 0]
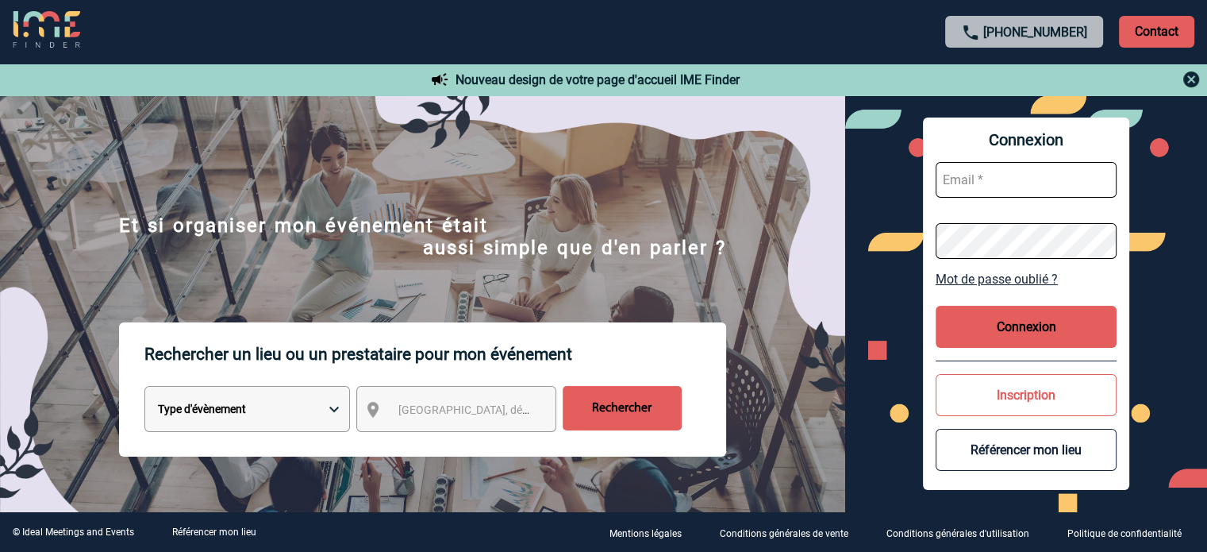
type input "[EMAIL_ADDRESS][DOMAIN_NAME]"
click at [1039, 308] on button "Connexion" at bounding box center [1026, 327] width 181 height 42
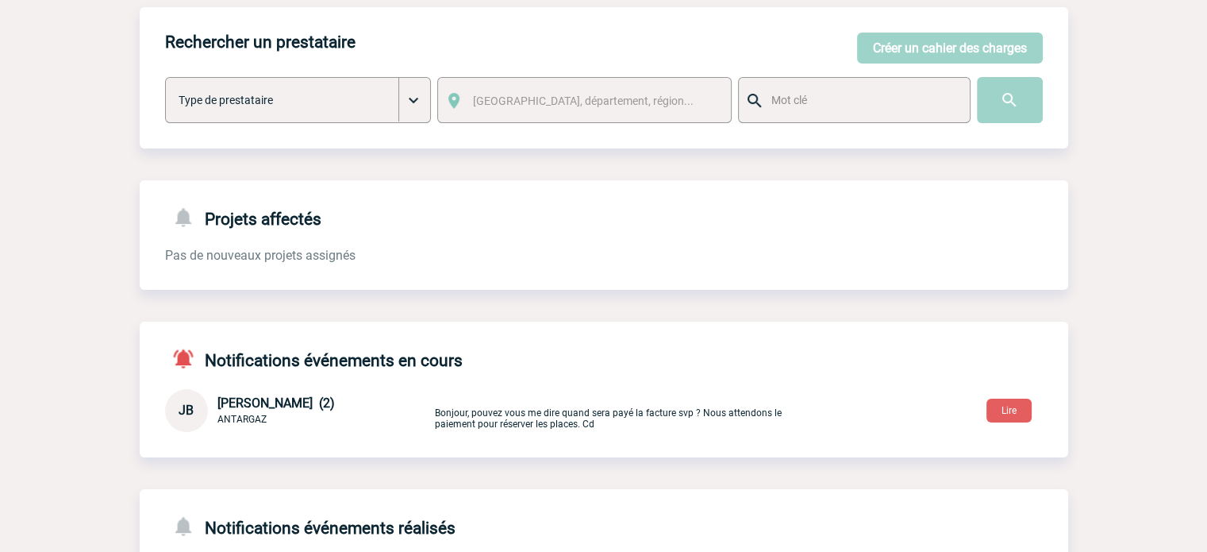
scroll to position [238, 0]
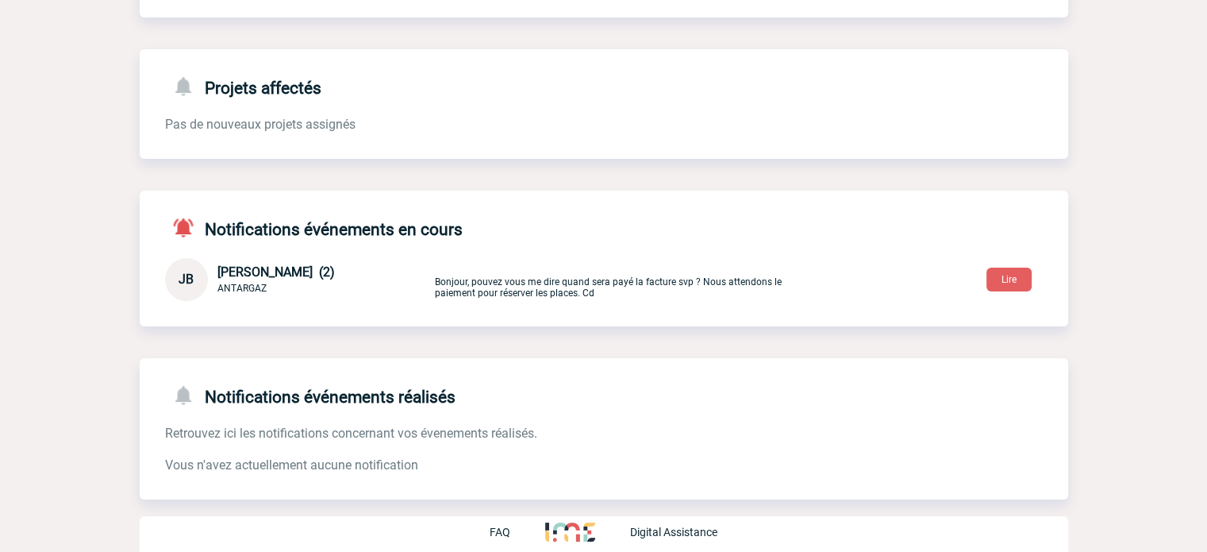
click at [579, 279] on p "Bonjour, pouvez vous me dire quand sera payé la facture svp ? Nous attendons le…" at bounding box center [621, 279] width 373 height 37
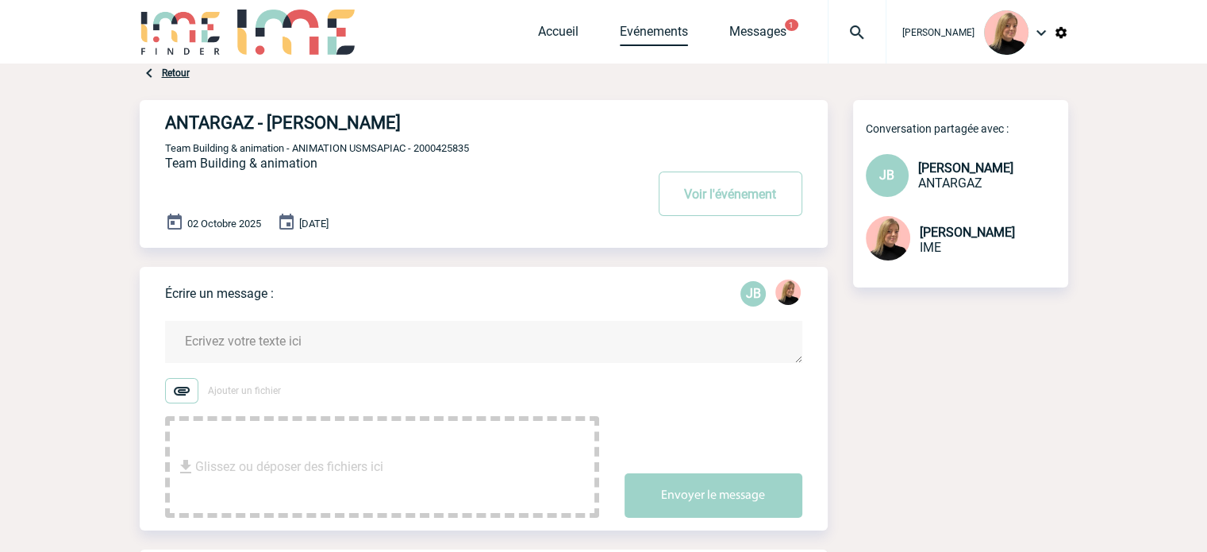
click at [659, 33] on link "Evénements" at bounding box center [654, 35] width 68 height 22
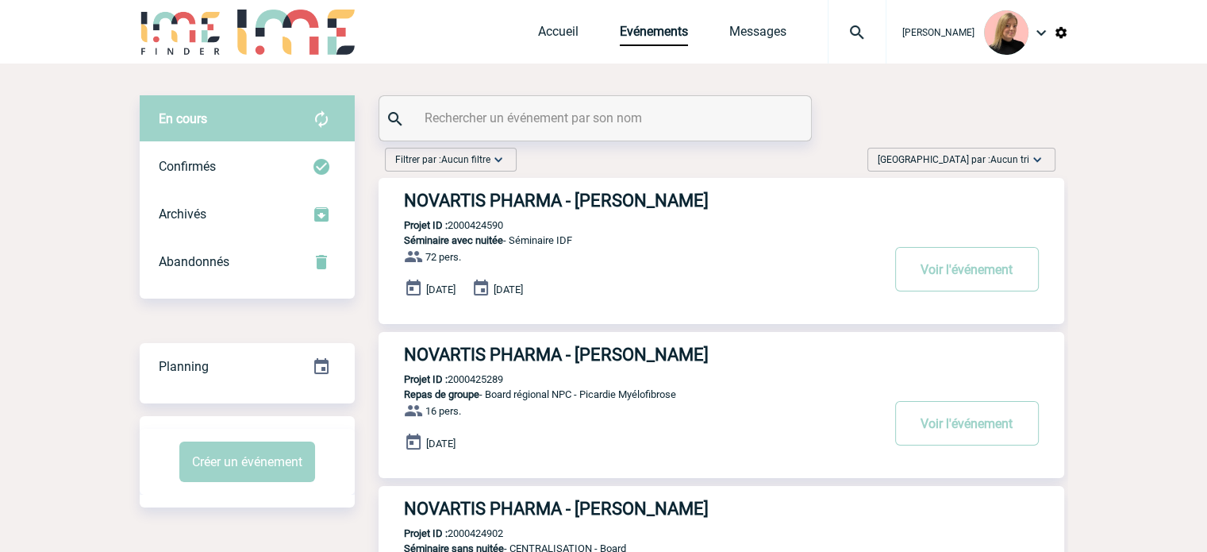
click at [985, 162] on span "[GEOGRAPHIC_DATA] par : Aucun tri" at bounding box center [954, 160] width 152 height 16
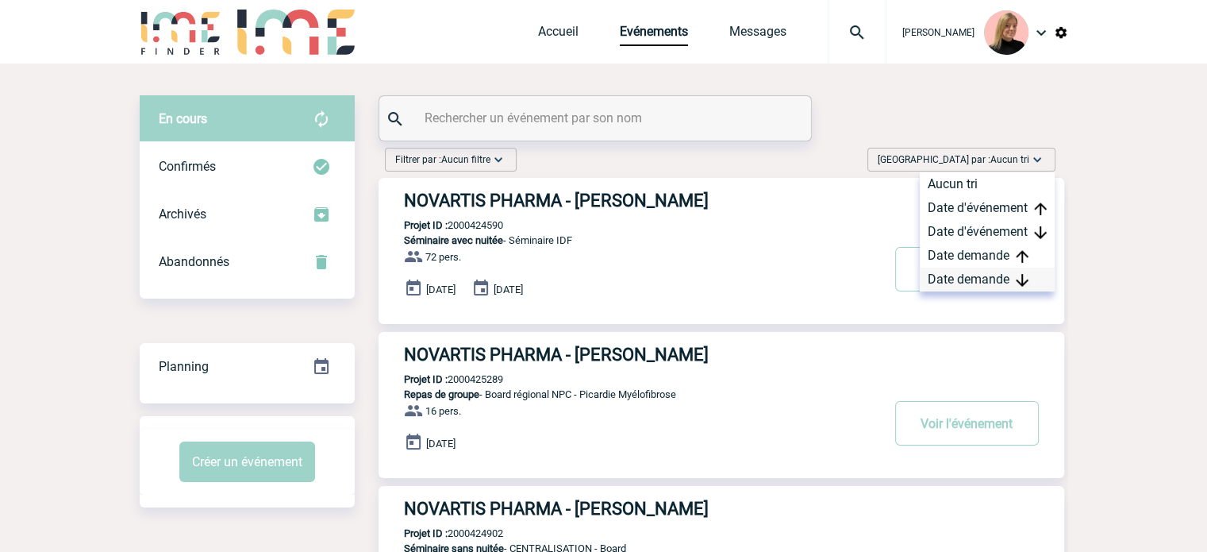
click at [994, 279] on div "Date demande" at bounding box center [987, 280] width 135 height 24
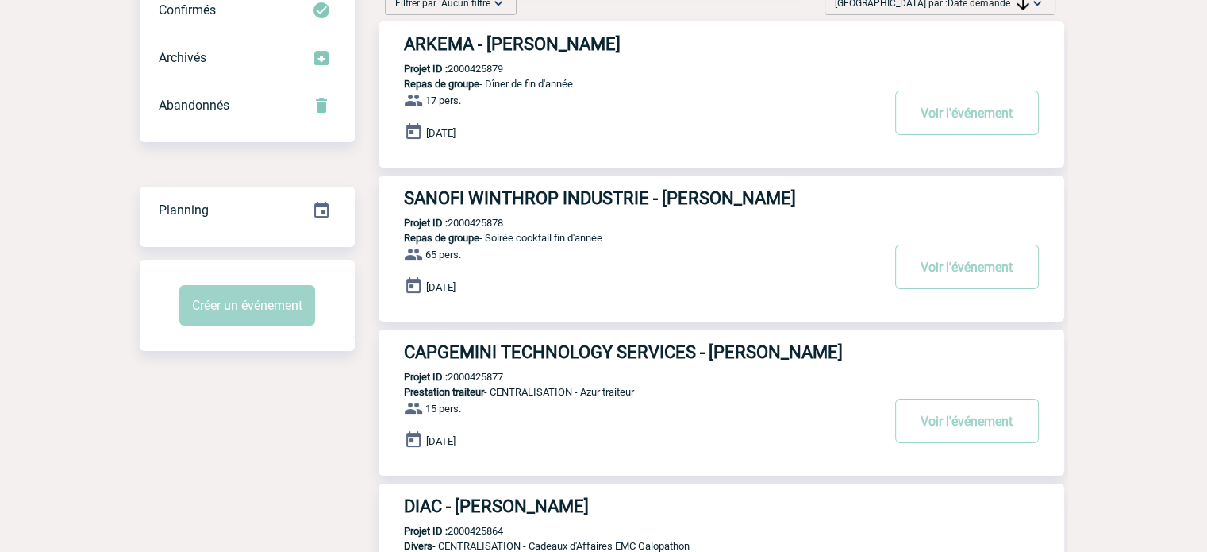
scroll to position [159, 0]
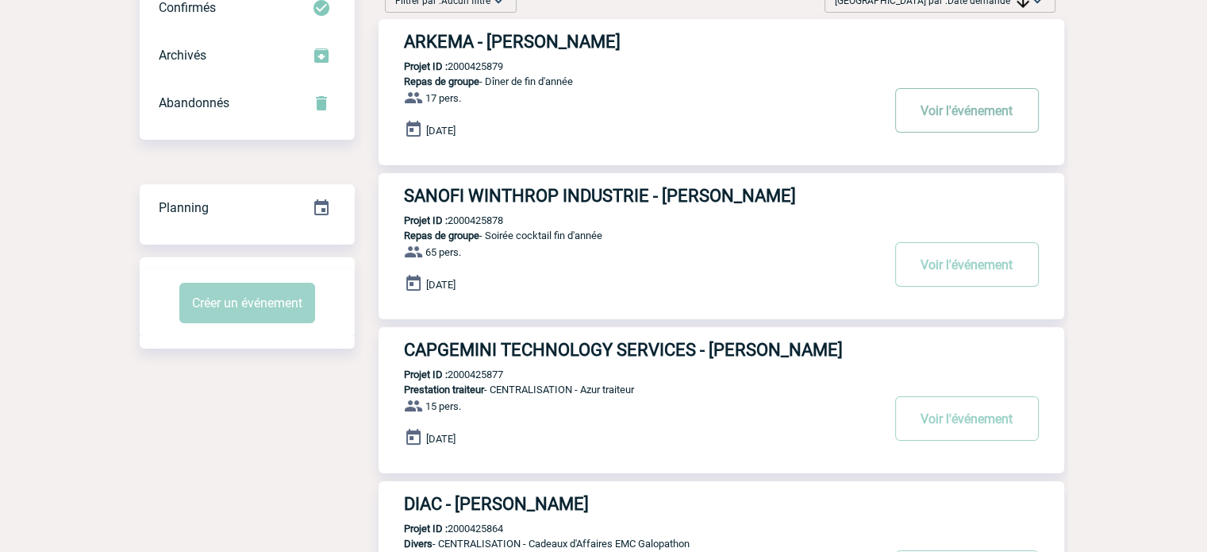
click at [943, 110] on button "Voir l'événement" at bounding box center [967, 110] width 144 height 44
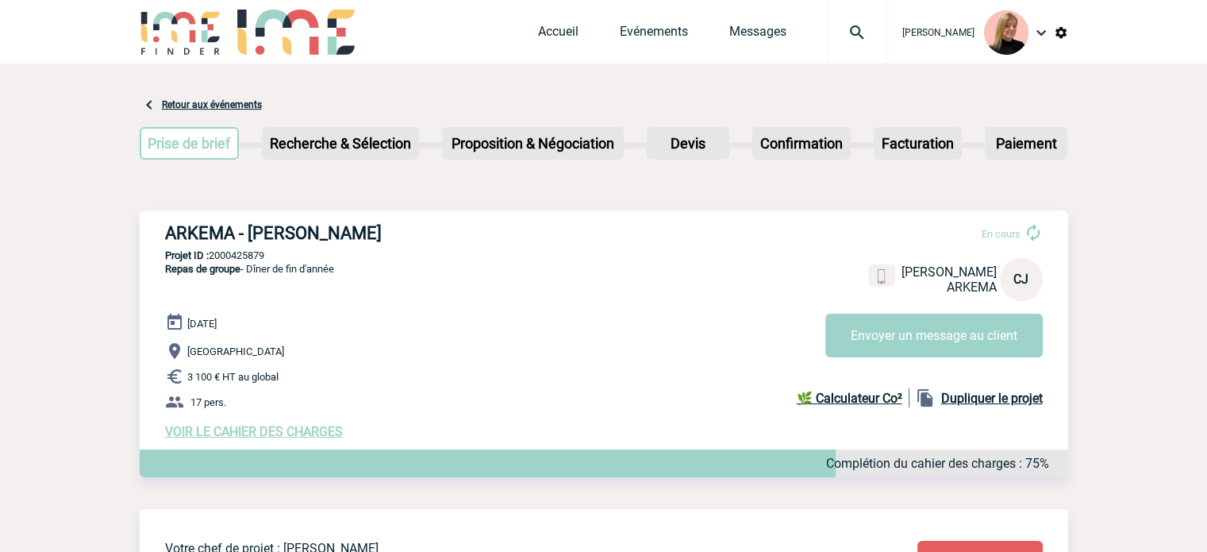
drag, startPoint x: 165, startPoint y: 228, endPoint x: 419, endPoint y: 218, distance: 254.2
click at [419, 218] on div "ARKEMA - [PERSON_NAME] En cours [PERSON_NAME] CJ Envoyer un message au client […" at bounding box center [604, 330] width 929 height 241
copy h3 "ARKEMA - [PERSON_NAME]"
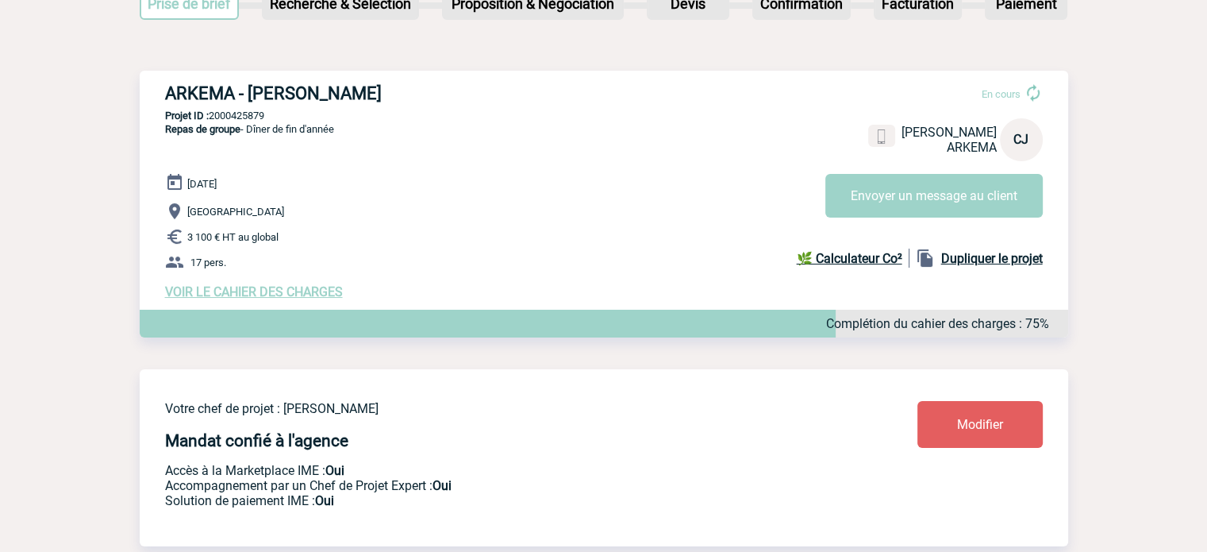
scroll to position [79, 0]
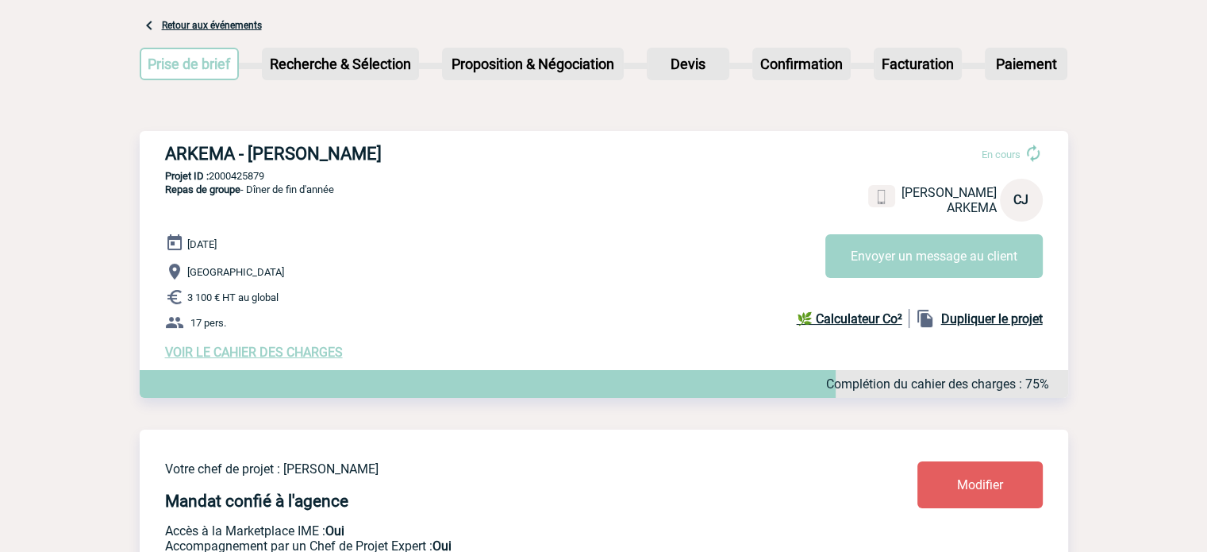
scroll to position [79, 0]
